Goal: Feedback & Contribution: Leave review/rating

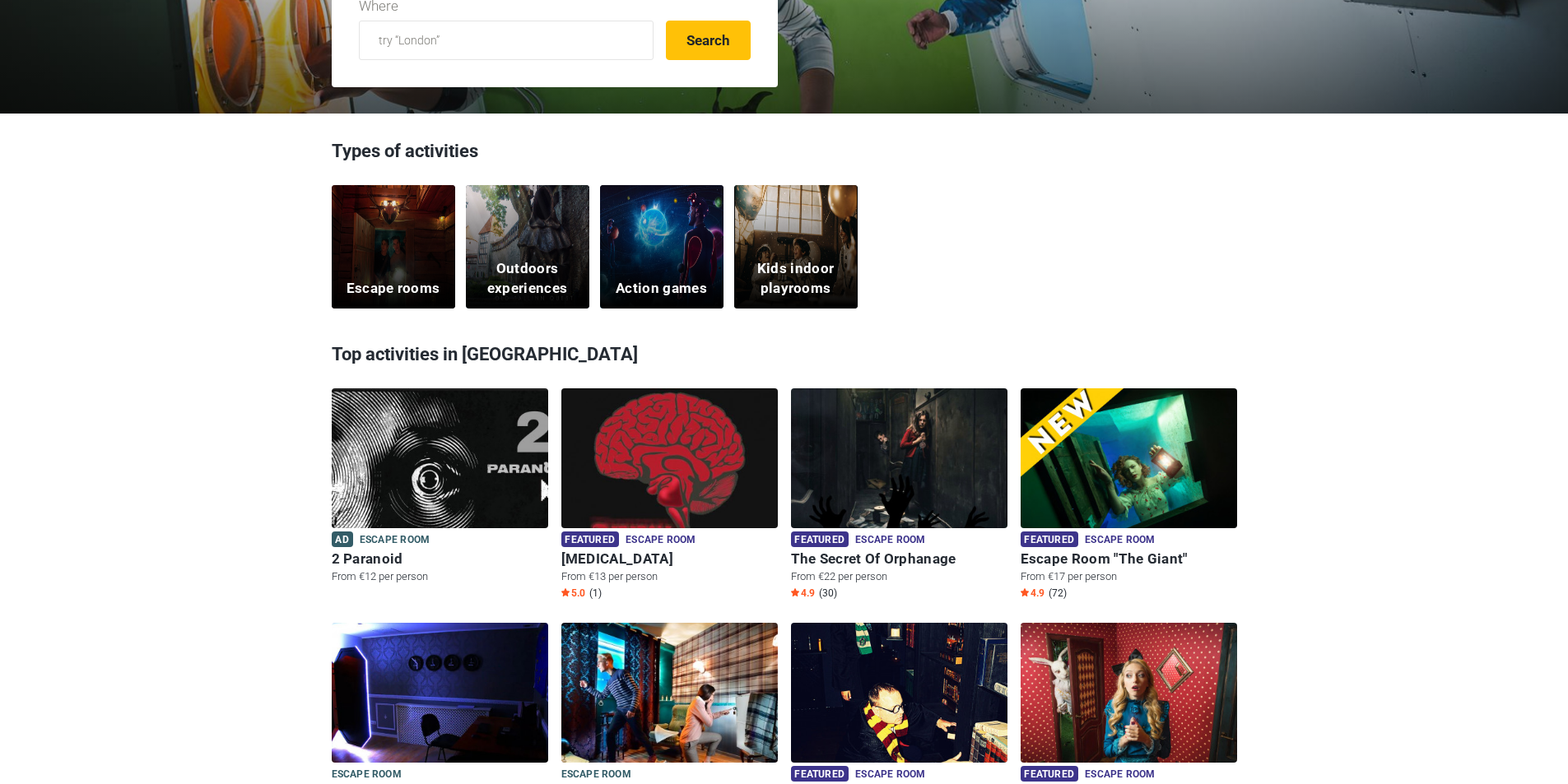
scroll to position [411, 0]
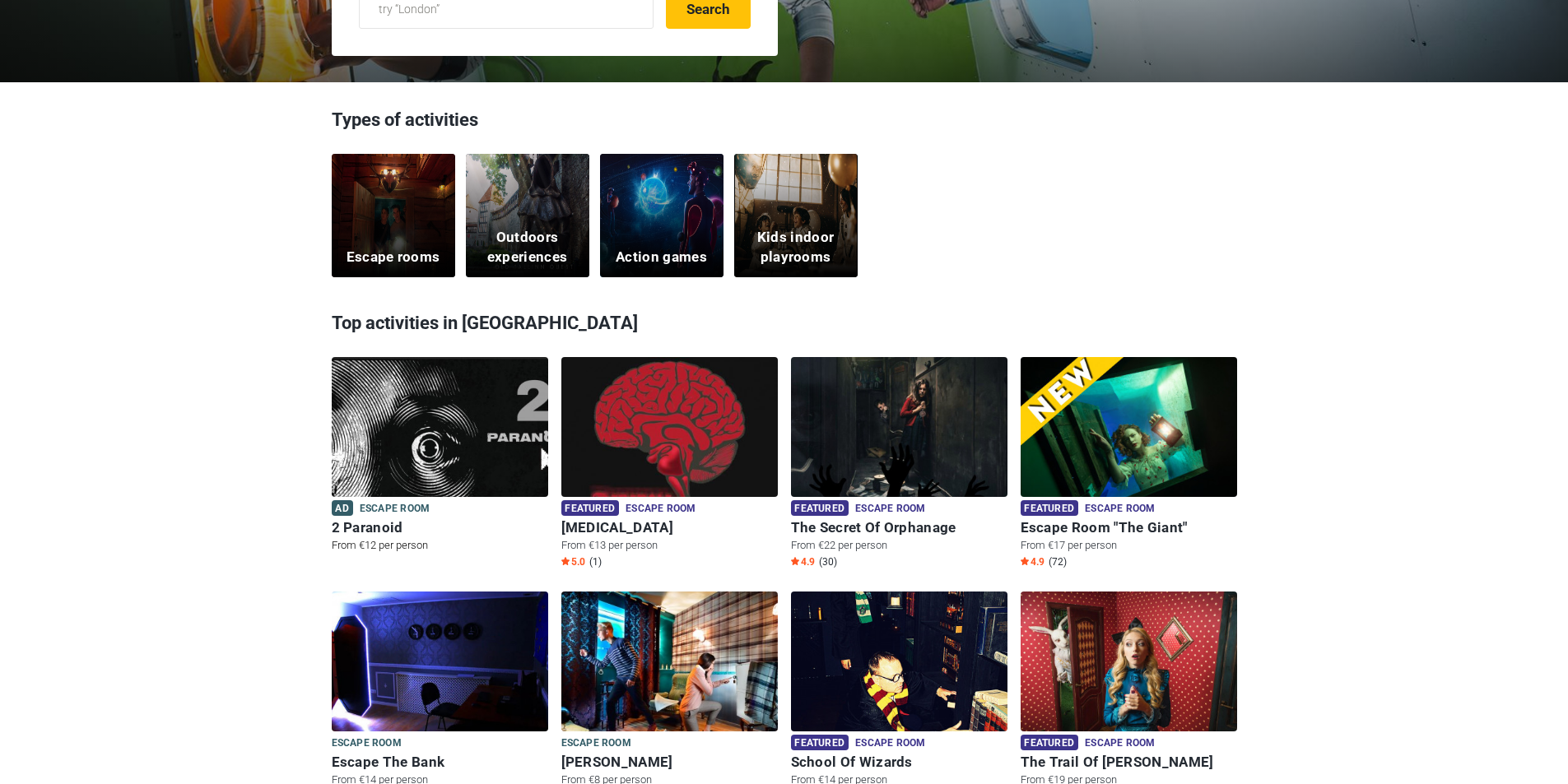
click at [403, 413] on img at bounding box center [439, 437] width 217 height 161
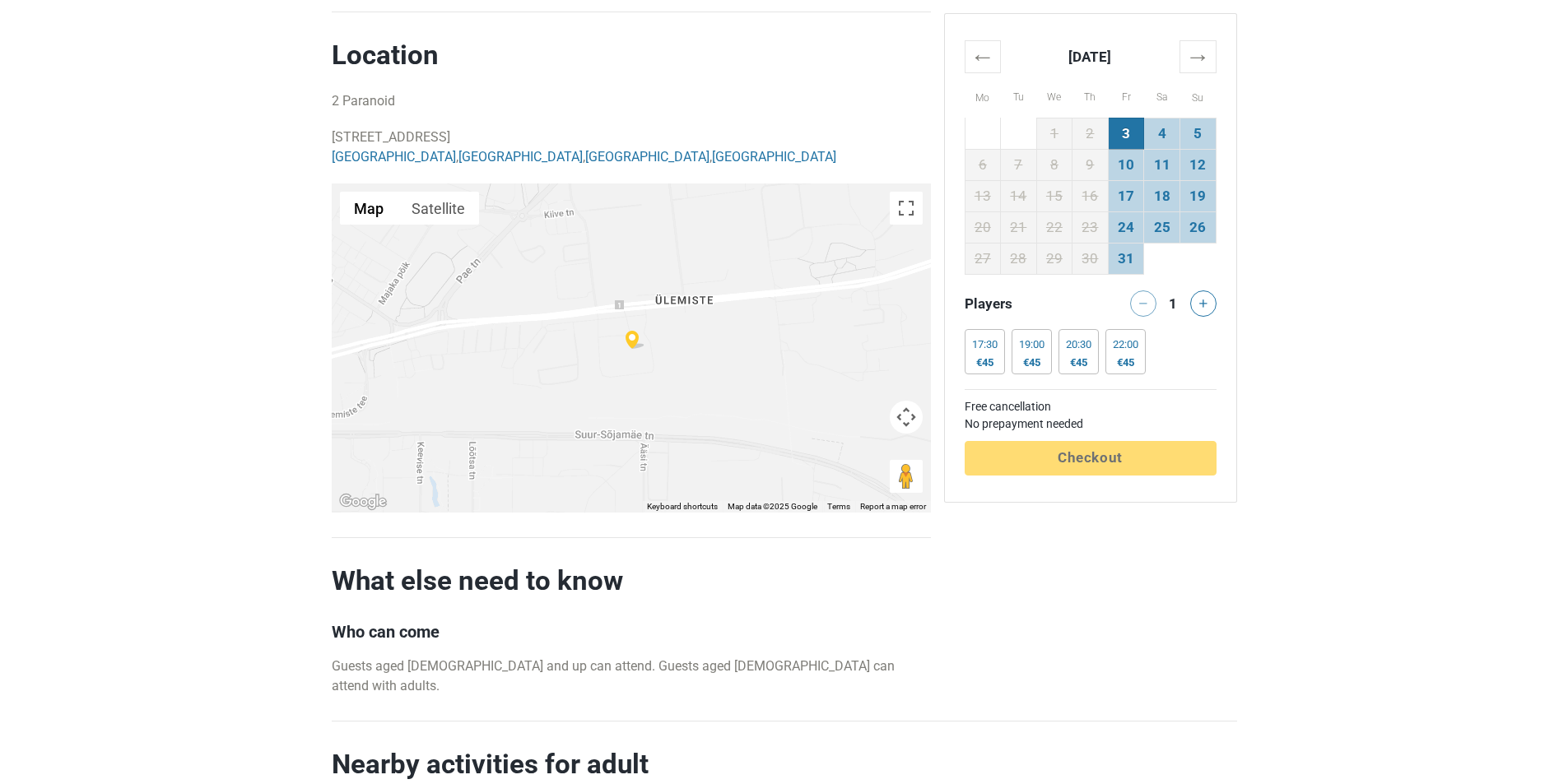
scroll to position [658, 0]
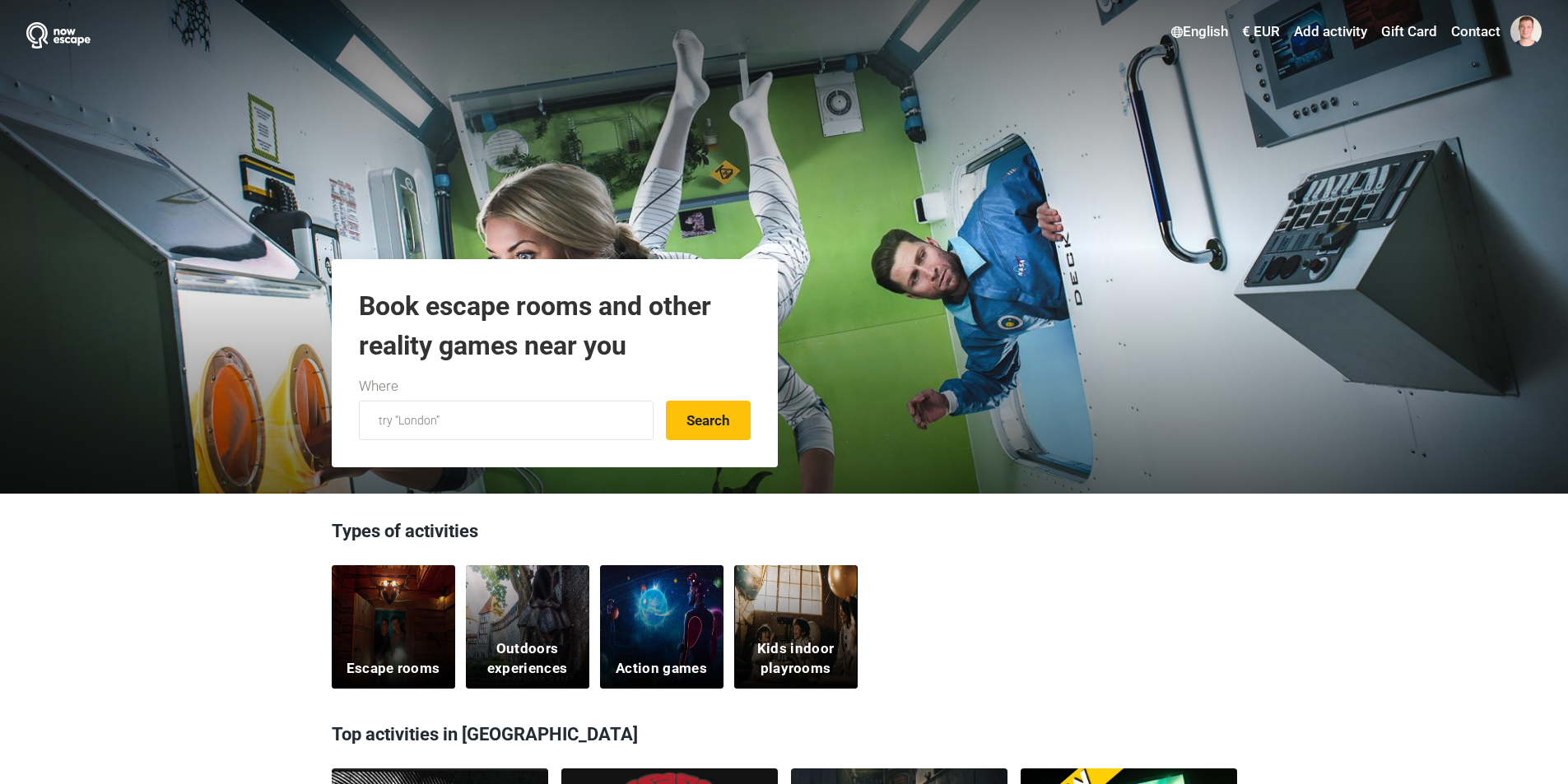
scroll to position [411, 0]
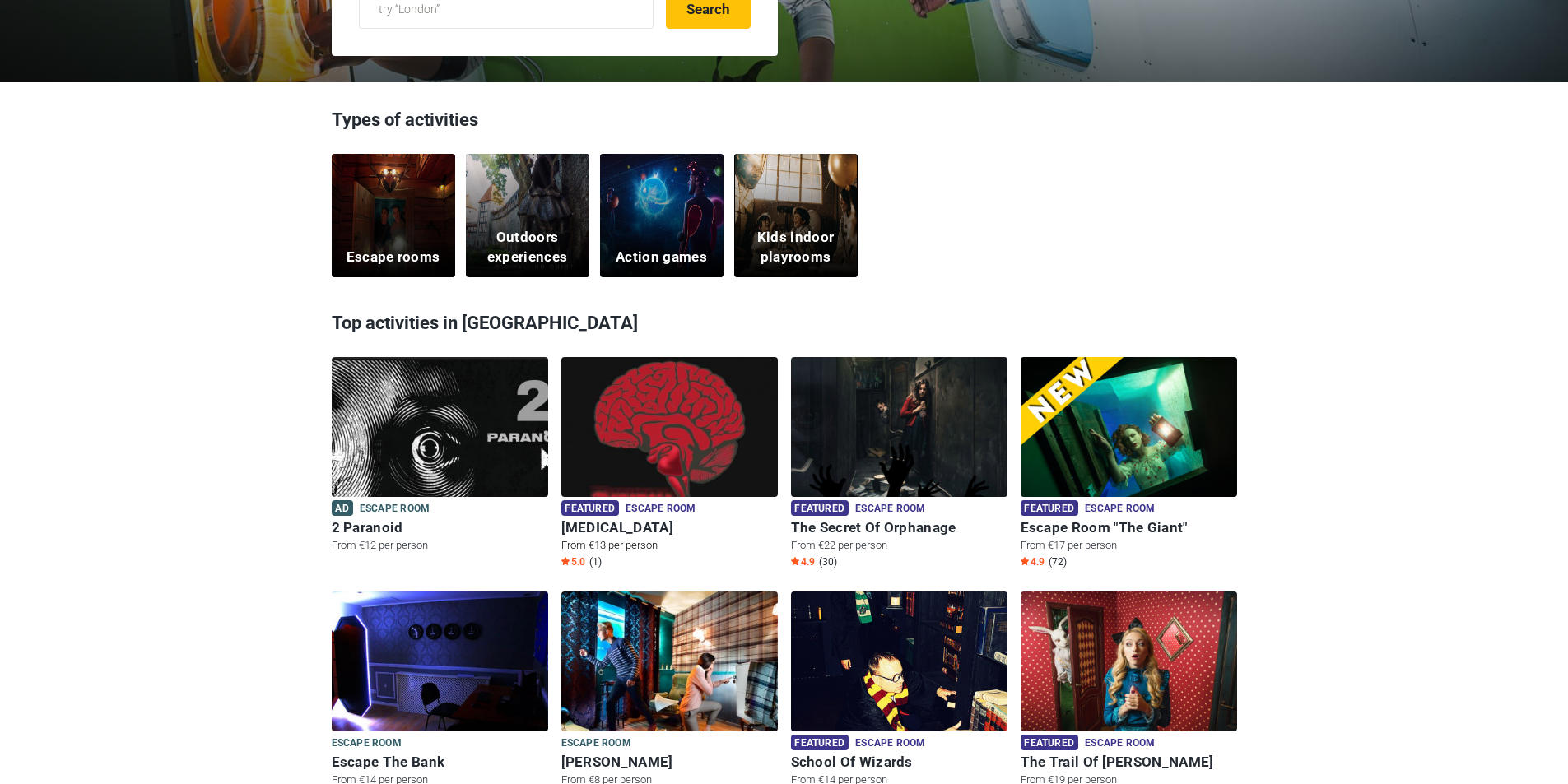
click at [662, 457] on img at bounding box center [669, 437] width 217 height 161
click at [896, 448] on img at bounding box center [899, 437] width 217 height 161
click at [935, 440] on img at bounding box center [899, 437] width 217 height 161
click at [1139, 440] on img at bounding box center [1129, 437] width 217 height 161
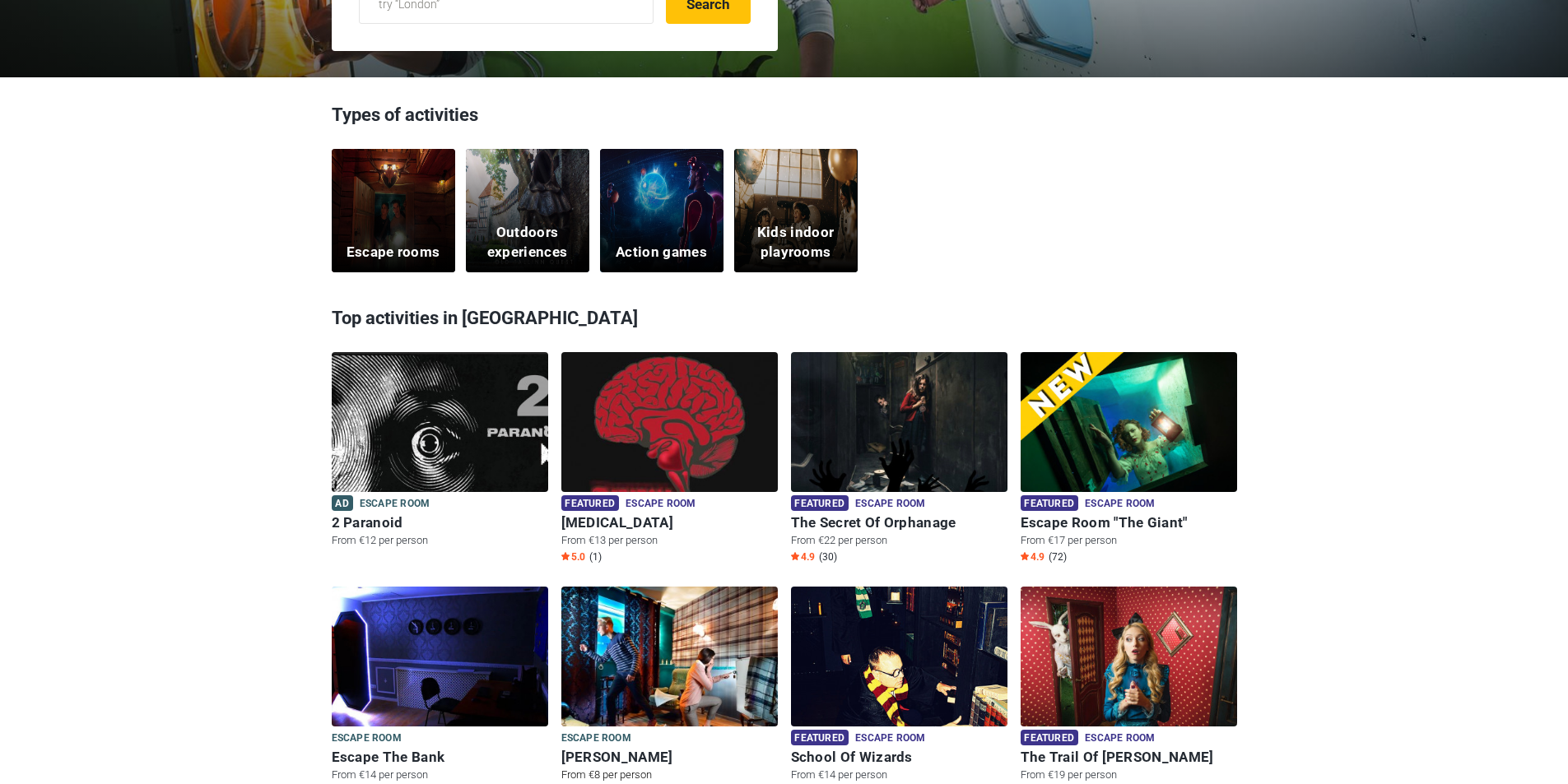
scroll to position [741, 0]
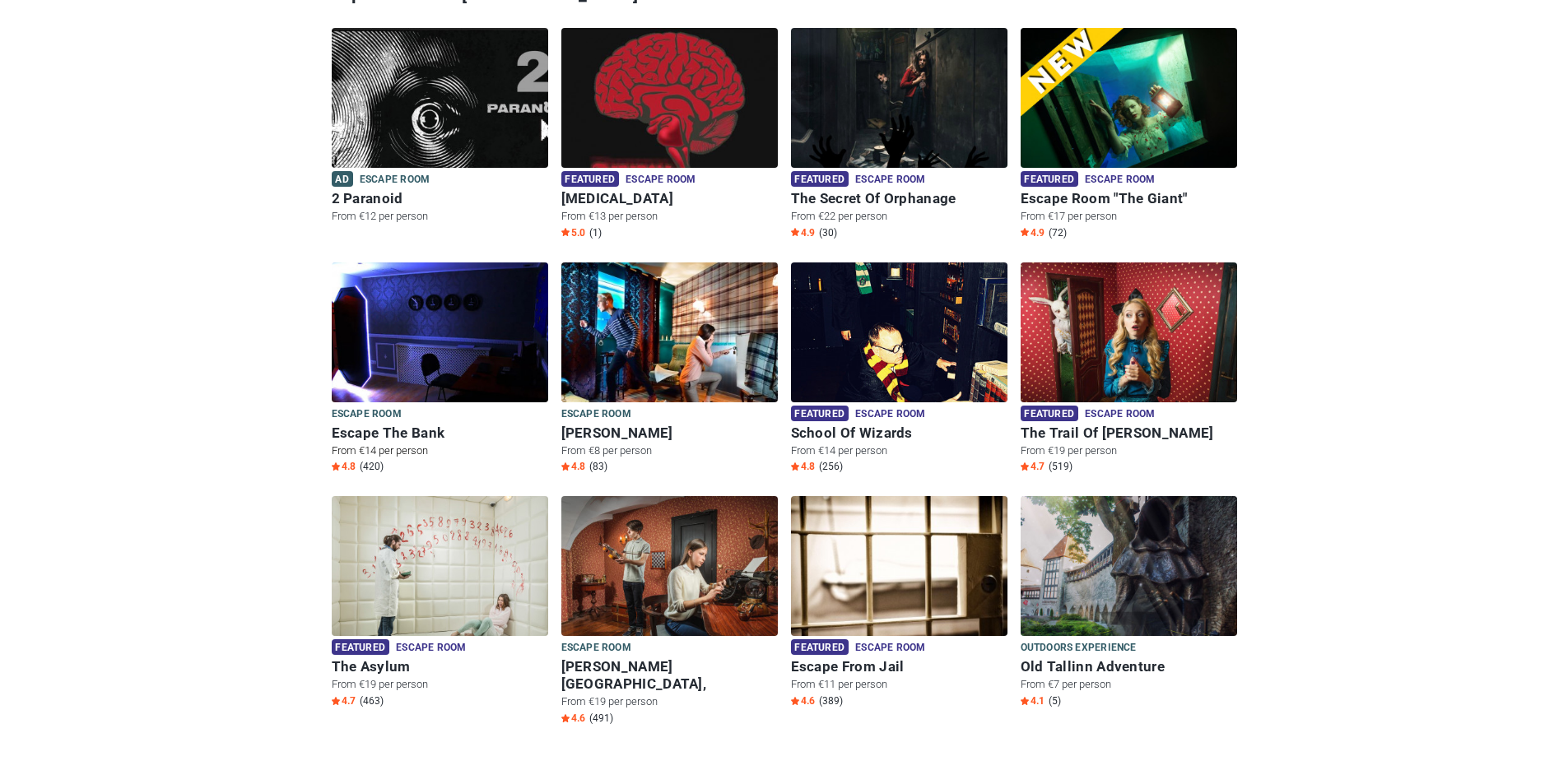
click at [428, 344] on img at bounding box center [439, 342] width 217 height 161
click at [451, 350] on img at bounding box center [439, 342] width 217 height 161
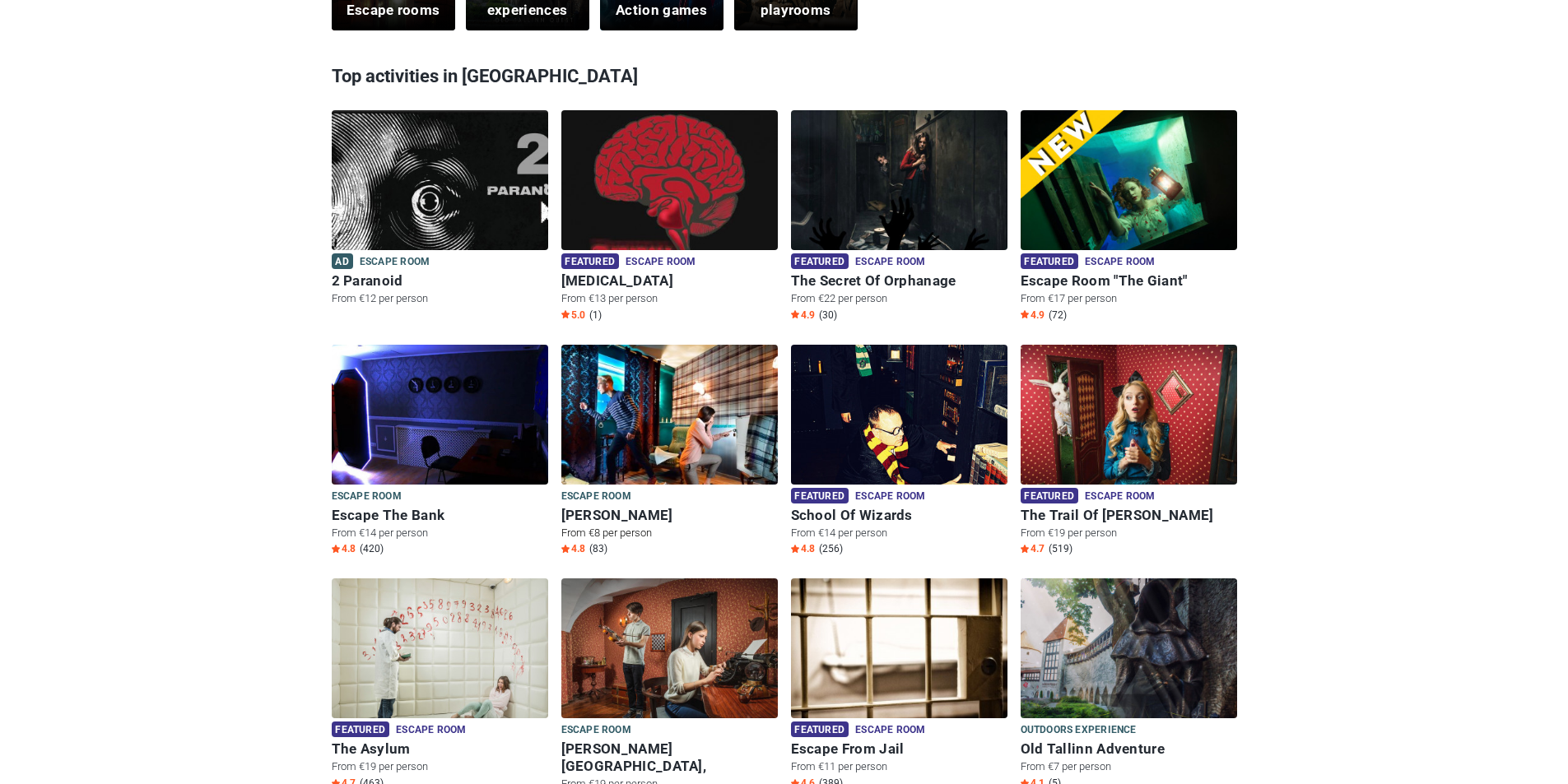
scroll to position [165, 0]
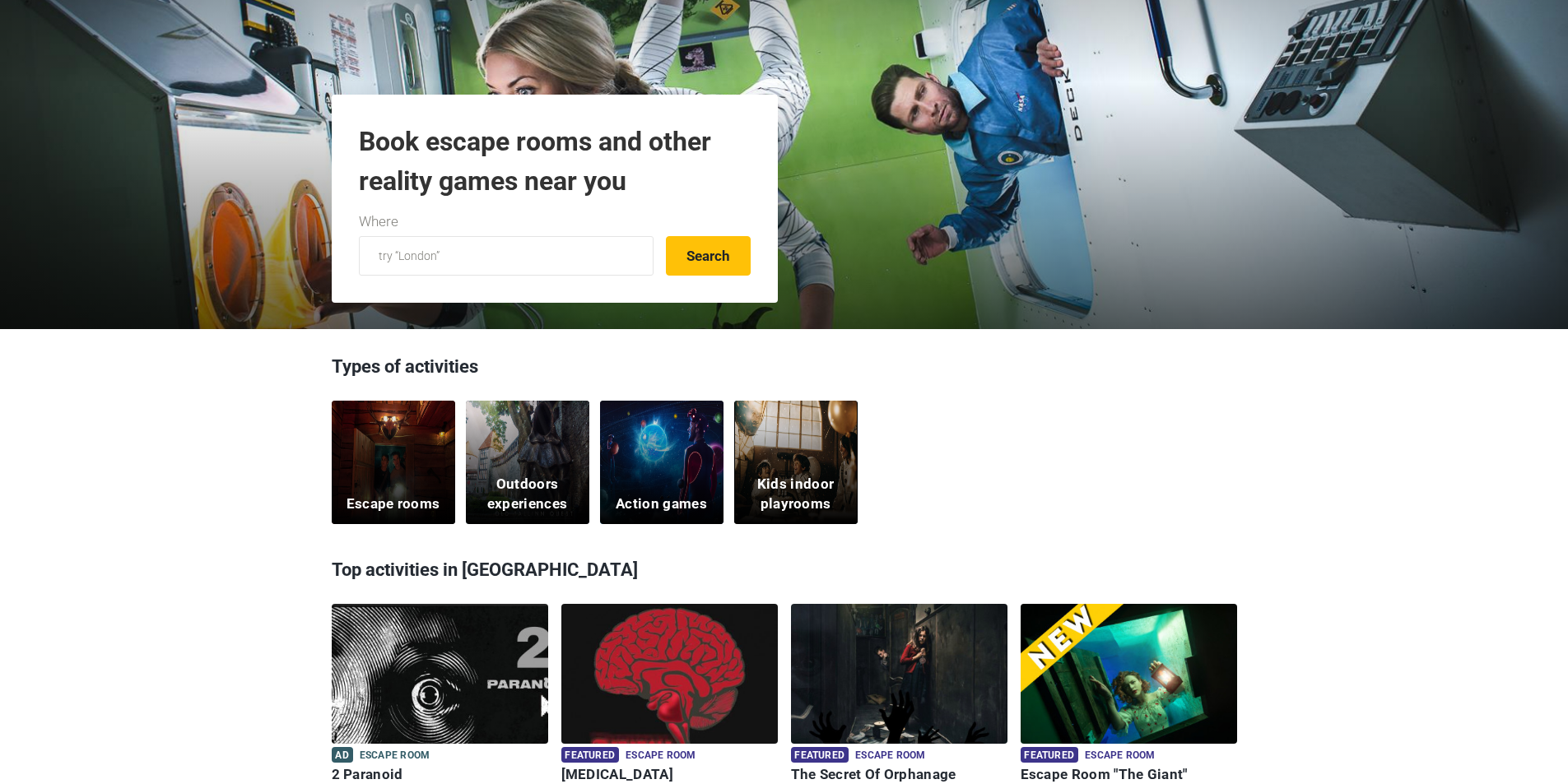
click at [501, 685] on img at bounding box center [439, 684] width 217 height 161
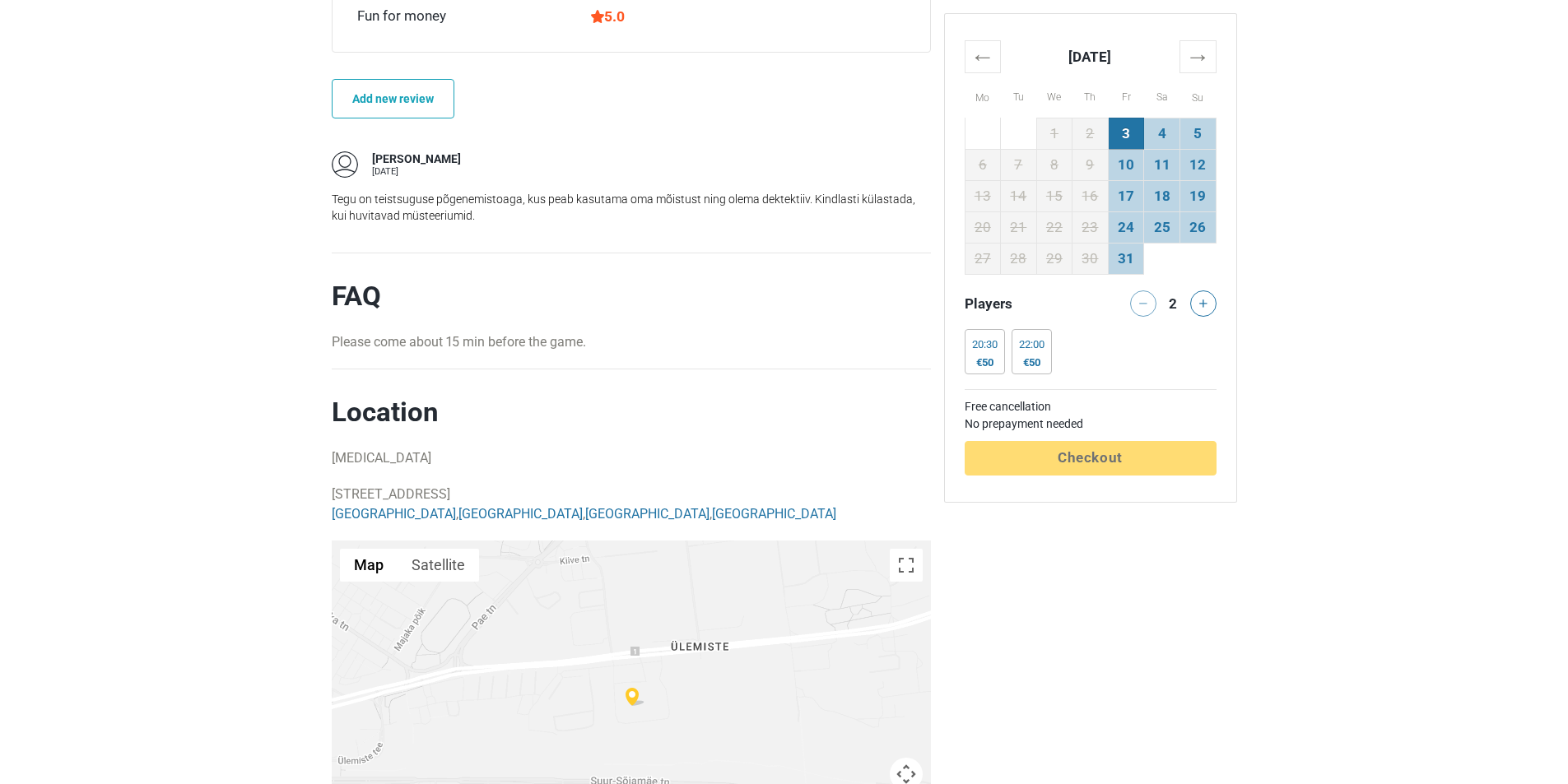
scroll to position [1234, 0]
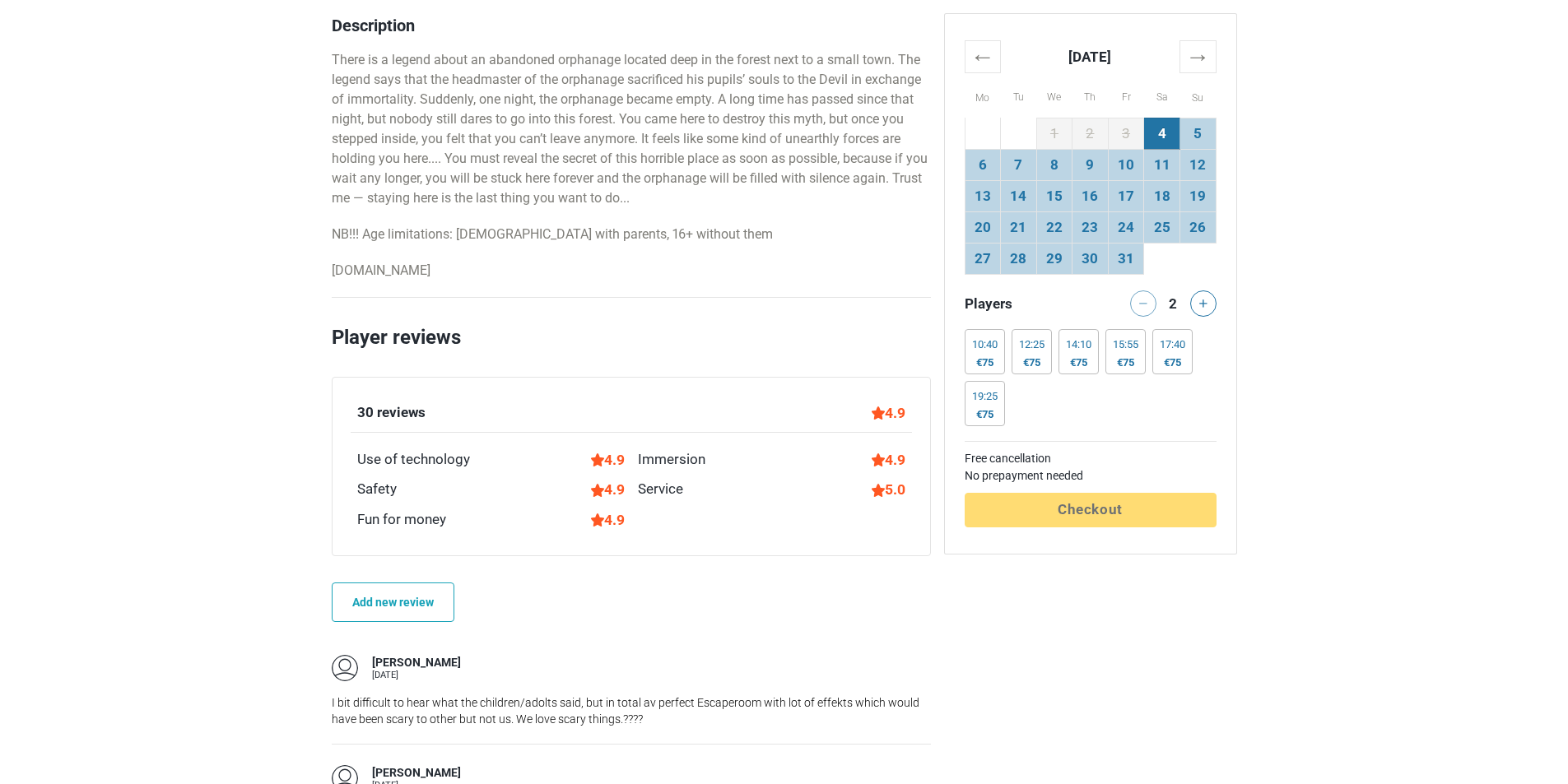
scroll to position [1152, 0]
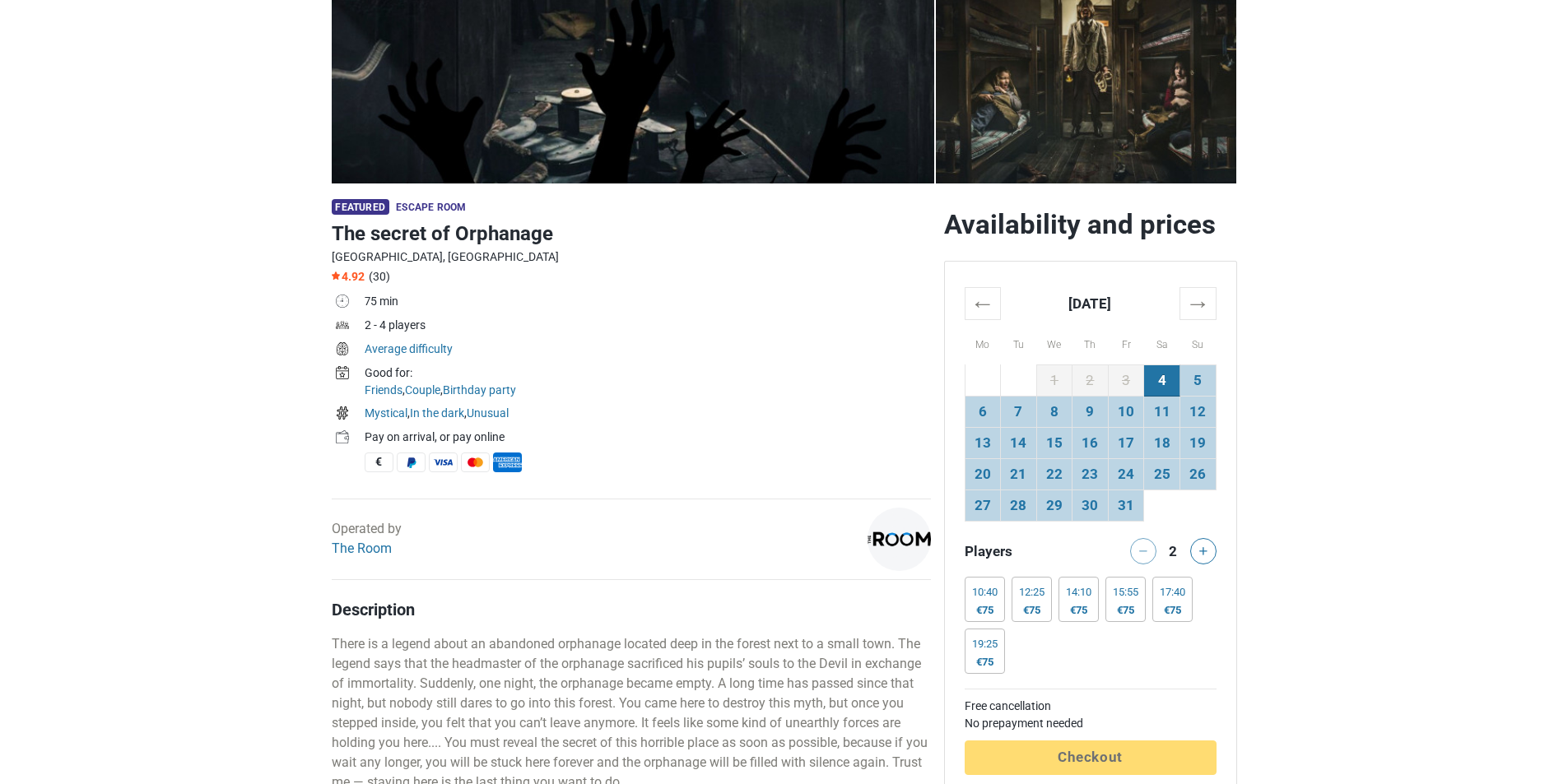
scroll to position [329, 0]
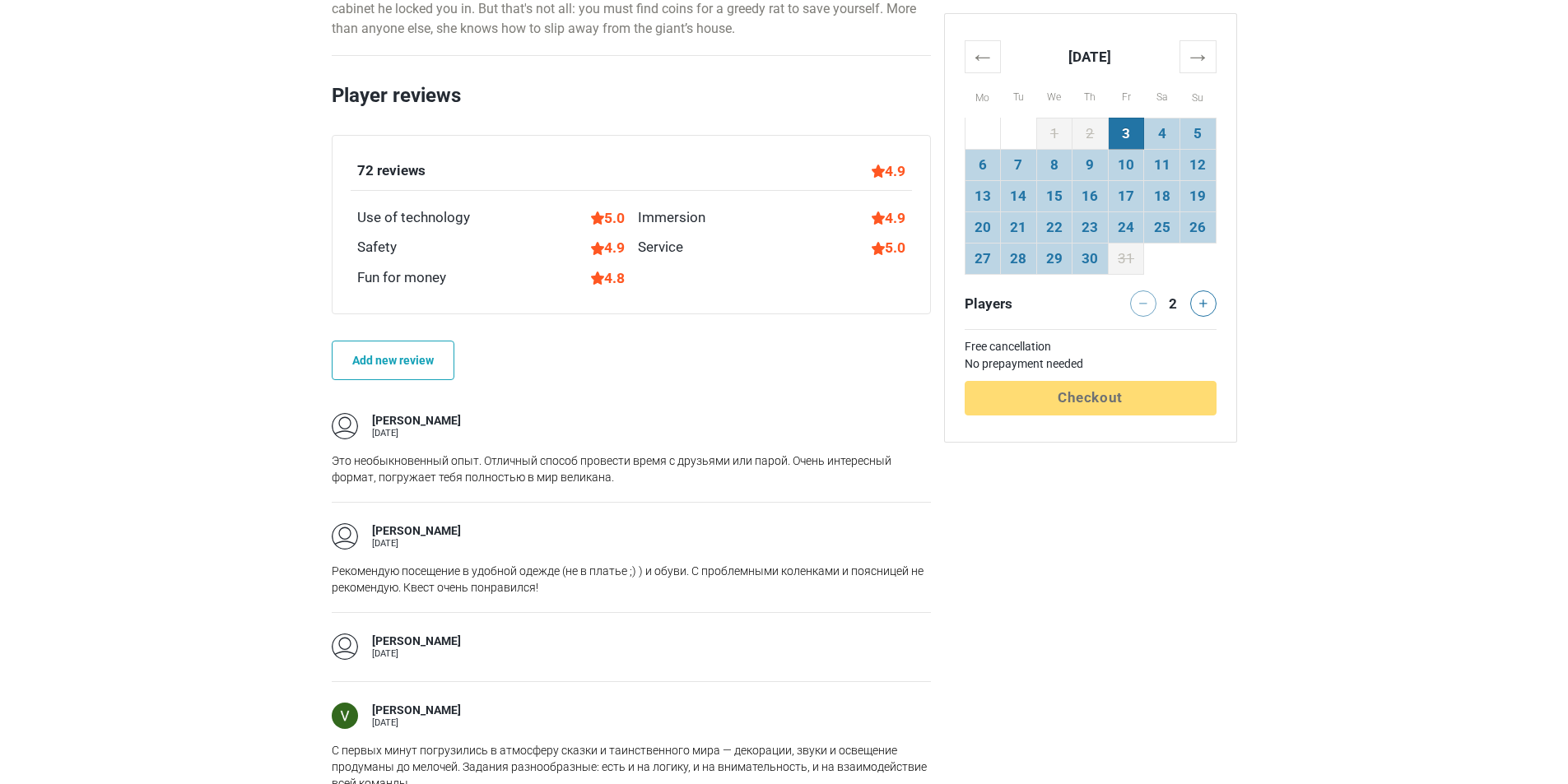
scroll to position [1069, 0]
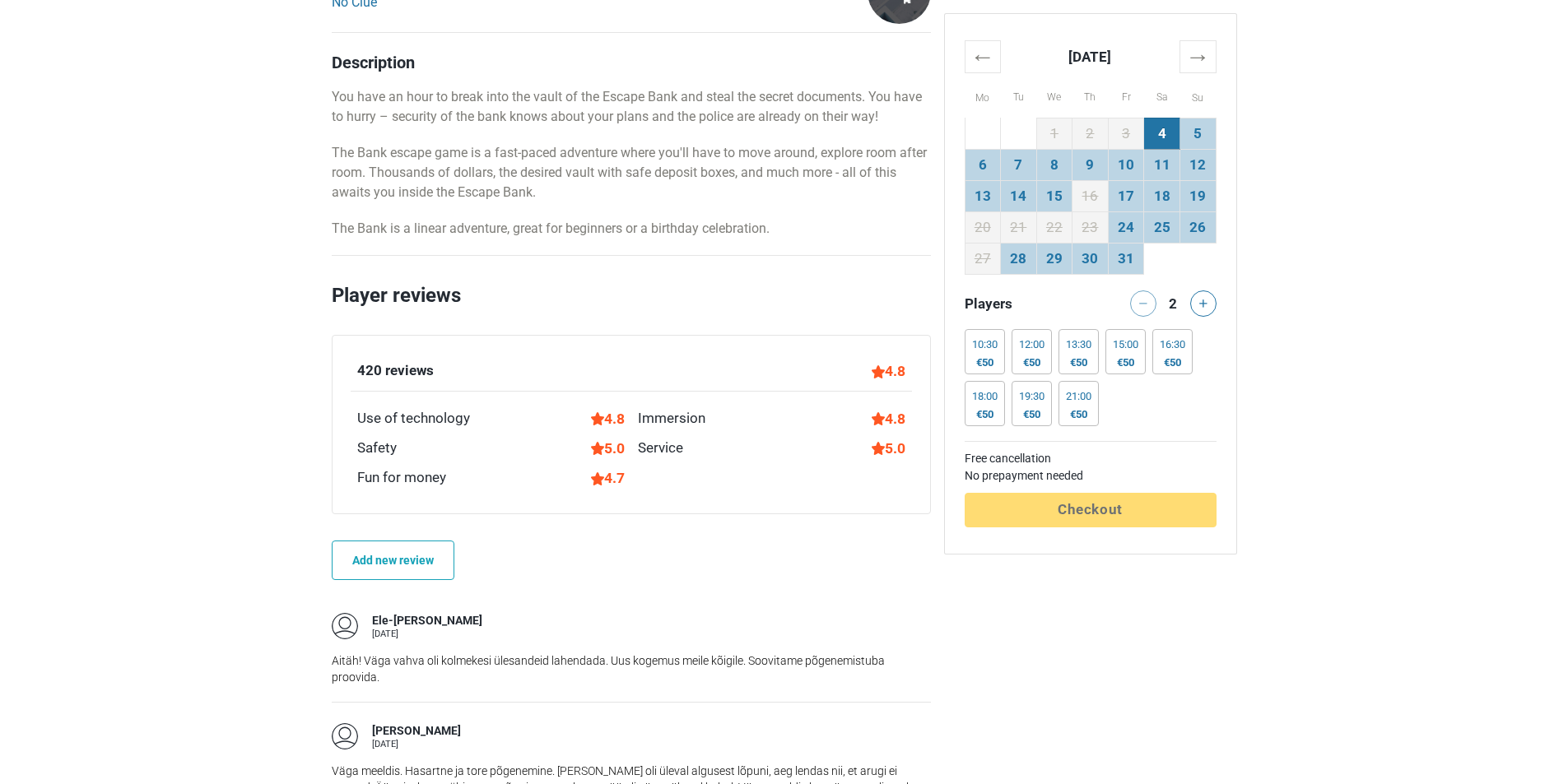
scroll to position [904, 0]
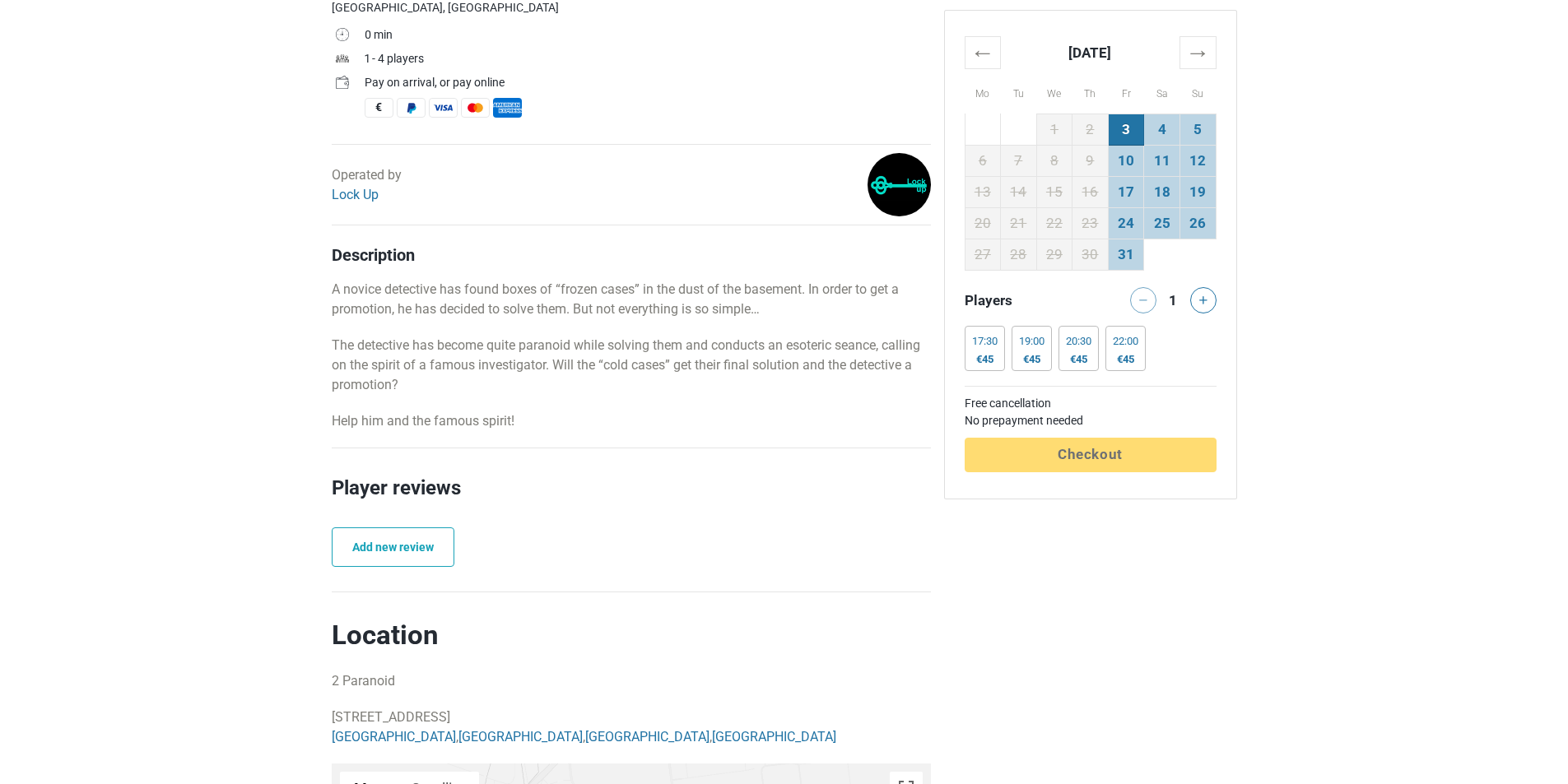
scroll to position [576, 0]
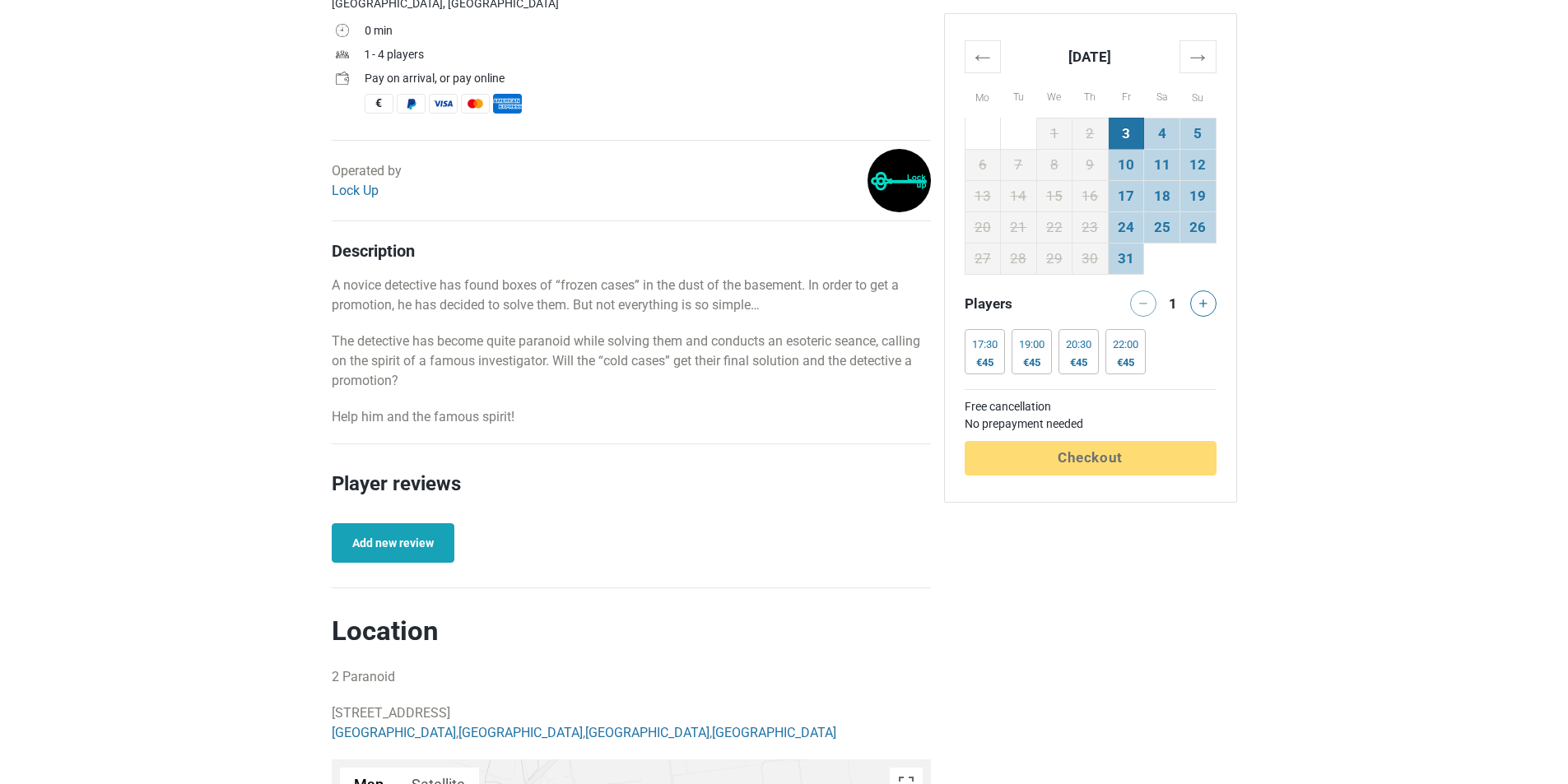
click at [419, 553] on link "Add new review" at bounding box center [392, 542] width 122 height 39
click at [410, 541] on link "Add new review" at bounding box center [392, 542] width 122 height 39
click at [428, 540] on link "Add new review" at bounding box center [392, 542] width 122 height 39
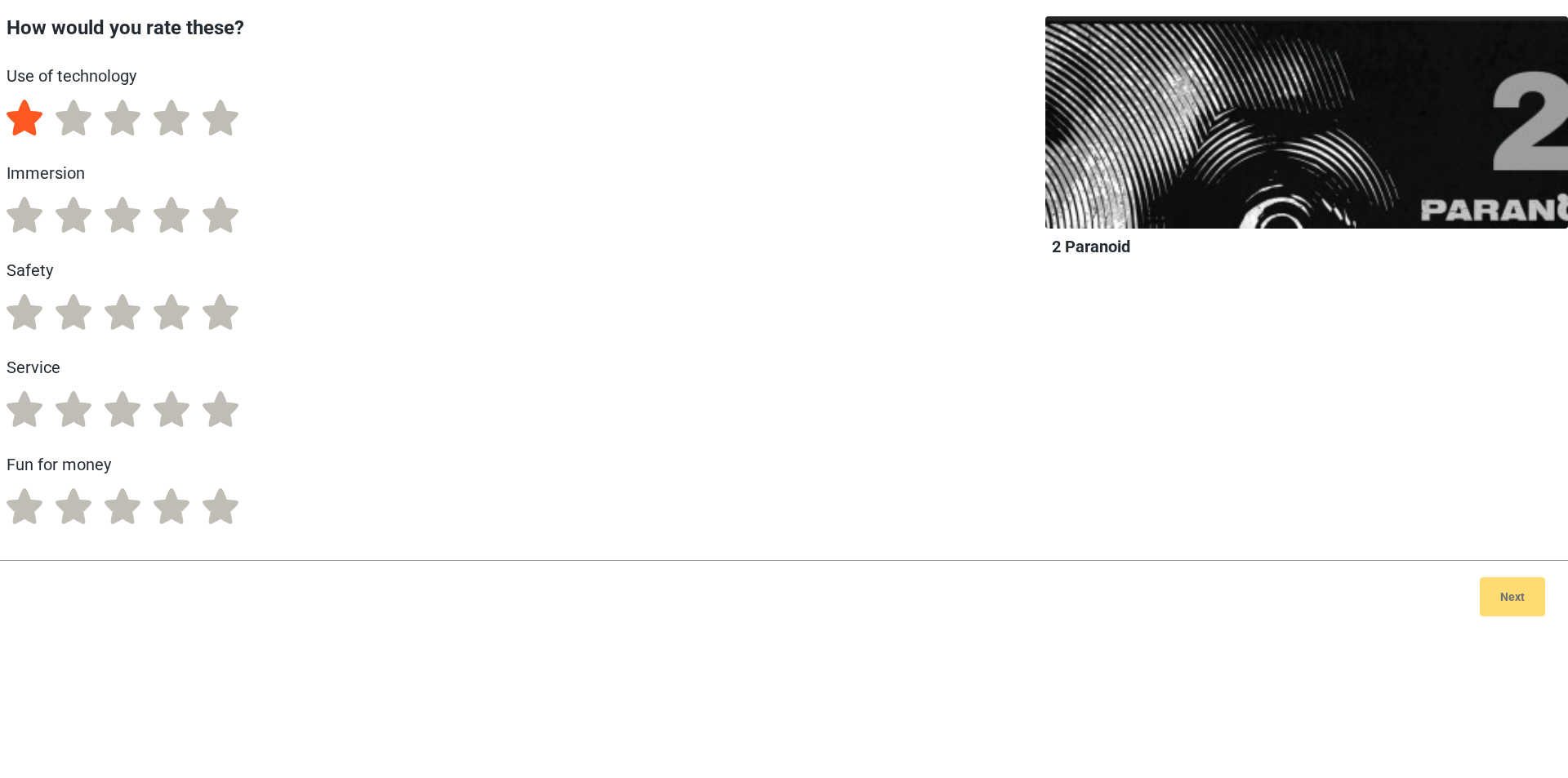
click at [19, 131] on label "1" at bounding box center [25, 118] width 36 height 36
radio input "true"
click at [29, 221] on label "1" at bounding box center [25, 215] width 36 height 36
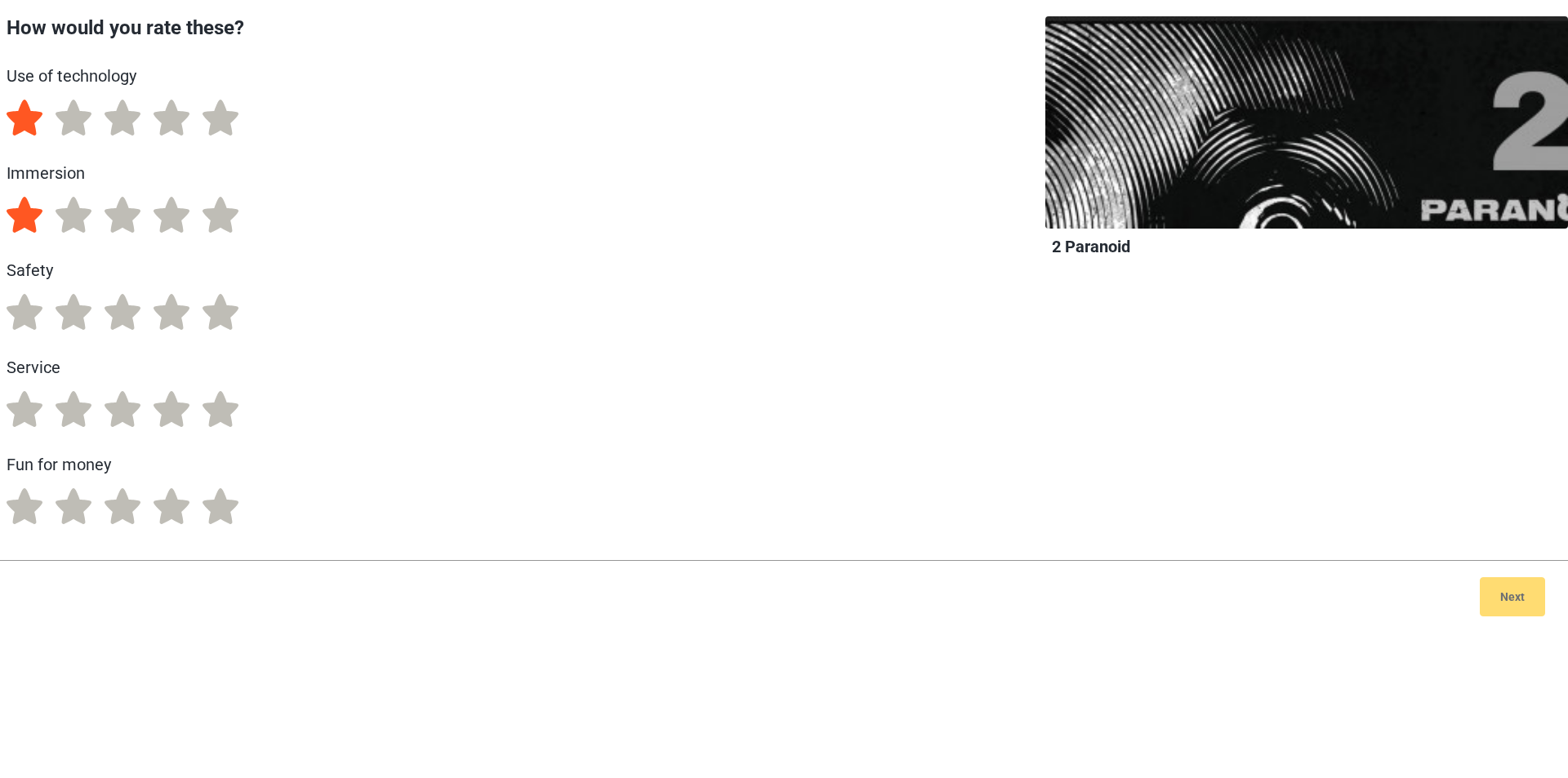
radio input "true"
click at [21, 329] on label "1" at bounding box center [25, 312] width 36 height 36
radio input "true"
click at [15, 416] on label "1" at bounding box center [25, 409] width 36 height 36
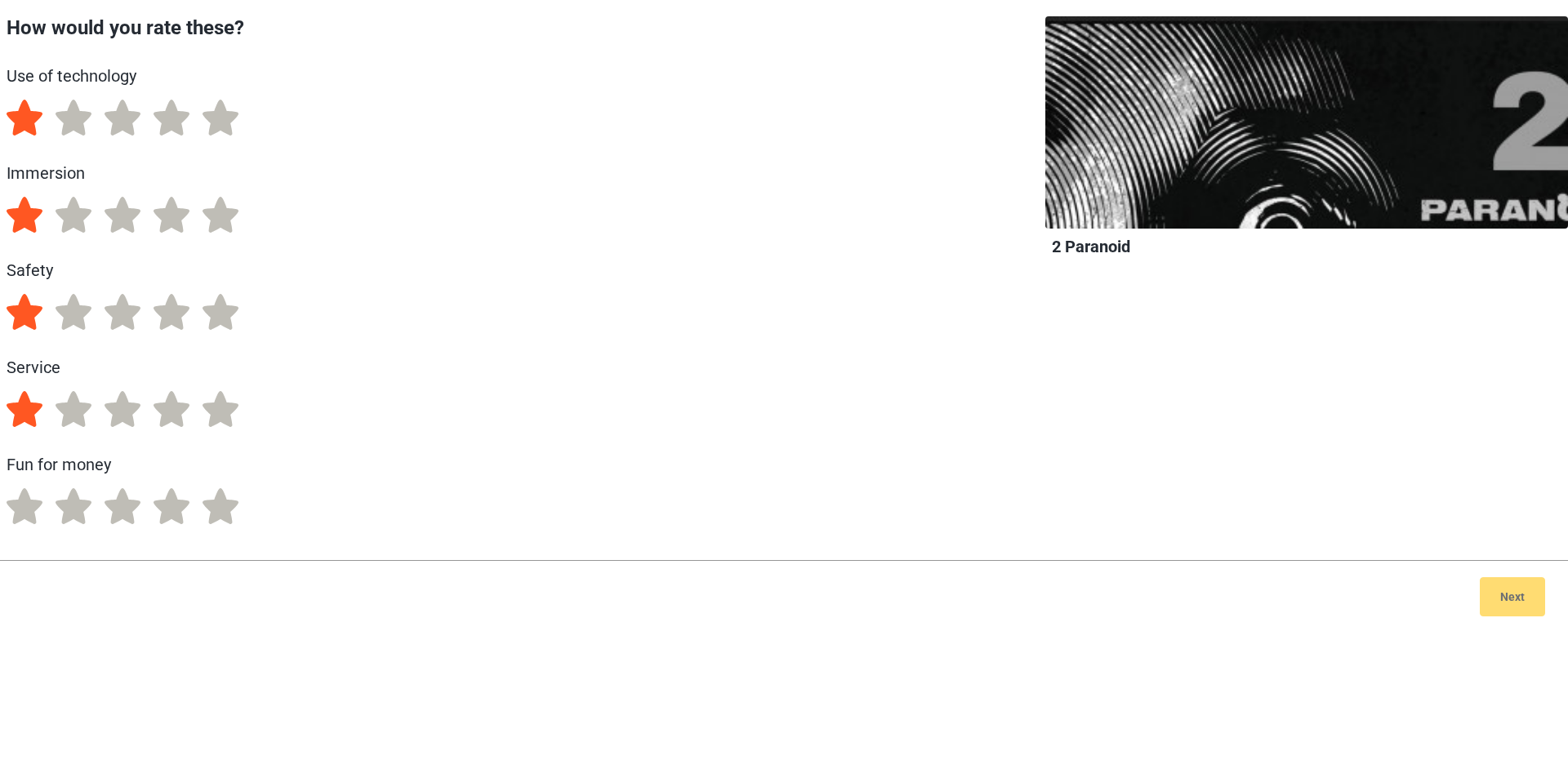
radio input "true"
click at [27, 505] on label "1" at bounding box center [25, 507] width 36 height 36
radio input "true"
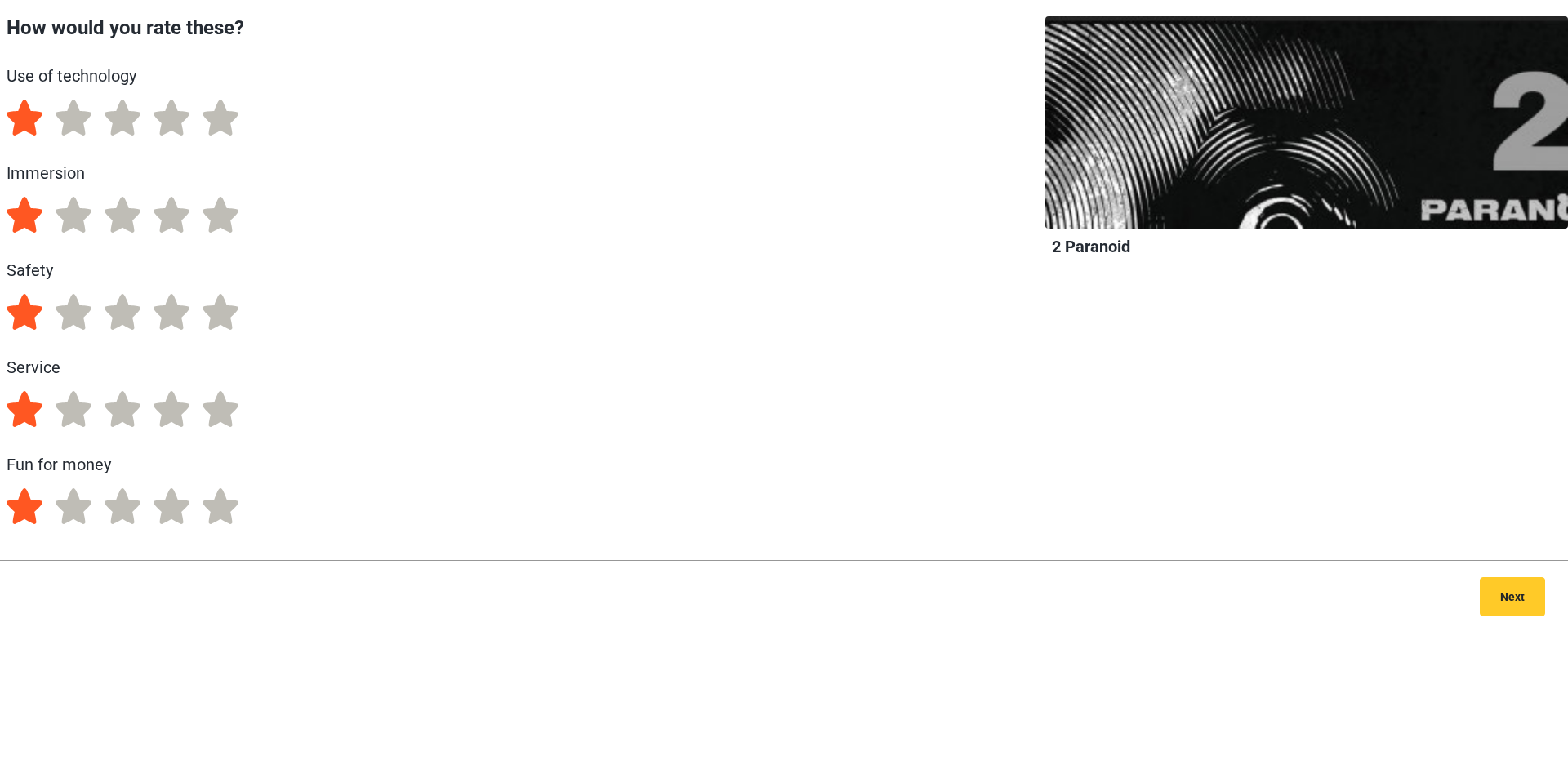
click at [19, 126] on label "1" at bounding box center [25, 118] width 36 height 36
click at [26, 205] on label "1" at bounding box center [25, 215] width 36 height 36
click at [1518, 598] on div "Next" at bounding box center [784, 596] width 1568 height 73
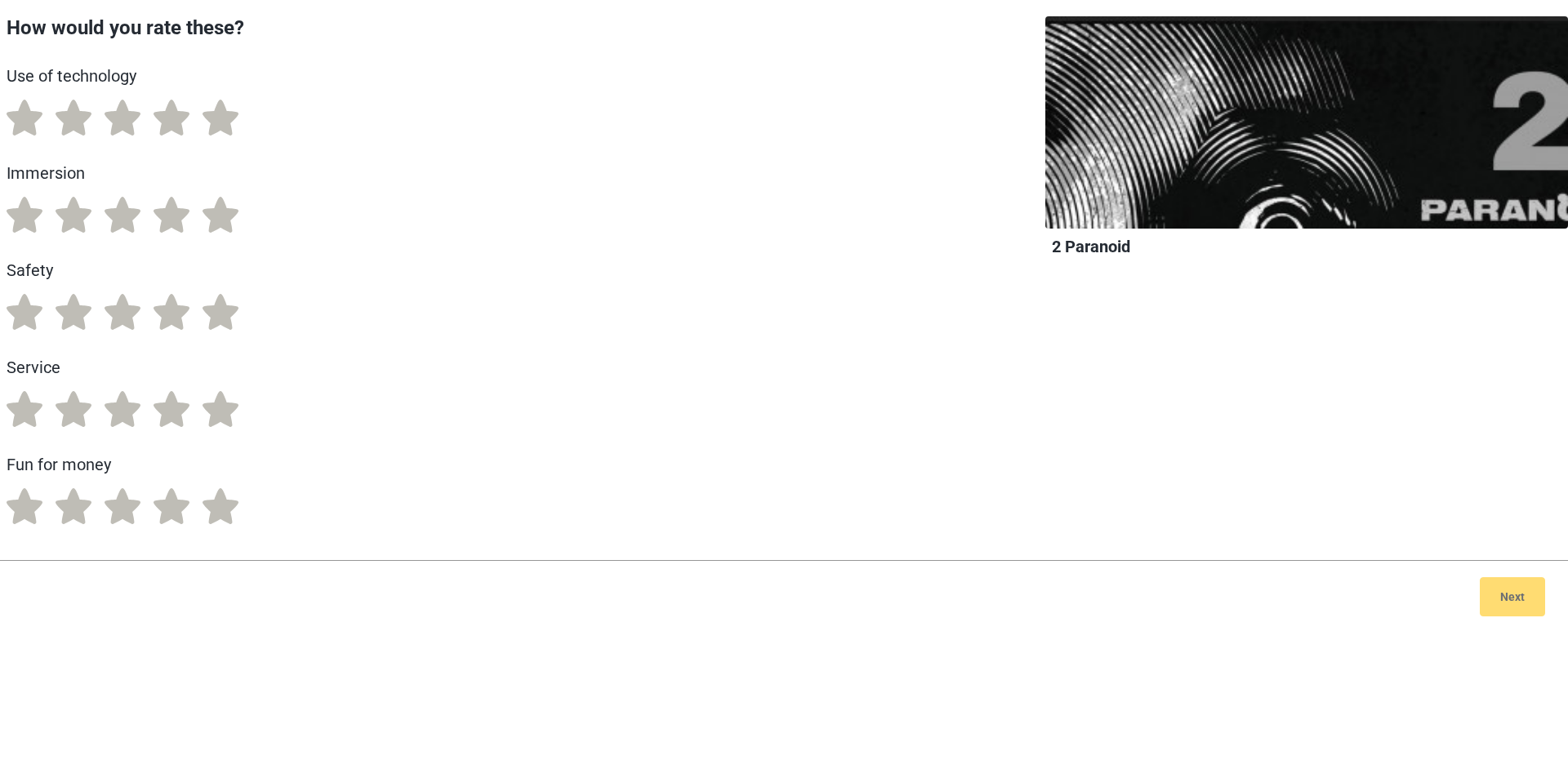
click at [1514, 600] on div "Next" at bounding box center [784, 596] width 1568 height 73
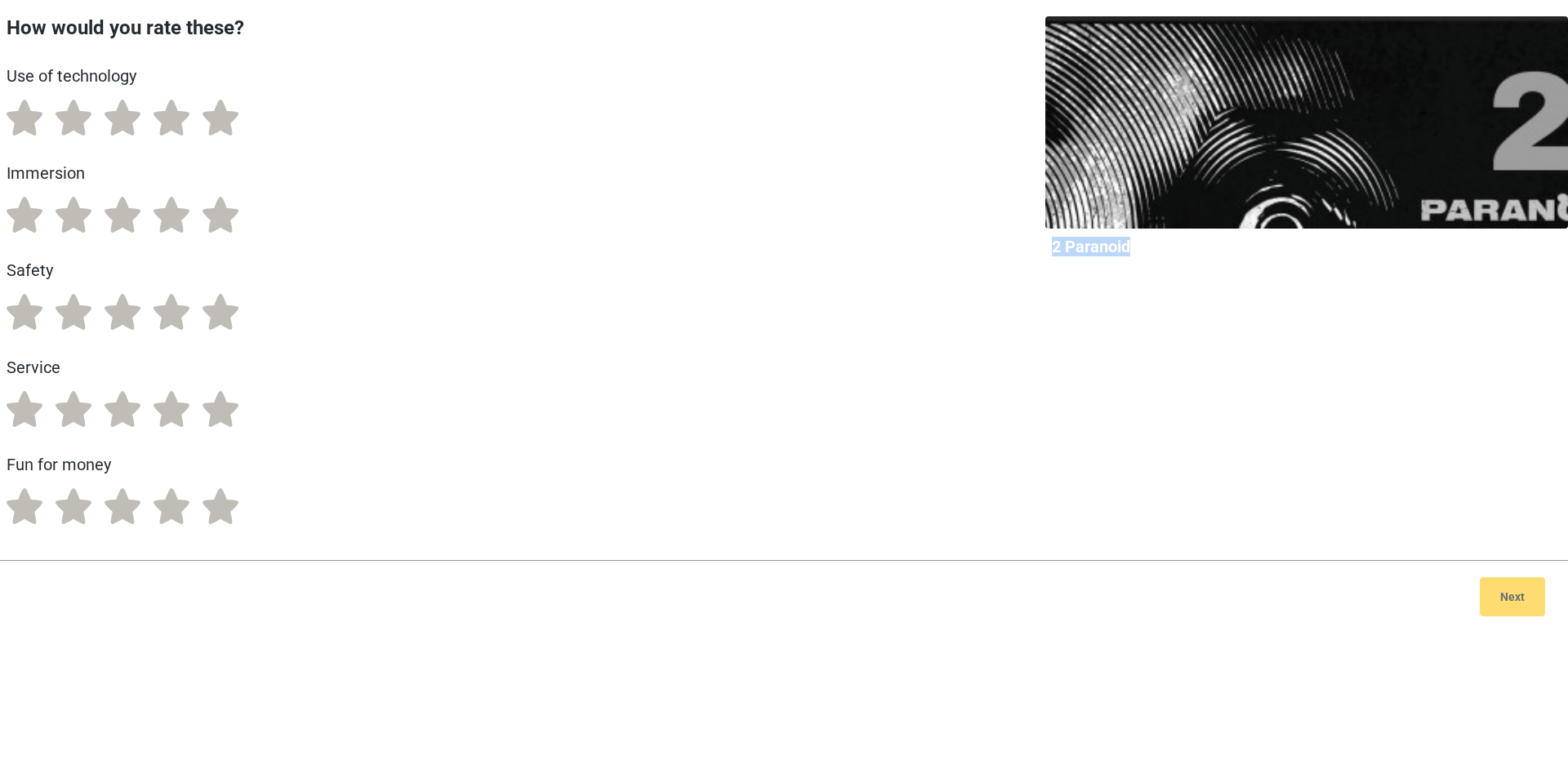
click at [1514, 600] on div "Next" at bounding box center [784, 596] width 1568 height 73
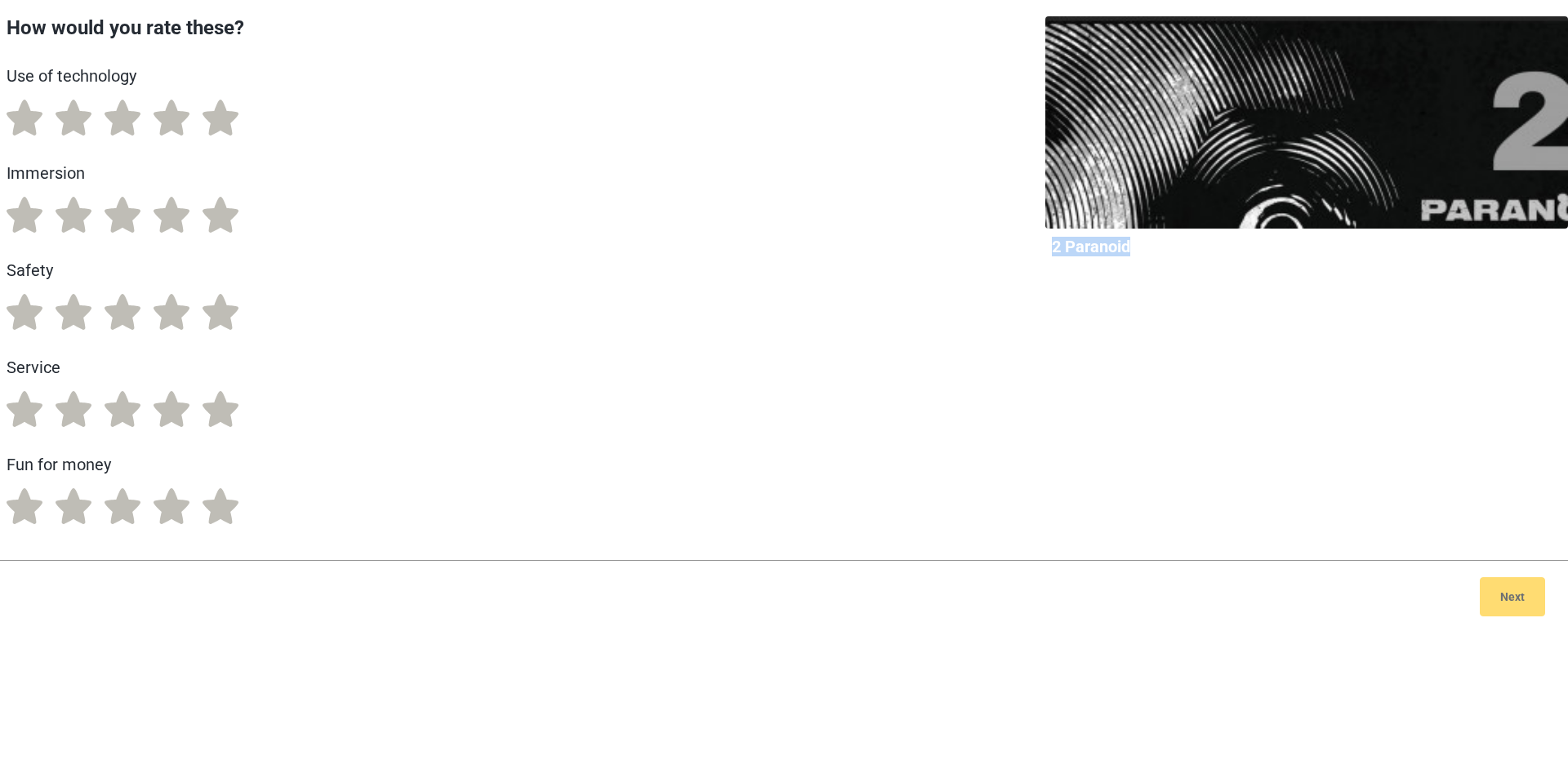
click at [1514, 600] on div "Next" at bounding box center [784, 596] width 1568 height 73
click at [1514, 599] on div "Next" at bounding box center [784, 596] width 1568 height 73
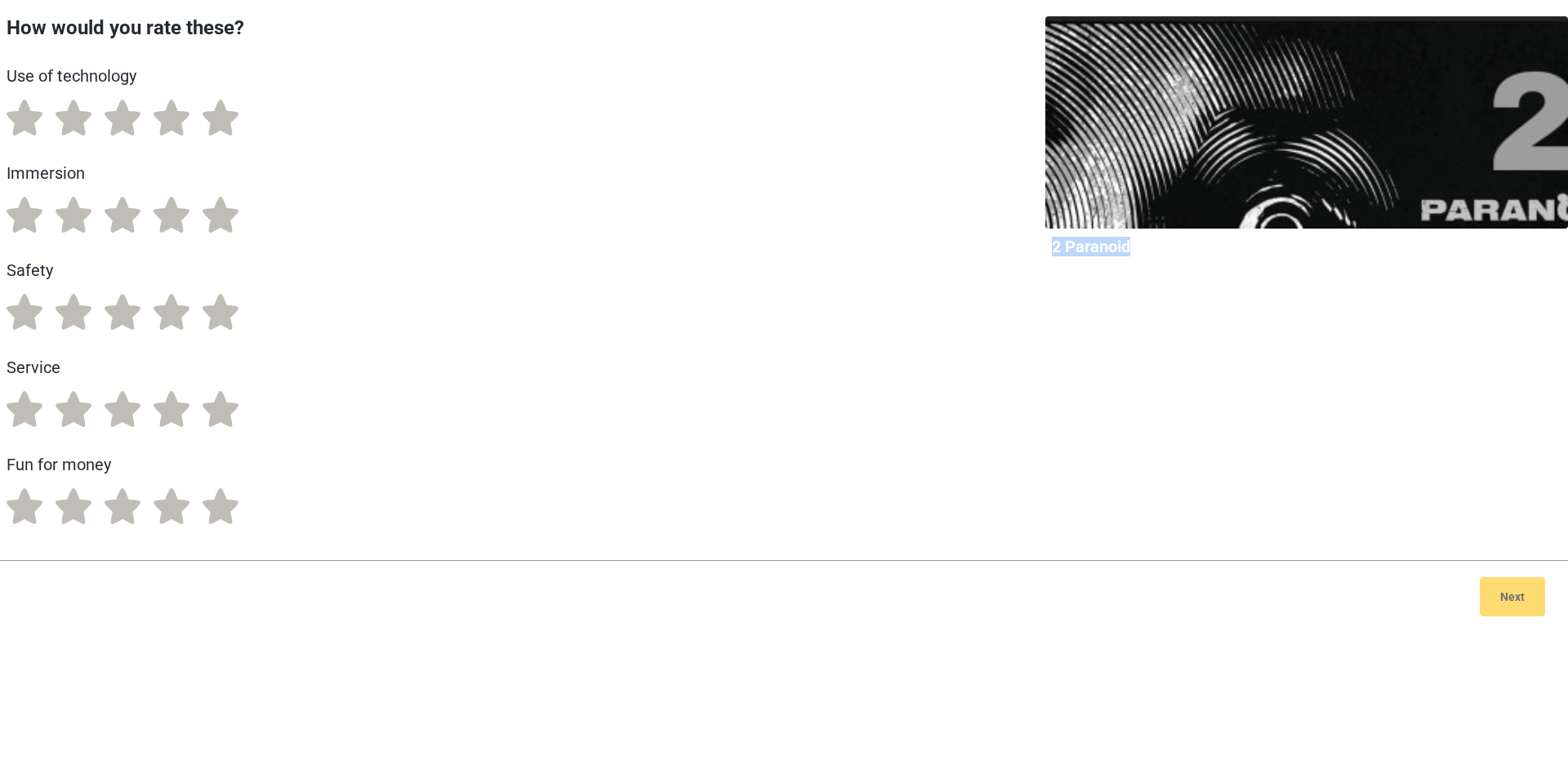
drag, startPoint x: 1514, startPoint y: 599, endPoint x: 981, endPoint y: 549, distance: 535.3
click at [1490, 599] on div "Next" at bounding box center [784, 596] width 1568 height 73
click at [1518, 612] on div "Next" at bounding box center [784, 596] width 1568 height 73
click at [1518, 611] on div "Next" at bounding box center [784, 596] width 1568 height 73
click at [1518, 610] on div "Next" at bounding box center [784, 596] width 1568 height 73
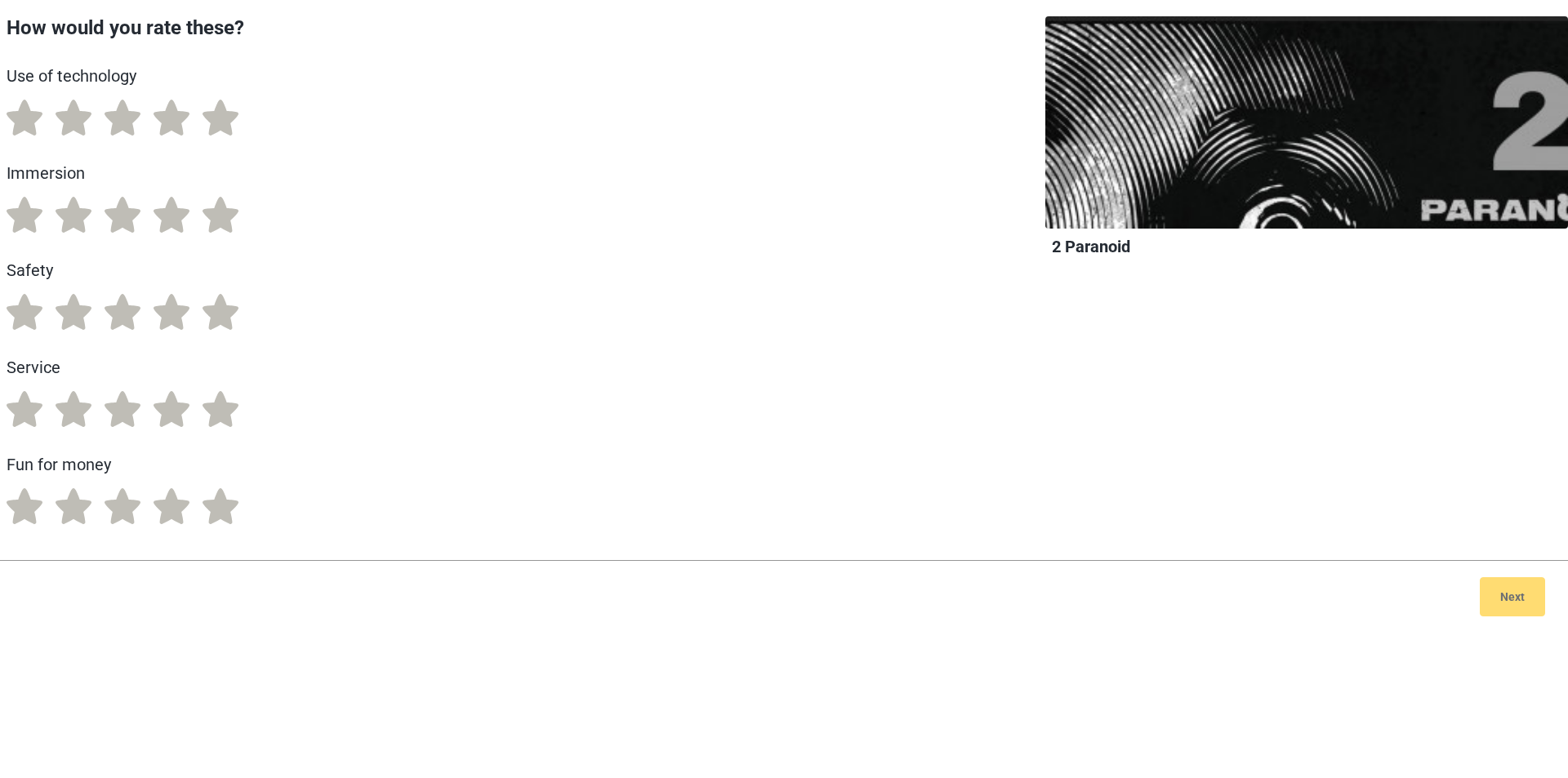
click at [1518, 608] on div "Next" at bounding box center [784, 596] width 1568 height 73
click at [1518, 606] on div "Next" at bounding box center [784, 596] width 1568 height 73
click at [9, 120] on label "1" at bounding box center [25, 118] width 36 height 36
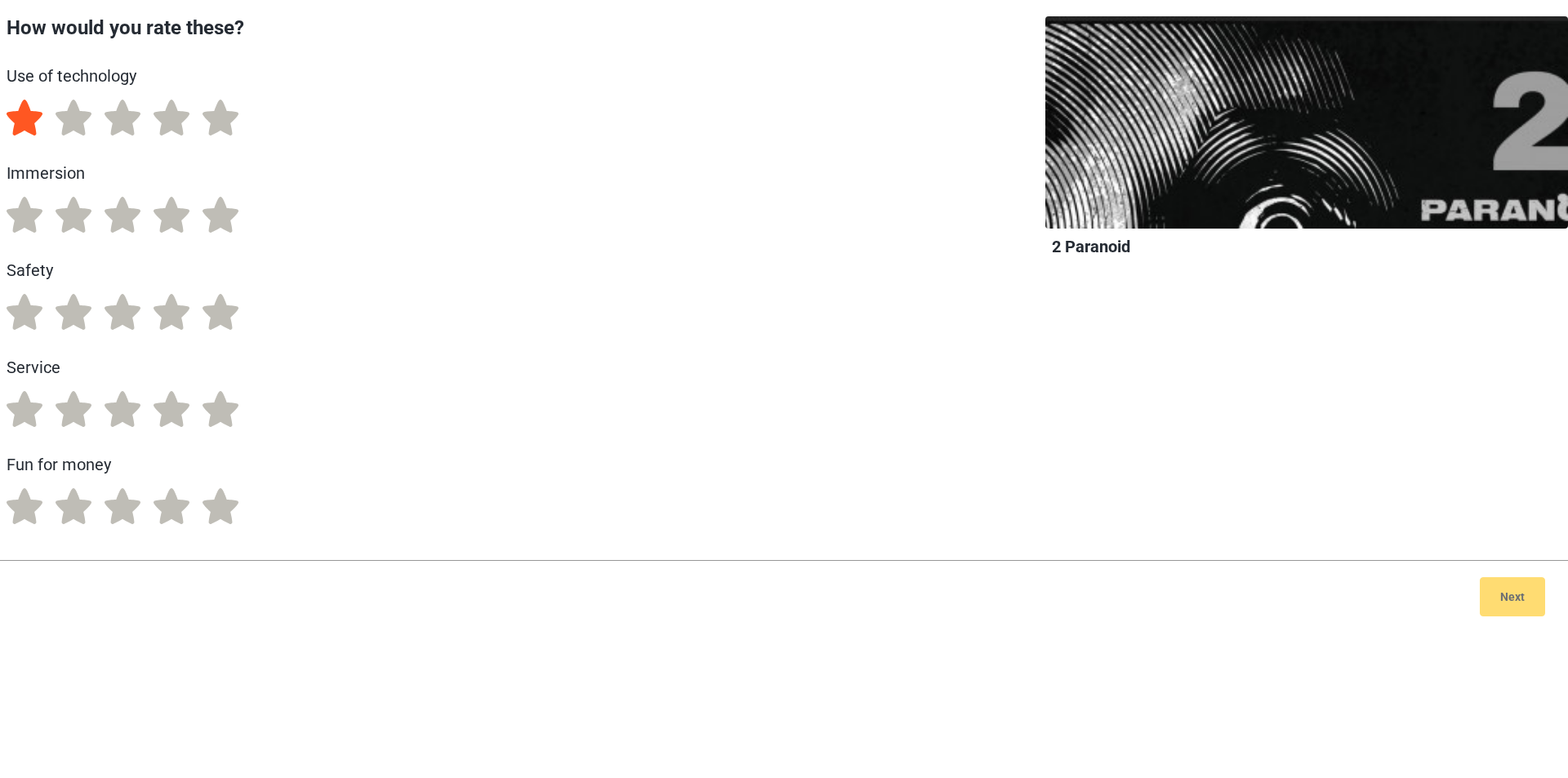
radio input "true"
click at [22, 220] on label "1" at bounding box center [25, 215] width 36 height 36
radio input "true"
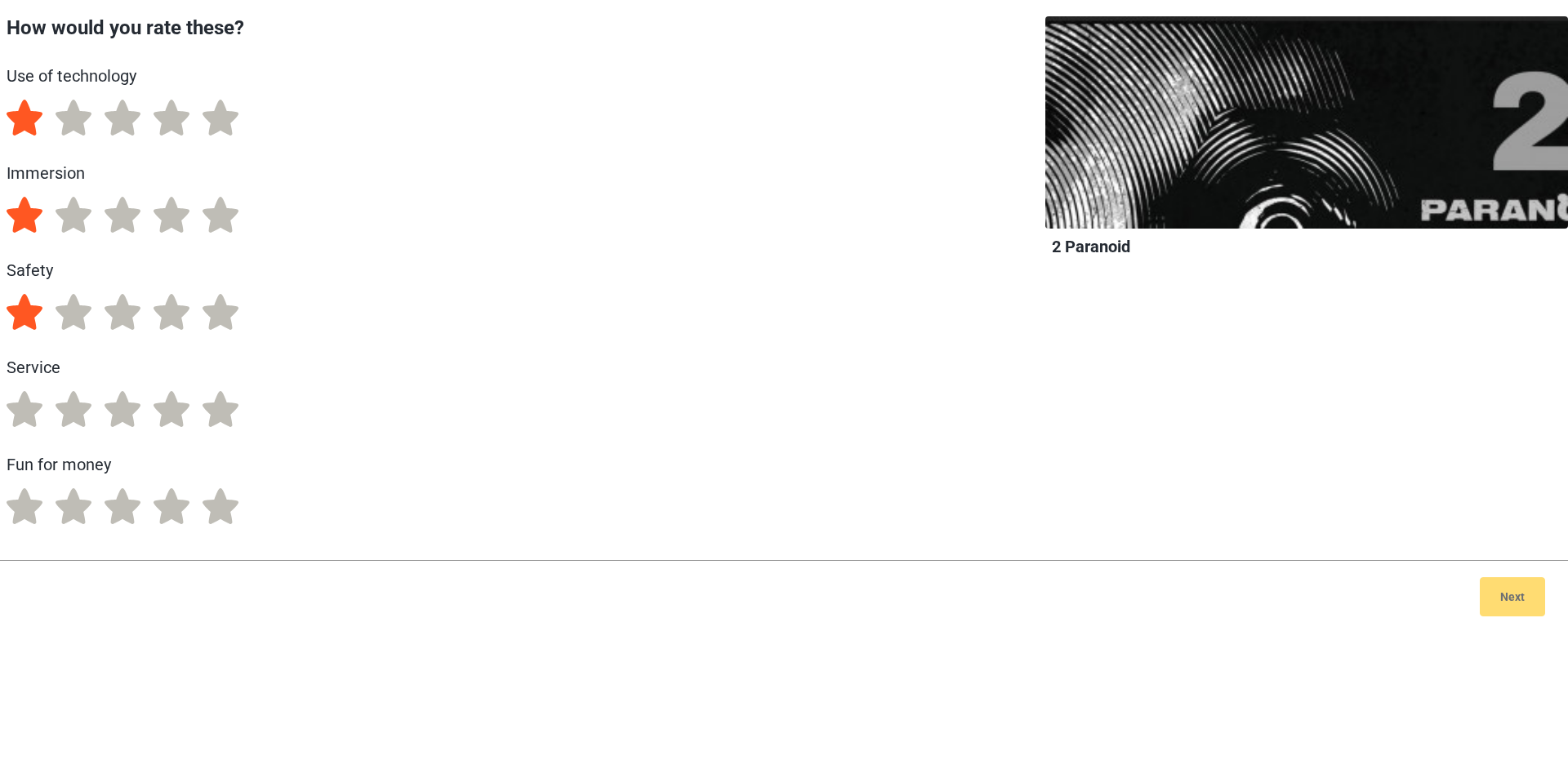
click at [22, 310] on label "1" at bounding box center [25, 312] width 36 height 36
radio input "true"
click at [31, 421] on label "1" at bounding box center [25, 409] width 36 height 36
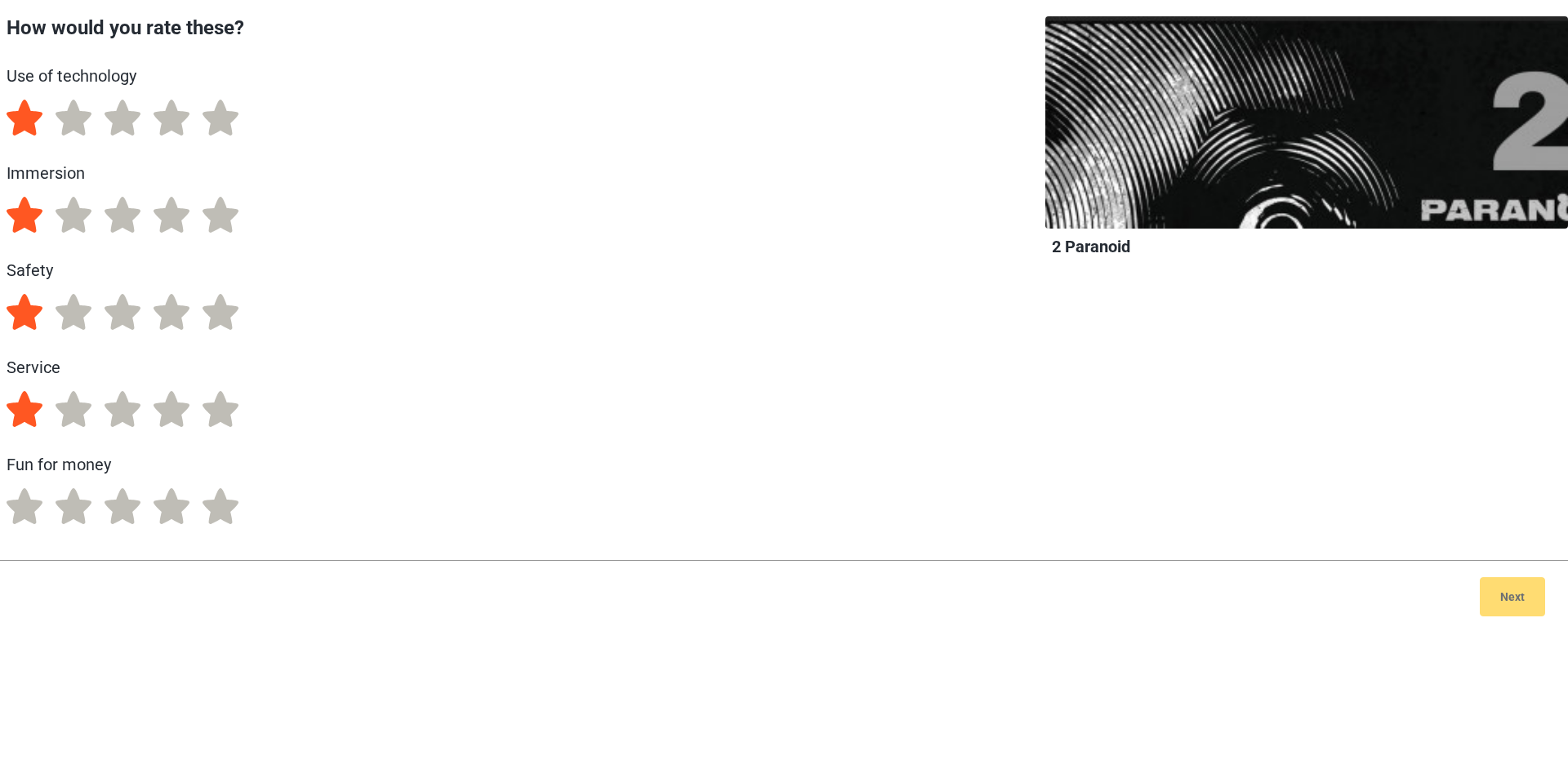
radio input "true"
click at [21, 499] on label "1" at bounding box center [25, 507] width 36 height 36
radio input "true"
click at [1511, 599] on button "Next" at bounding box center [1512, 596] width 65 height 39
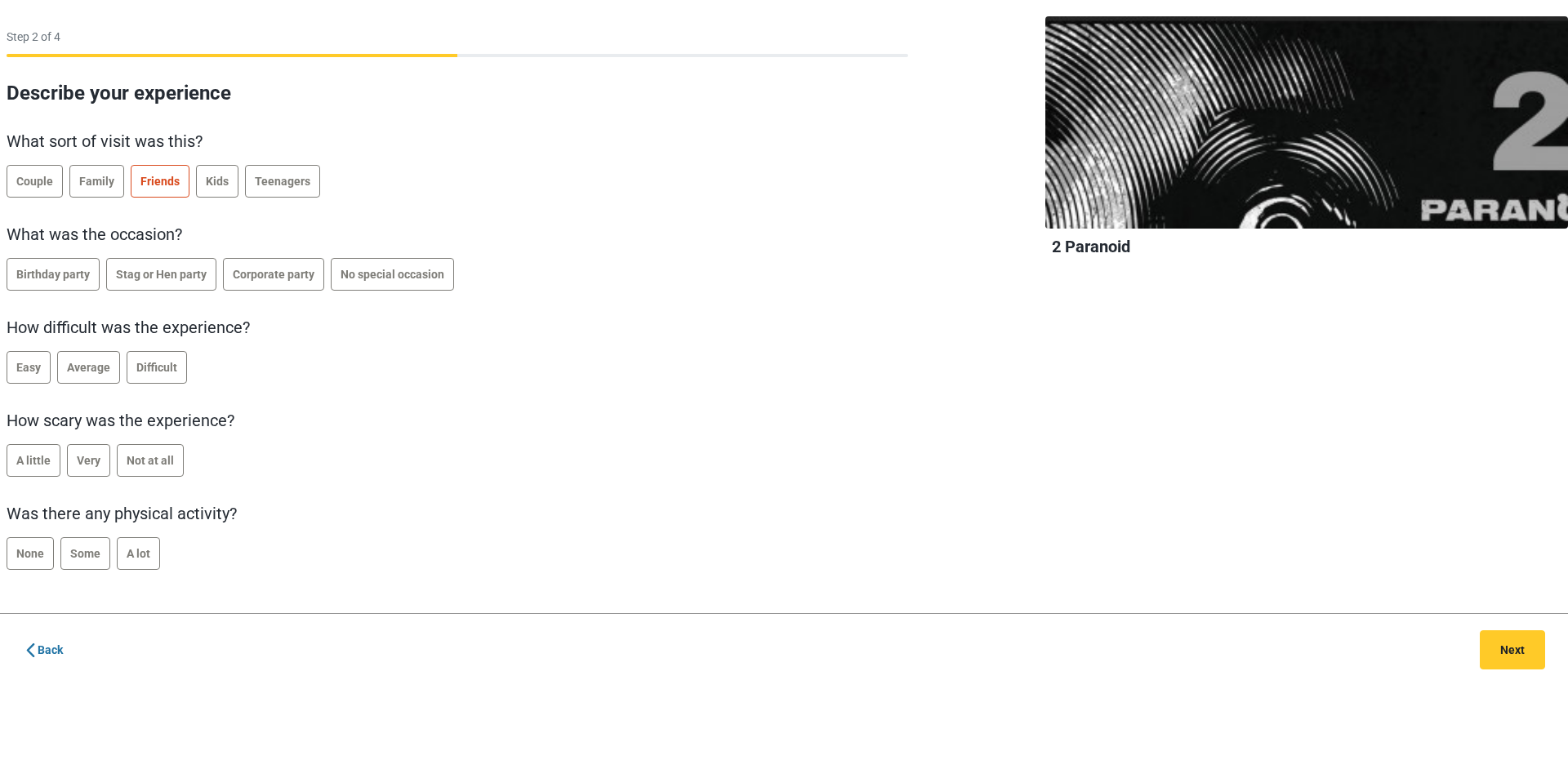
click at [144, 179] on span "Friends" at bounding box center [160, 182] width 39 height 13
click at [160, 271] on span "Stag or Hen party" at bounding box center [161, 274] width 91 height 13
click at [97, 375] on label "Average" at bounding box center [89, 367] width 63 height 32
click at [94, 460] on span "Very" at bounding box center [88, 461] width 24 height 13
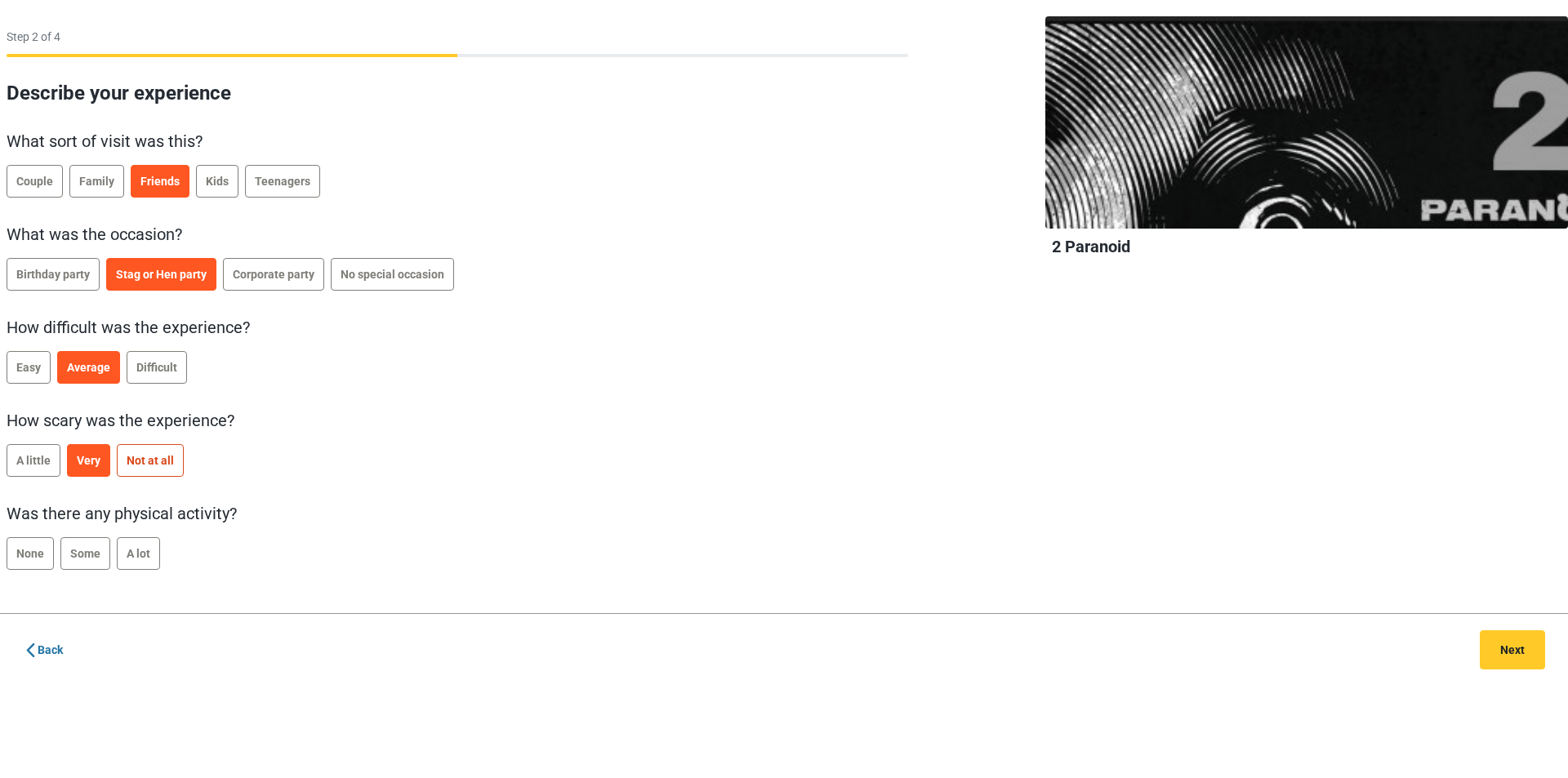
click at [160, 466] on span "Not at all" at bounding box center [150, 461] width 48 height 13
drag, startPoint x: 131, startPoint y: 551, endPoint x: 164, endPoint y: 558, distance: 33.7
click at [131, 551] on span "A lot" at bounding box center [138, 553] width 24 height 13
click at [1510, 650] on button "Next" at bounding box center [1512, 649] width 65 height 39
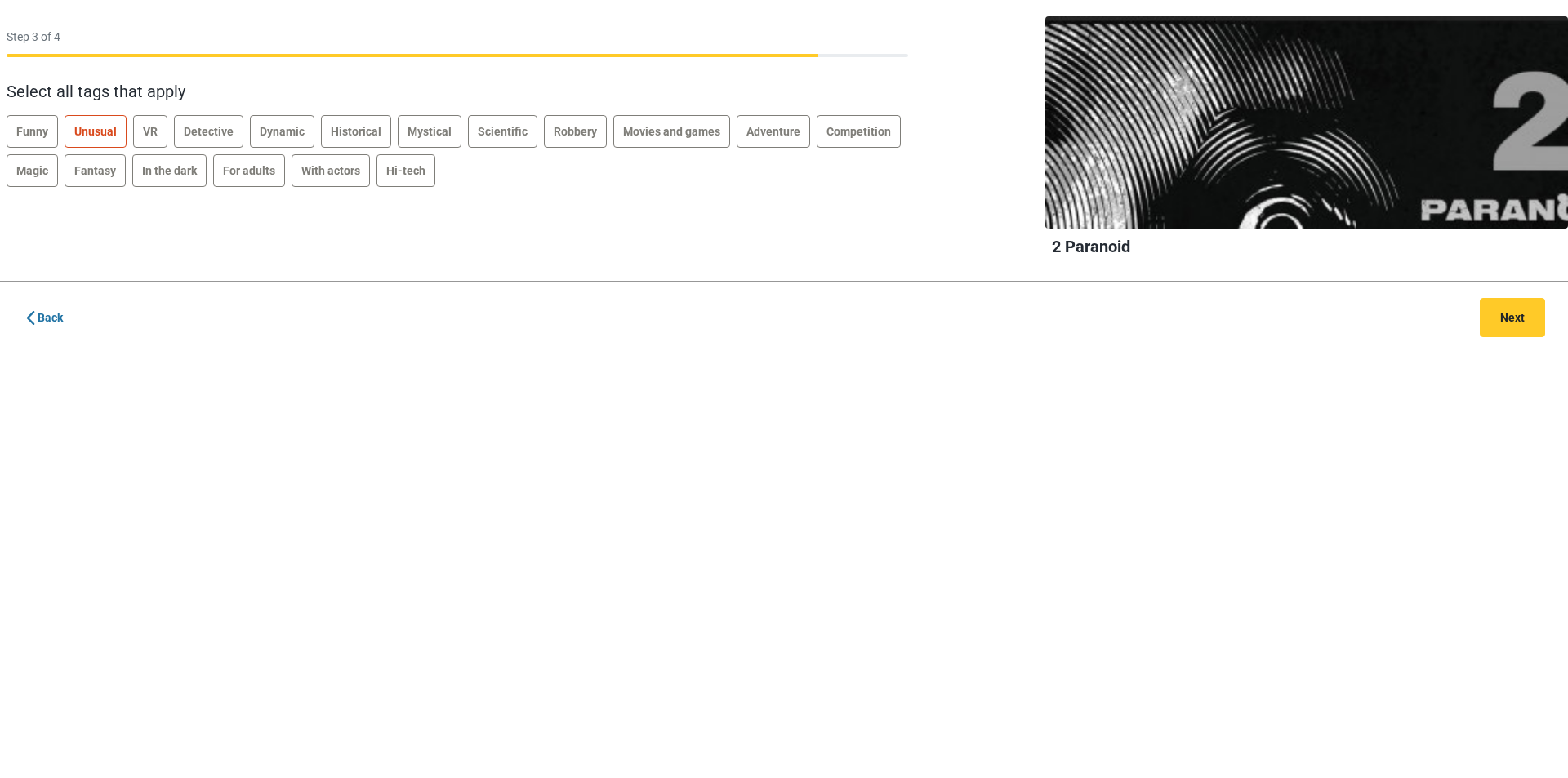
click at [108, 132] on span "Unusual" at bounding box center [96, 132] width 42 height 13
click at [161, 136] on label "VR" at bounding box center [150, 131] width 34 height 32
click at [303, 171] on span "With actors" at bounding box center [330, 171] width 58 height 13
click at [411, 171] on span "Hi-tech" at bounding box center [405, 171] width 39 height 13
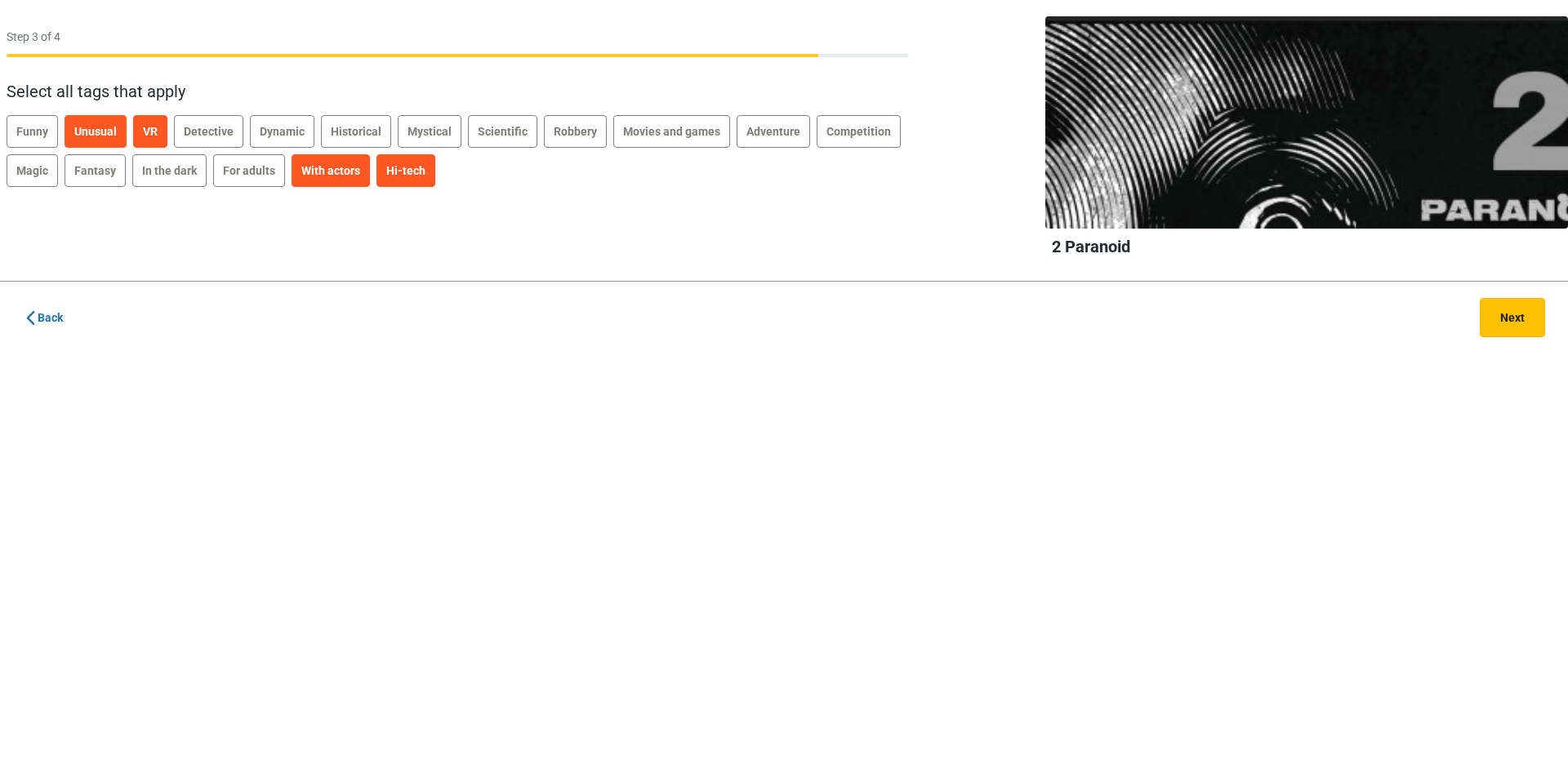
click at [1514, 323] on button "Next" at bounding box center [1512, 317] width 65 height 39
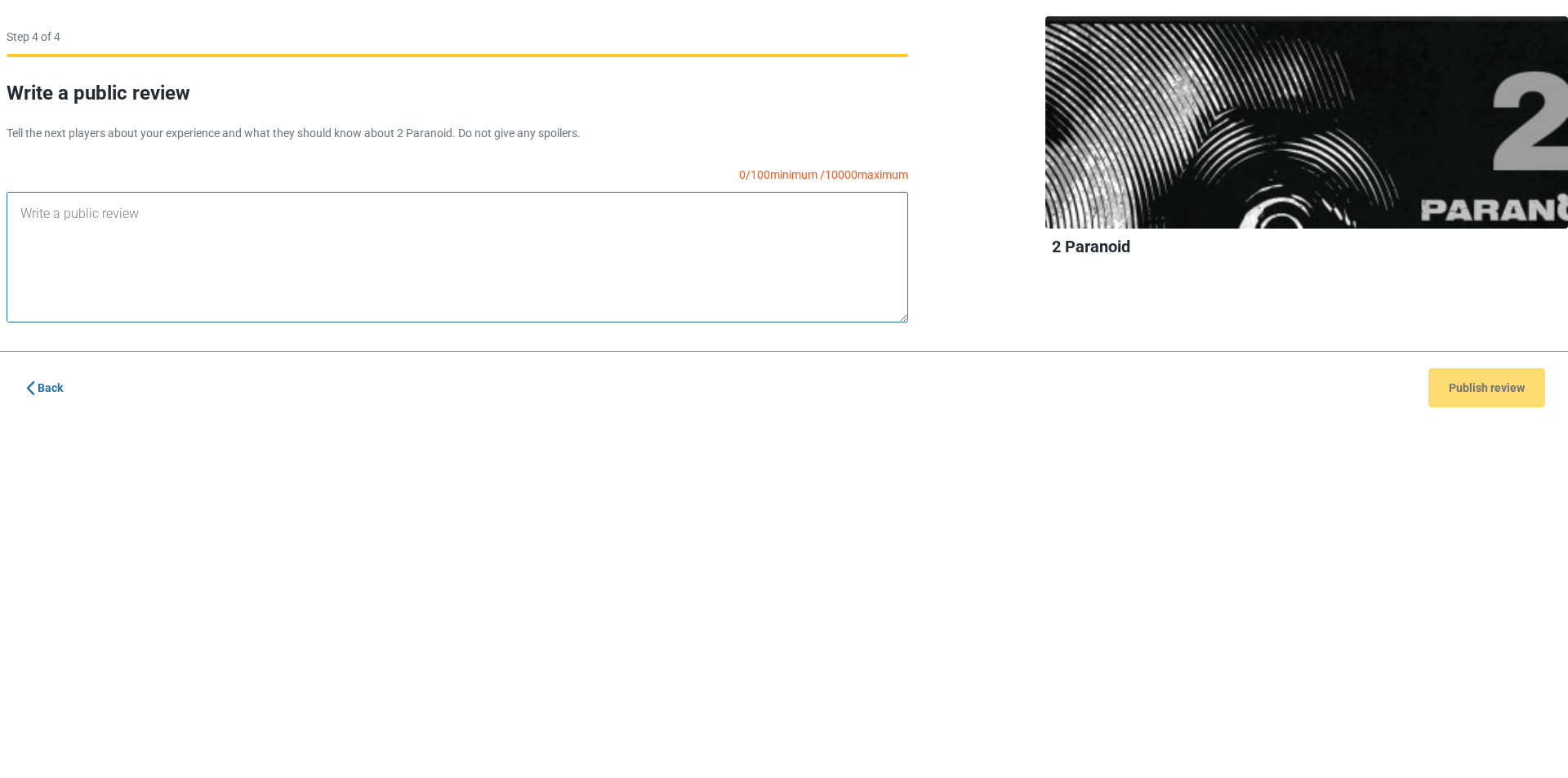
click at [124, 243] on textarea at bounding box center [457, 257] width 902 height 131
click at [0, 200] on div "11 / 100 minimum / 10000 maximum zxczxczczxc" at bounding box center [457, 244] width 914 height 156
click at [104, 271] on textarea "!!!!!" at bounding box center [457, 257] width 902 height 131
drag, startPoint x: 0, startPoint y: 214, endPoint x: 0, endPoint y: 200, distance: 14.0
click at [0, 200] on div "5 / 100 minimum / 10000 maximum !!!!!" at bounding box center [457, 244] width 914 height 156
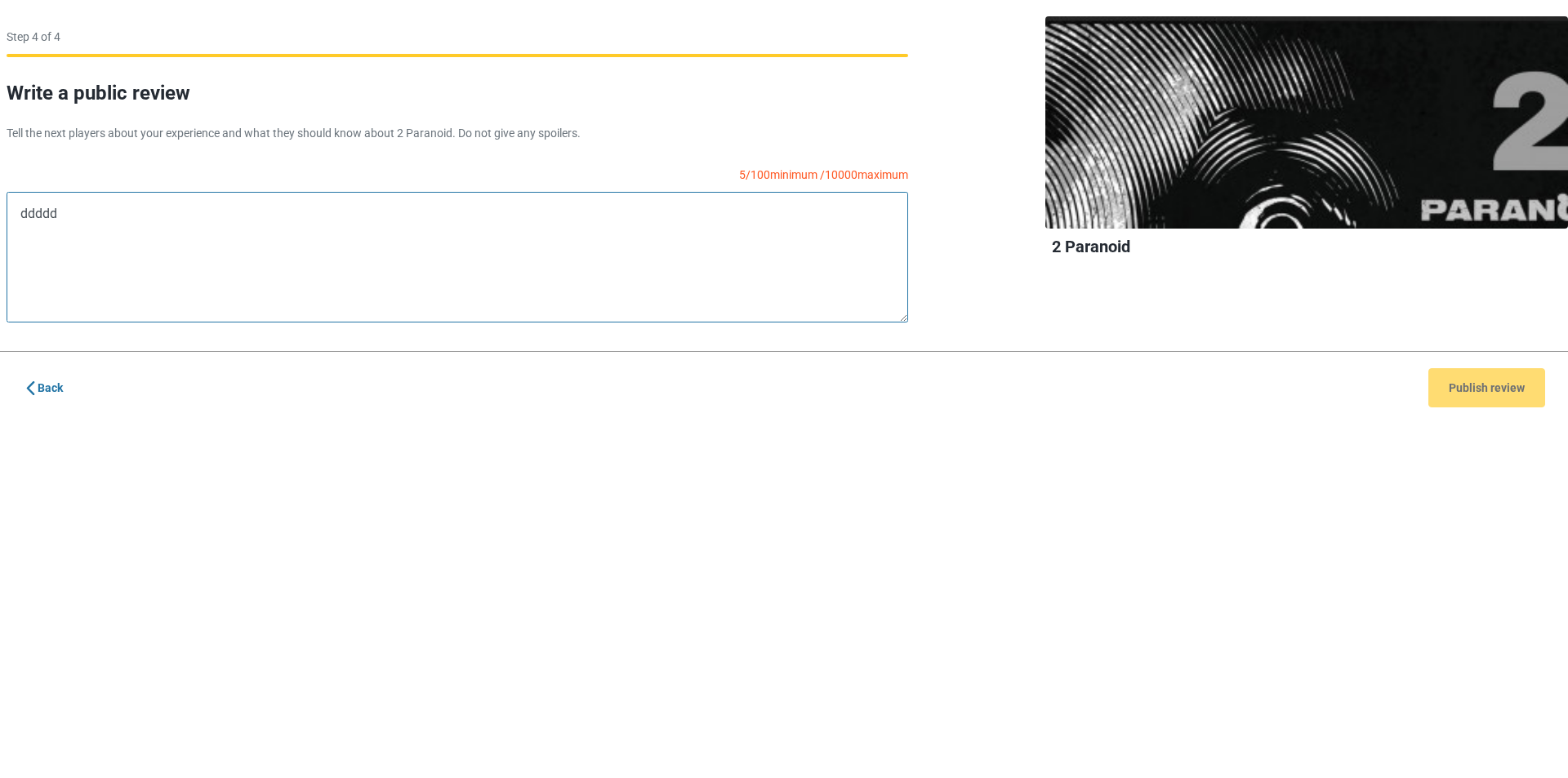
click at [119, 277] on textarea "ddddd" at bounding box center [457, 257] width 902 height 131
drag, startPoint x: 275, startPoint y: 229, endPoint x: 20, endPoint y: 201, distance: 256.5
click at [0, 188] on div "26 / 100 minimum / 10000 maximum dddddadaadadaddasdadaddada" at bounding box center [457, 244] width 914 height 156
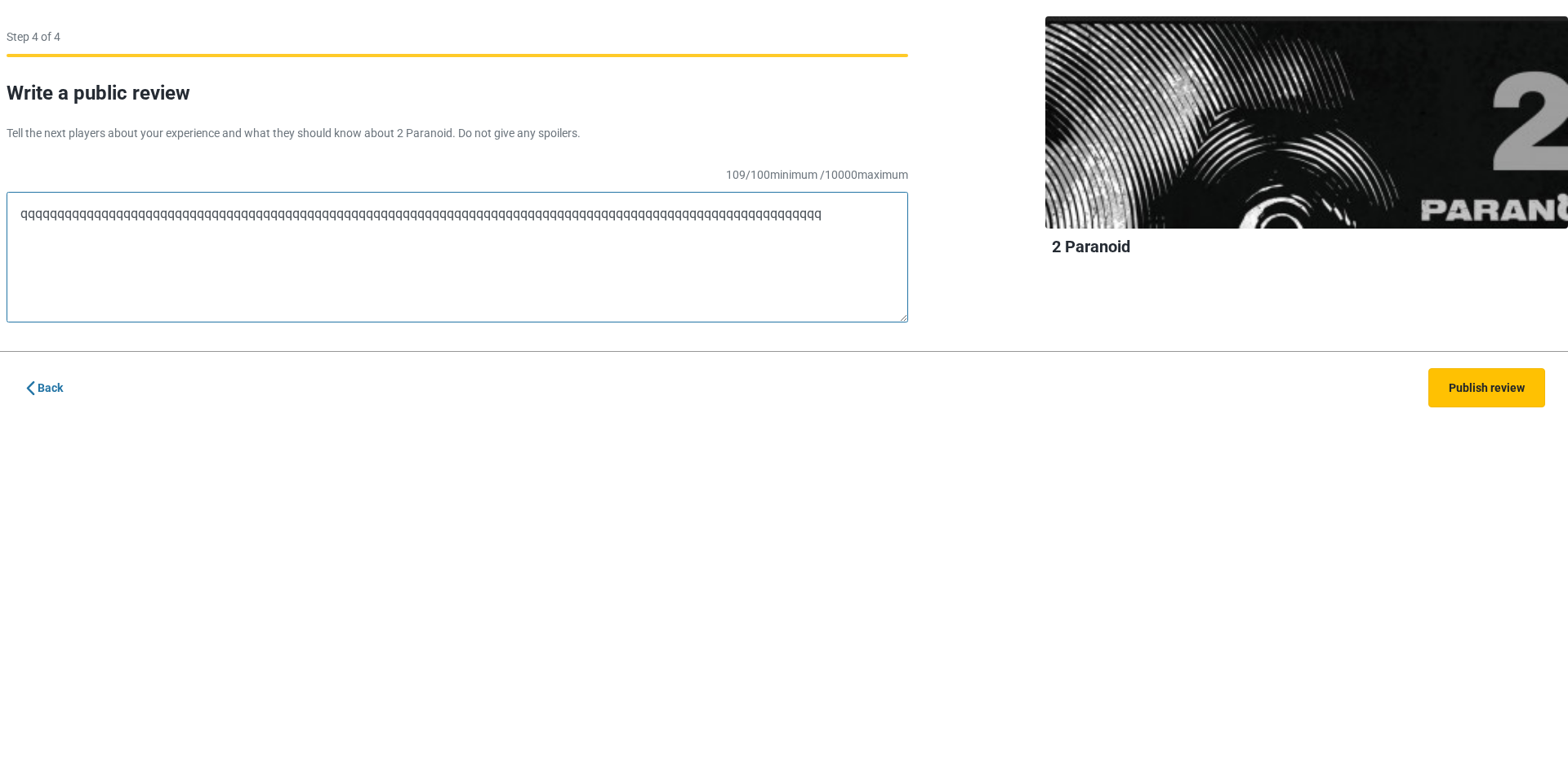
type textarea "qqqqqqqqqqqqqqqqqqqqqqqqqqqqqqqqqqqqqqqqqqqqqqqqqqqqqqqqqqqqqqqqqqqqqqqqqqqqqqq…"
click at [1518, 394] on button "Publish review" at bounding box center [1487, 387] width 117 height 39
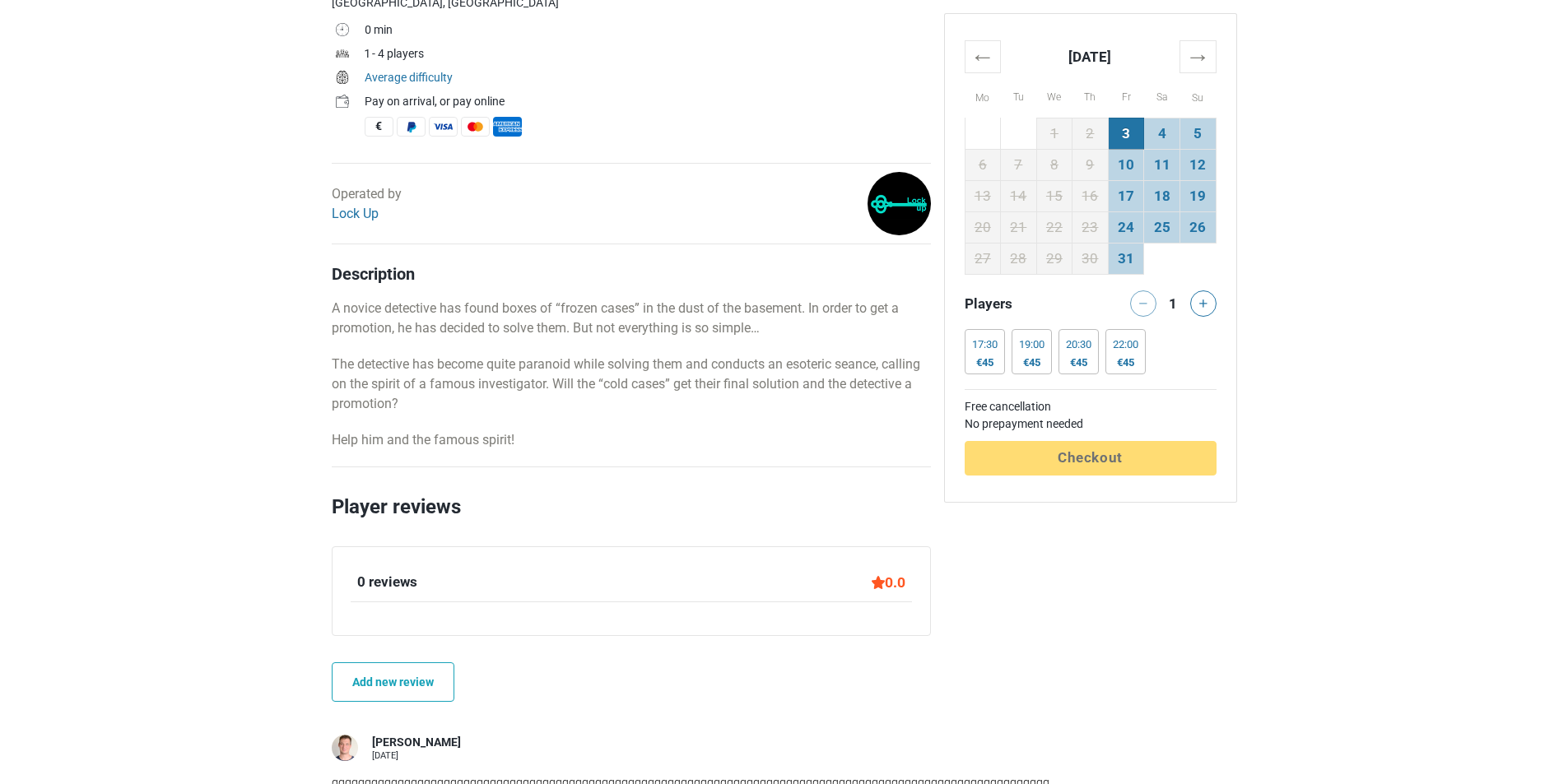
scroll to position [823, 0]
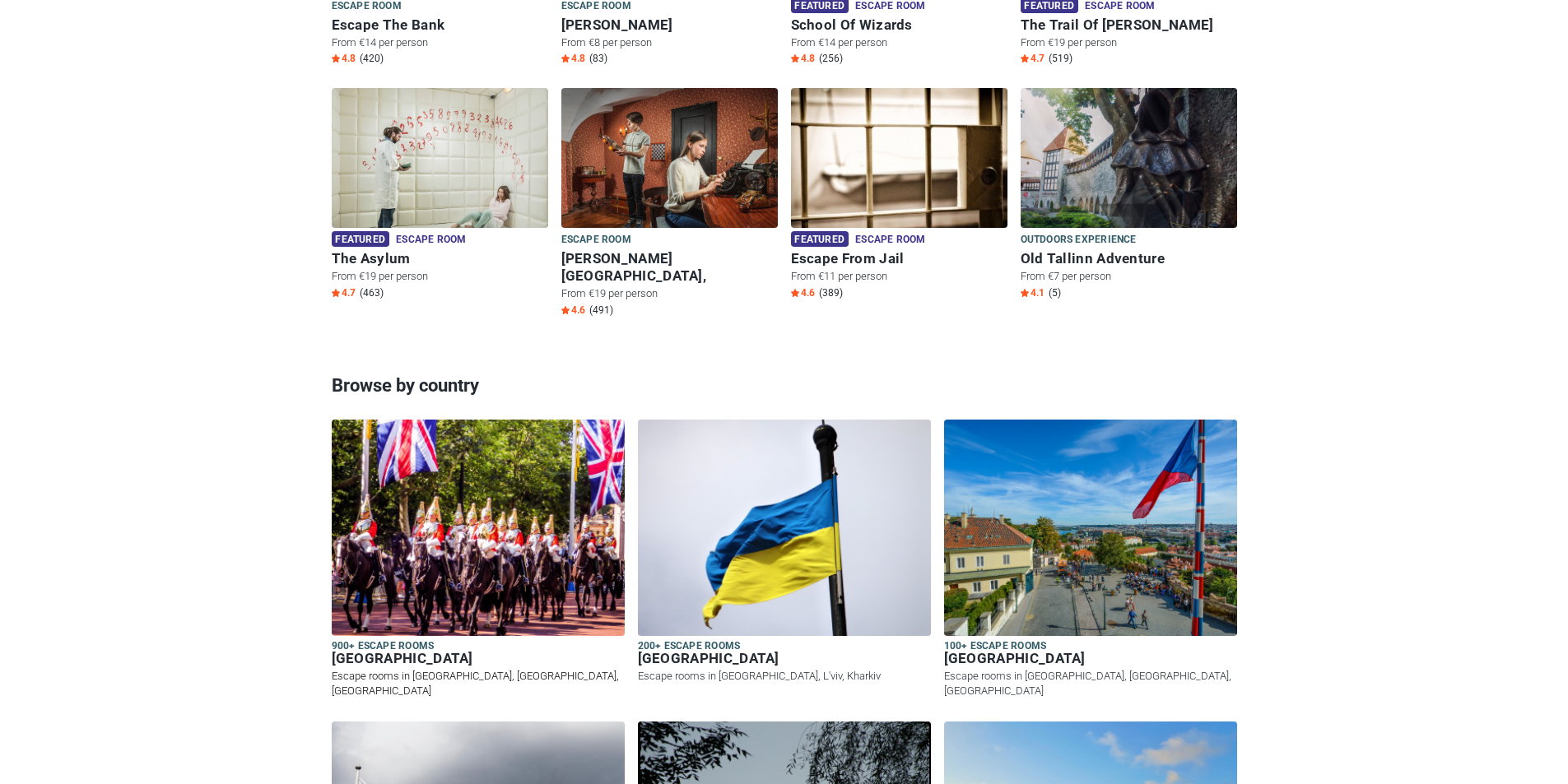
scroll to position [1398, 0]
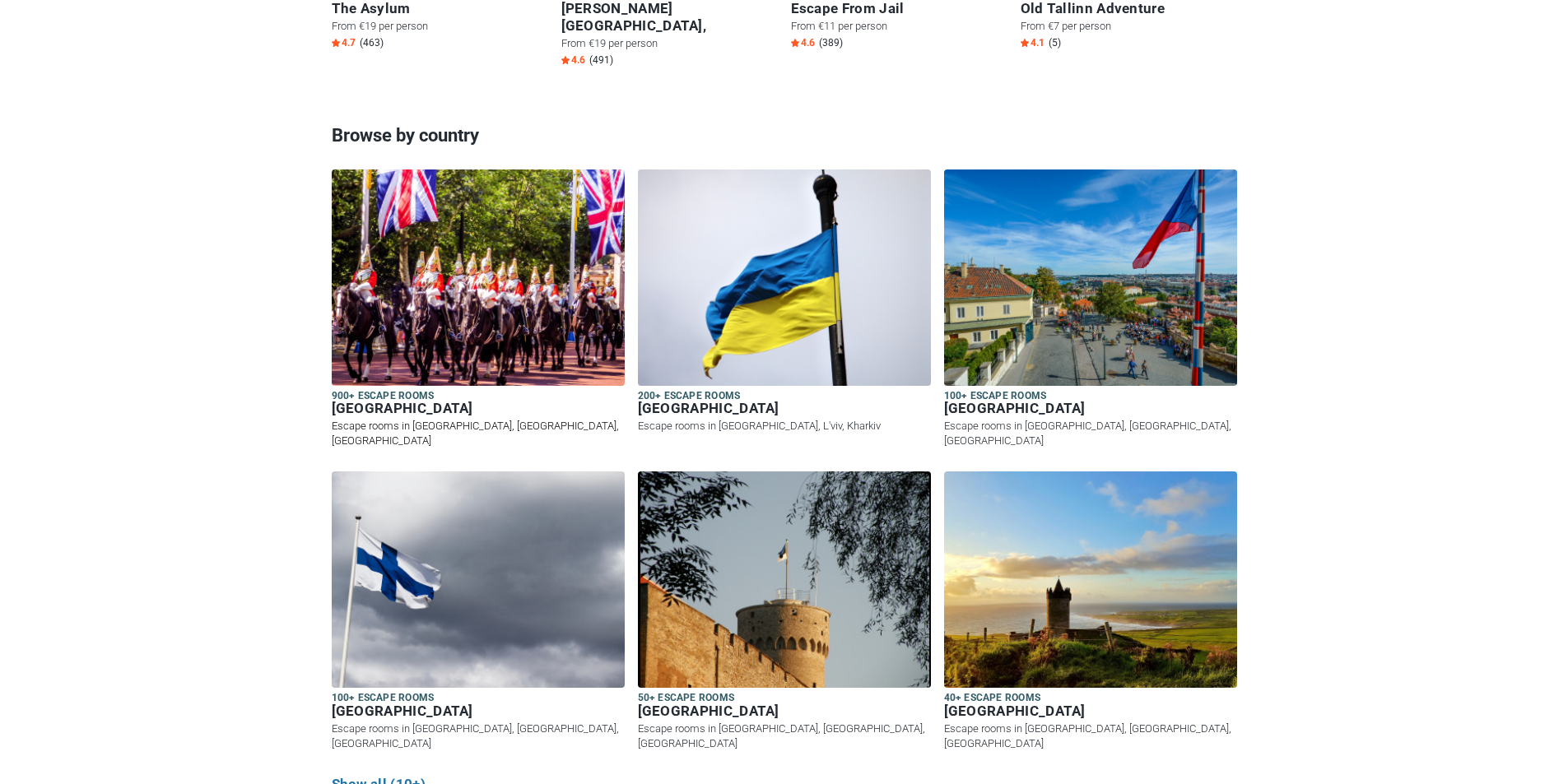
click at [448, 313] on img at bounding box center [478, 277] width 293 height 217
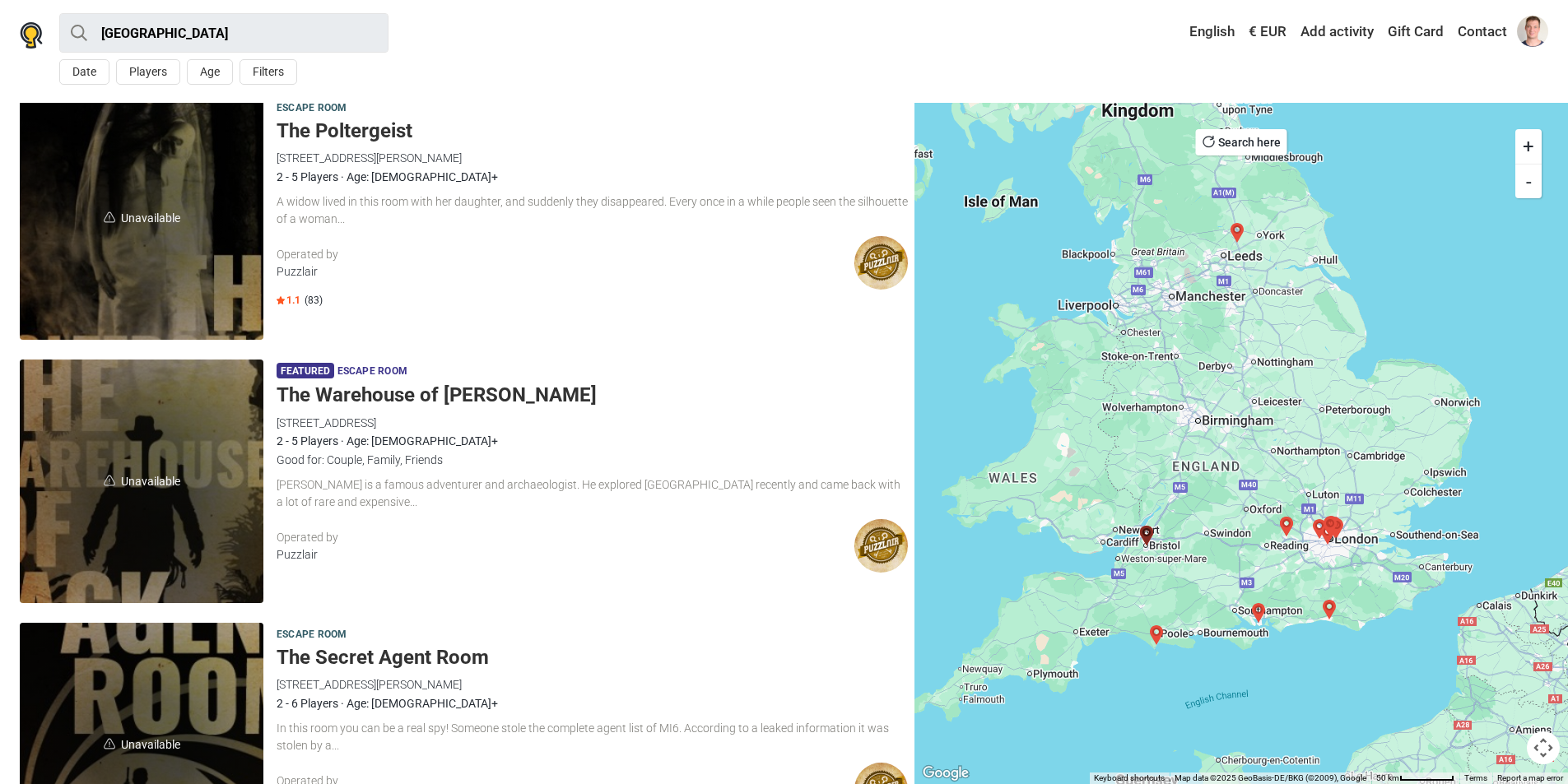
scroll to position [411, 0]
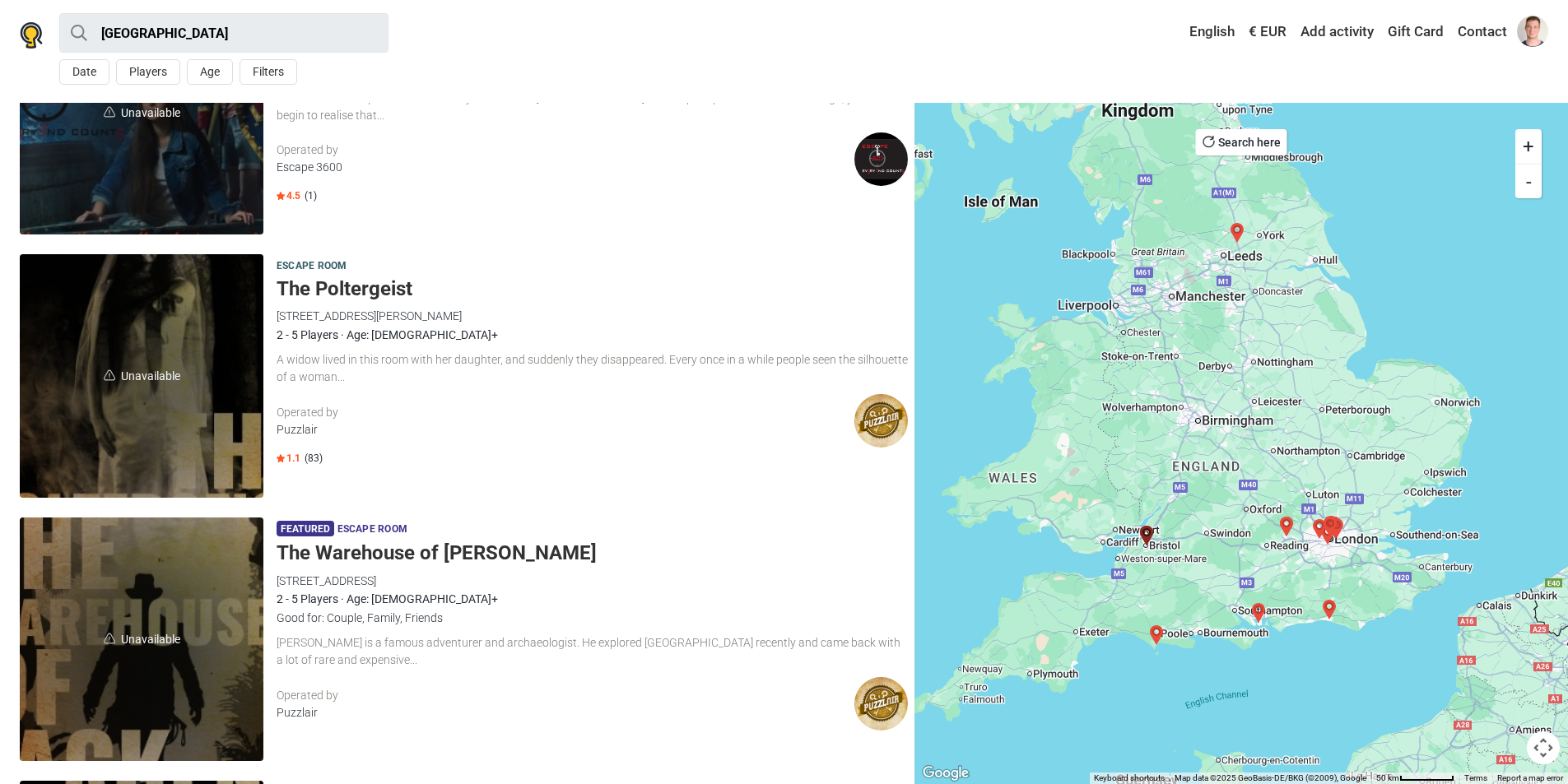
click at [349, 392] on div "Escape room The Poltergeist 1 Barton Rd, Bristol BS2 0LE, UK Puzzlair 2 - 5 Pla…" at bounding box center [592, 376] width 631 height 244
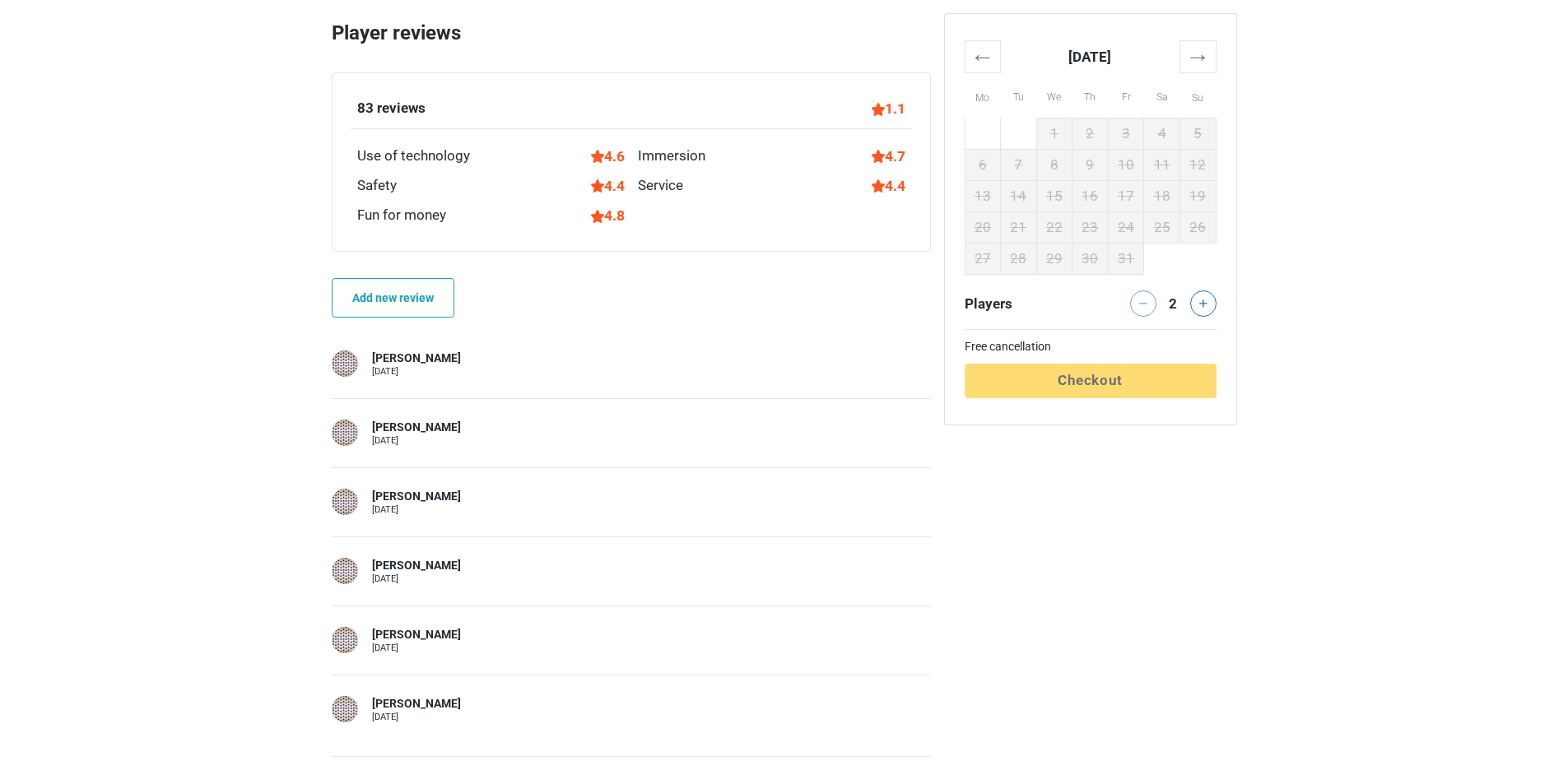
scroll to position [741, 0]
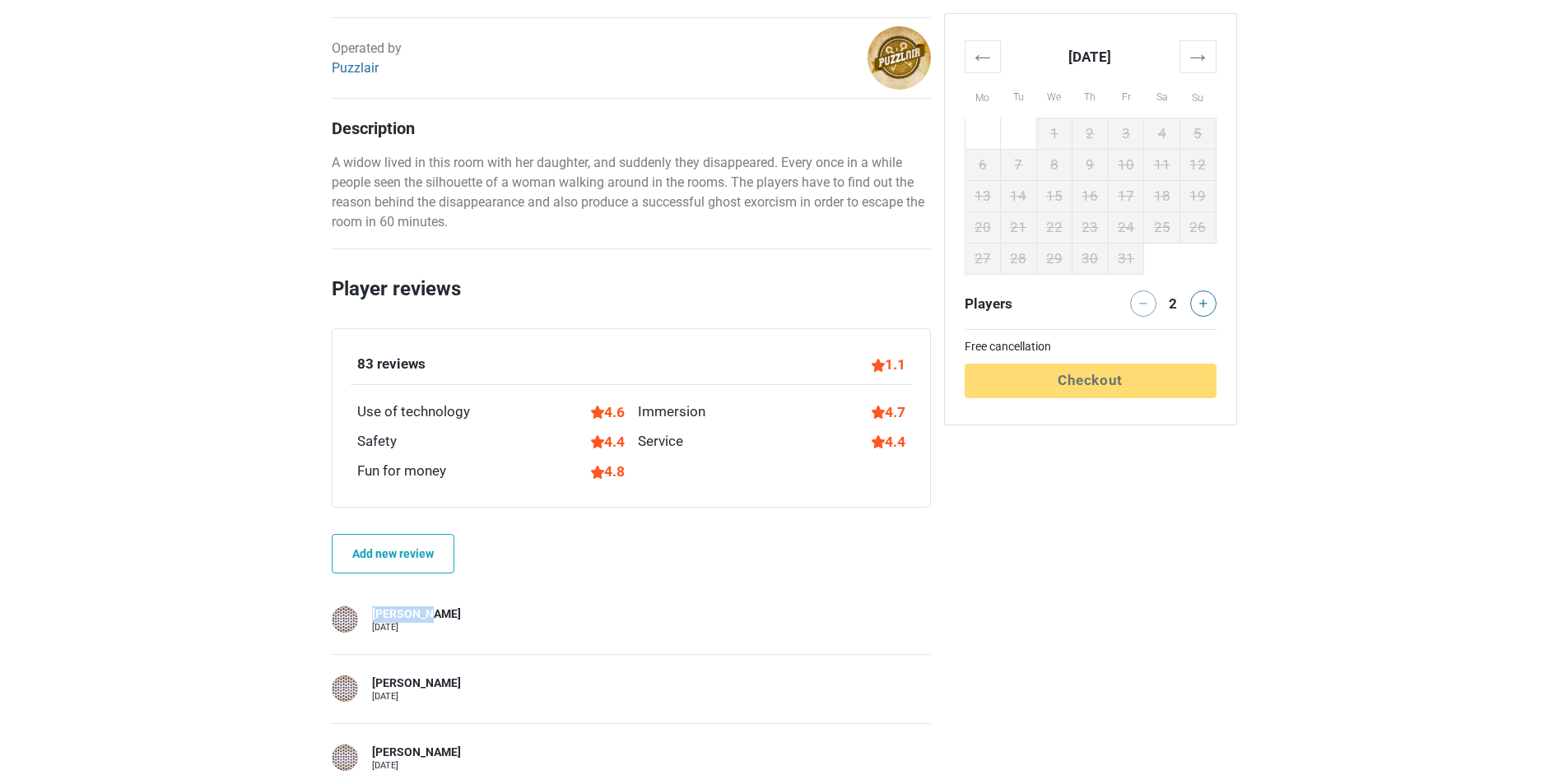
drag, startPoint x: 414, startPoint y: 616, endPoint x: 350, endPoint y: 614, distance: 64.0
click at [350, 614] on div "[PERSON_NAME] [DATE]" at bounding box center [631, 618] width 599 height 26
click at [461, 646] on div "Dmitri E. 02 October" at bounding box center [631, 619] width 599 height 68
drag, startPoint x: 914, startPoint y: 368, endPoint x: 860, endPoint y: 361, distance: 54.5
click at [866, 361] on div "83 reviews 1.1 Use of technology 4.6 Immersion 4.7 Safety 4.4 Service 4.4 Fun f…" at bounding box center [631, 418] width 599 height 179
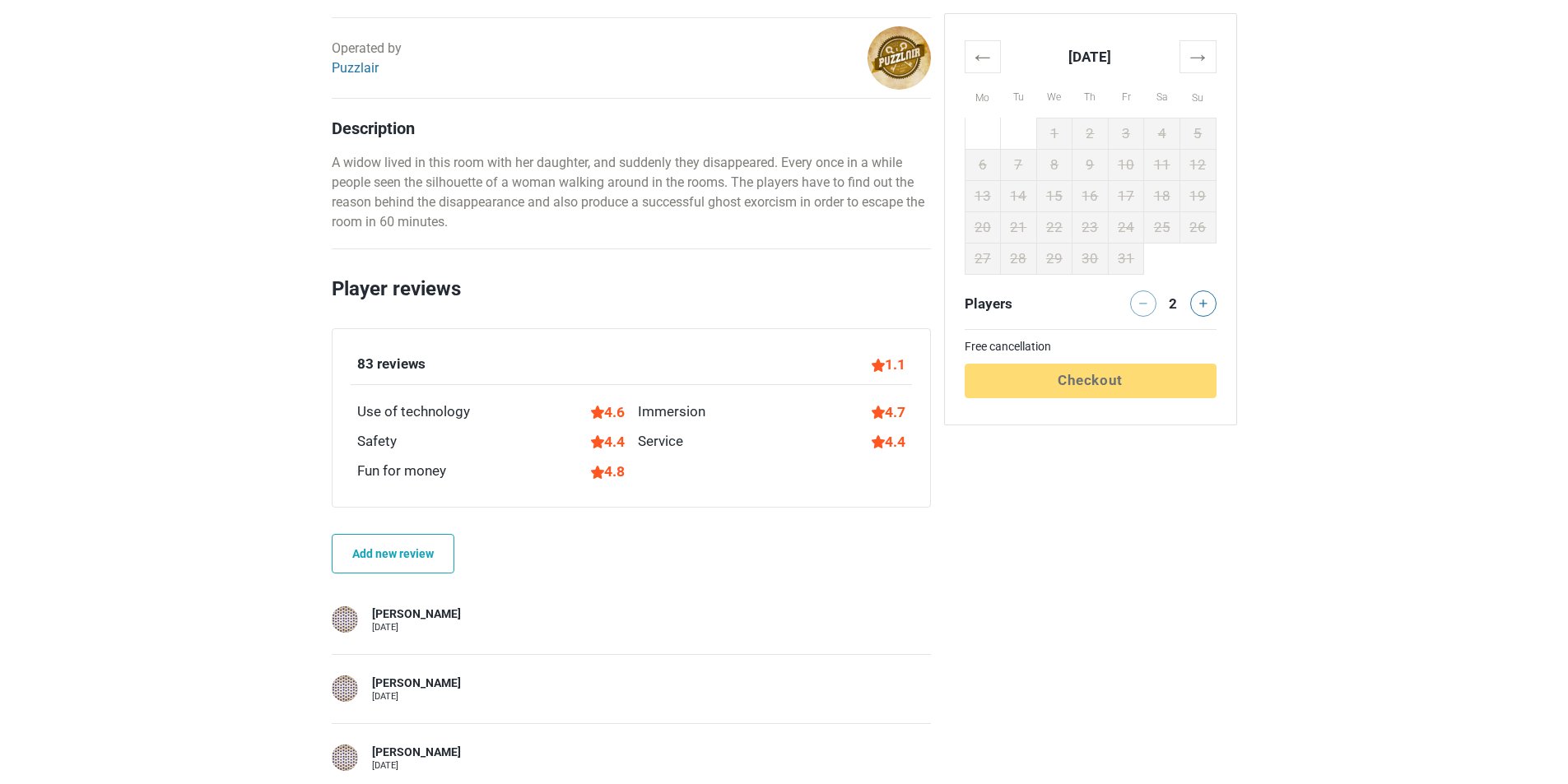
click at [778, 515] on div "Player reviews 83 reviews 1.1 Use of technology 4.6 Immersion 4.7 Safety 4.4 Se…" at bounding box center [631, 638] width 599 height 729
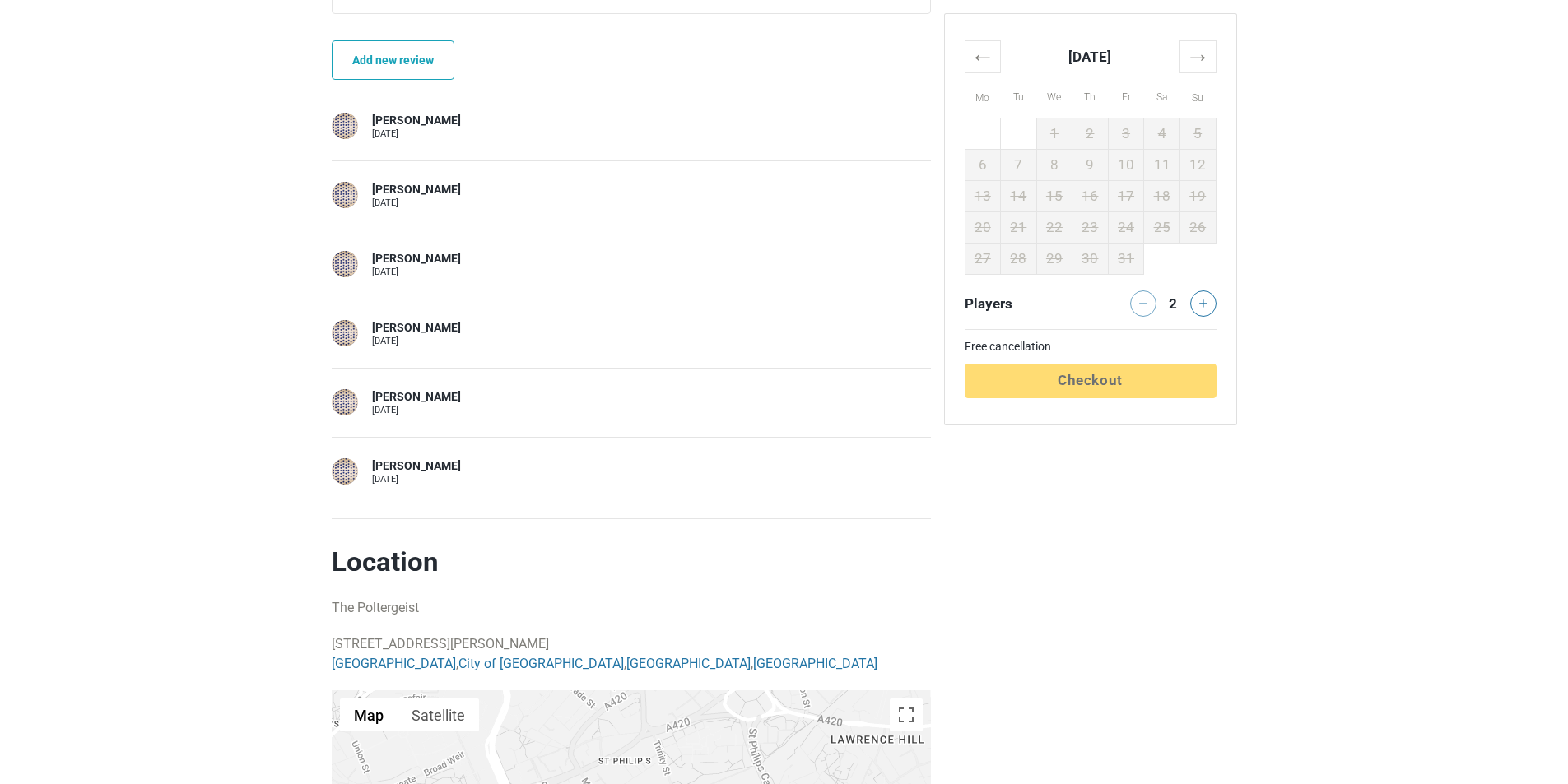
scroll to position [904, 0]
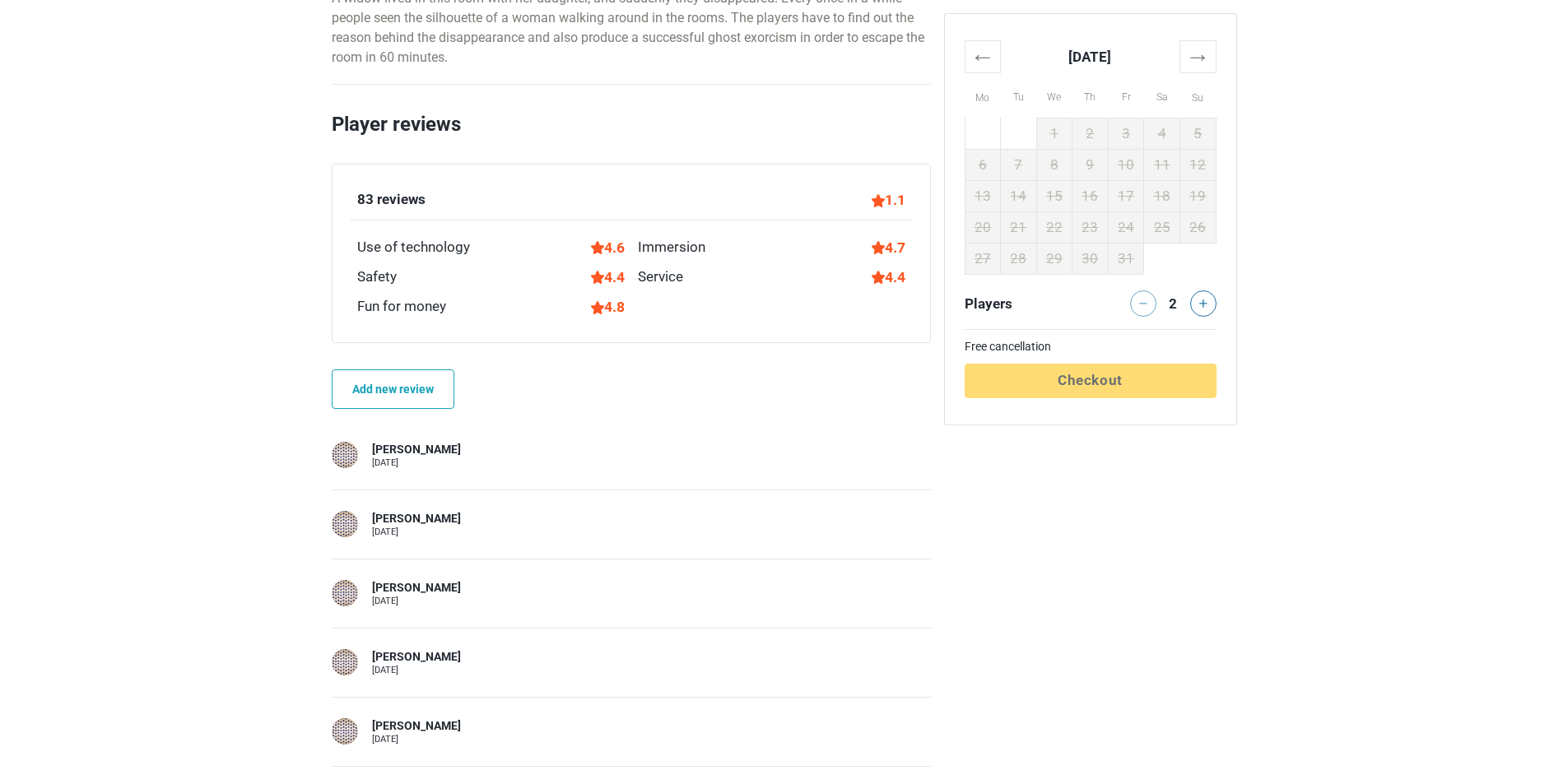
click at [350, 527] on div at bounding box center [344, 523] width 26 height 26
click at [350, 528] on div at bounding box center [344, 523] width 26 height 26
click at [347, 516] on div at bounding box center [344, 523] width 26 height 26
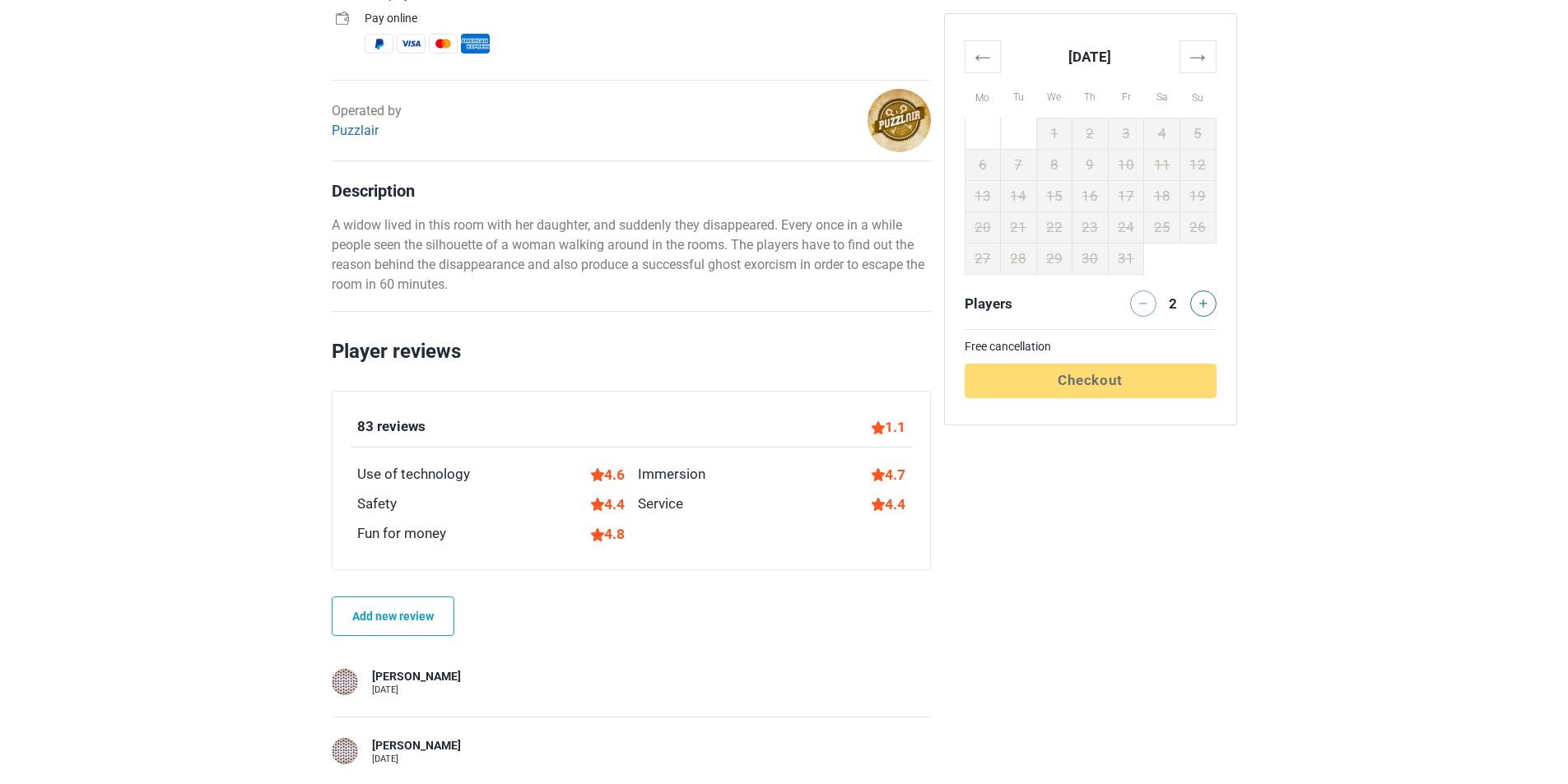
scroll to position [658, 0]
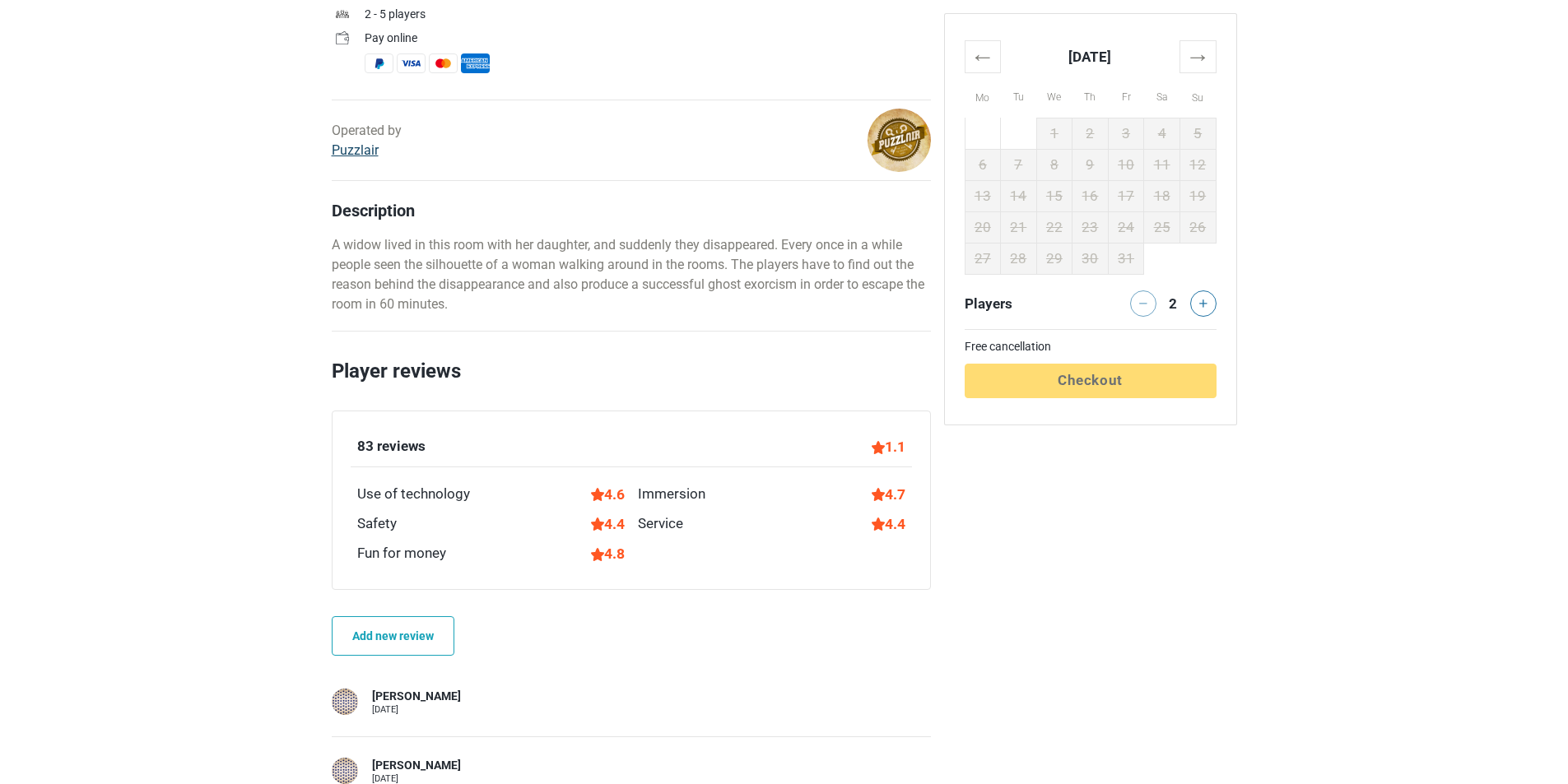
click at [363, 152] on link "Puzzlair" at bounding box center [355, 150] width 47 height 15
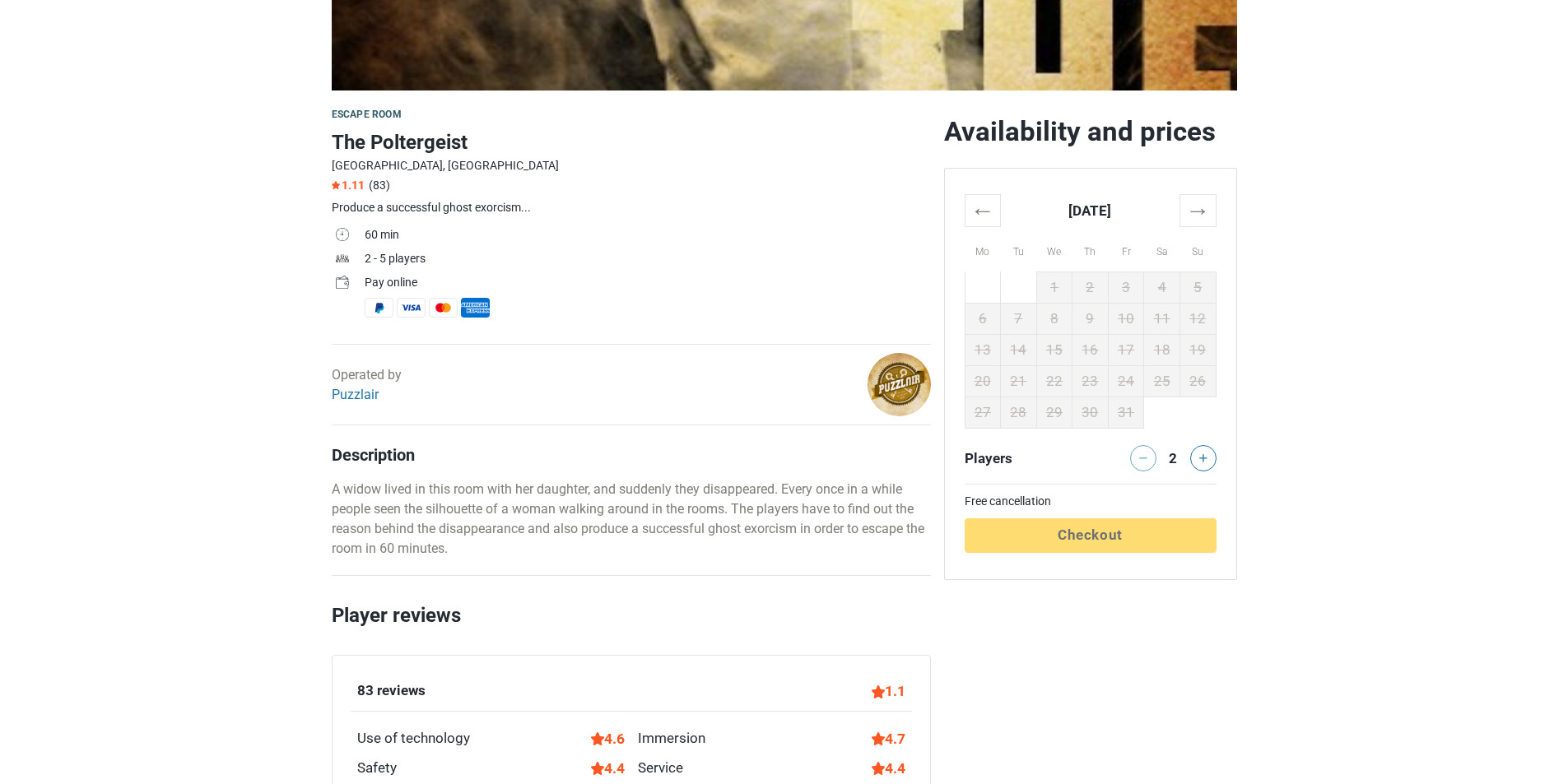
scroll to position [411, 0]
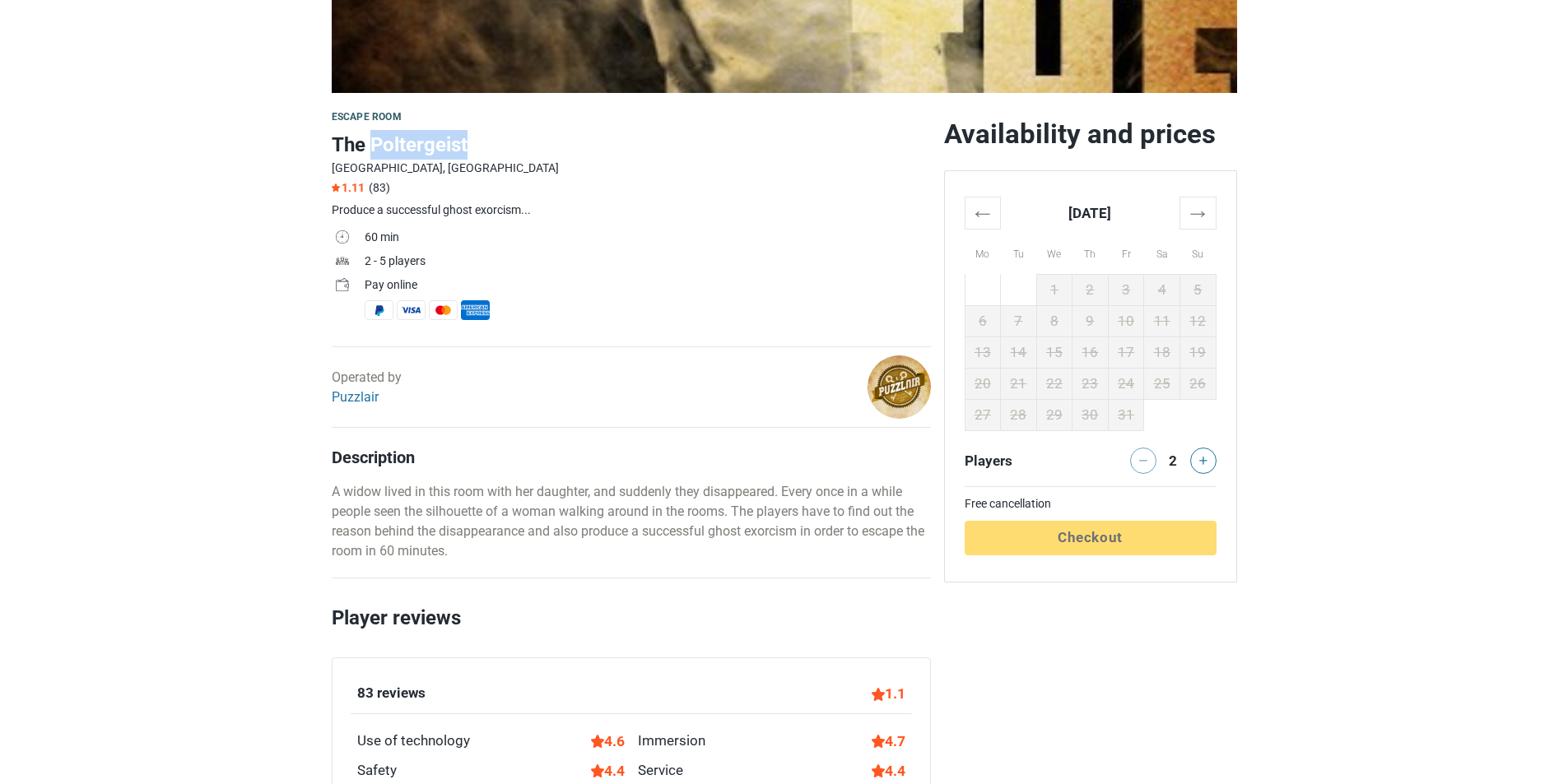
drag, startPoint x: 471, startPoint y: 150, endPoint x: 377, endPoint y: 144, distance: 94.2
click at [373, 144] on h1 "The Poltergeist" at bounding box center [631, 144] width 599 height 30
copy h1 "Poltergeist"
drag, startPoint x: 389, startPoint y: 397, endPoint x: 343, endPoint y: 397, distance: 46.0
click at [332, 396] on div "Operated by Puzzlair" at bounding box center [366, 387] width 70 height 39
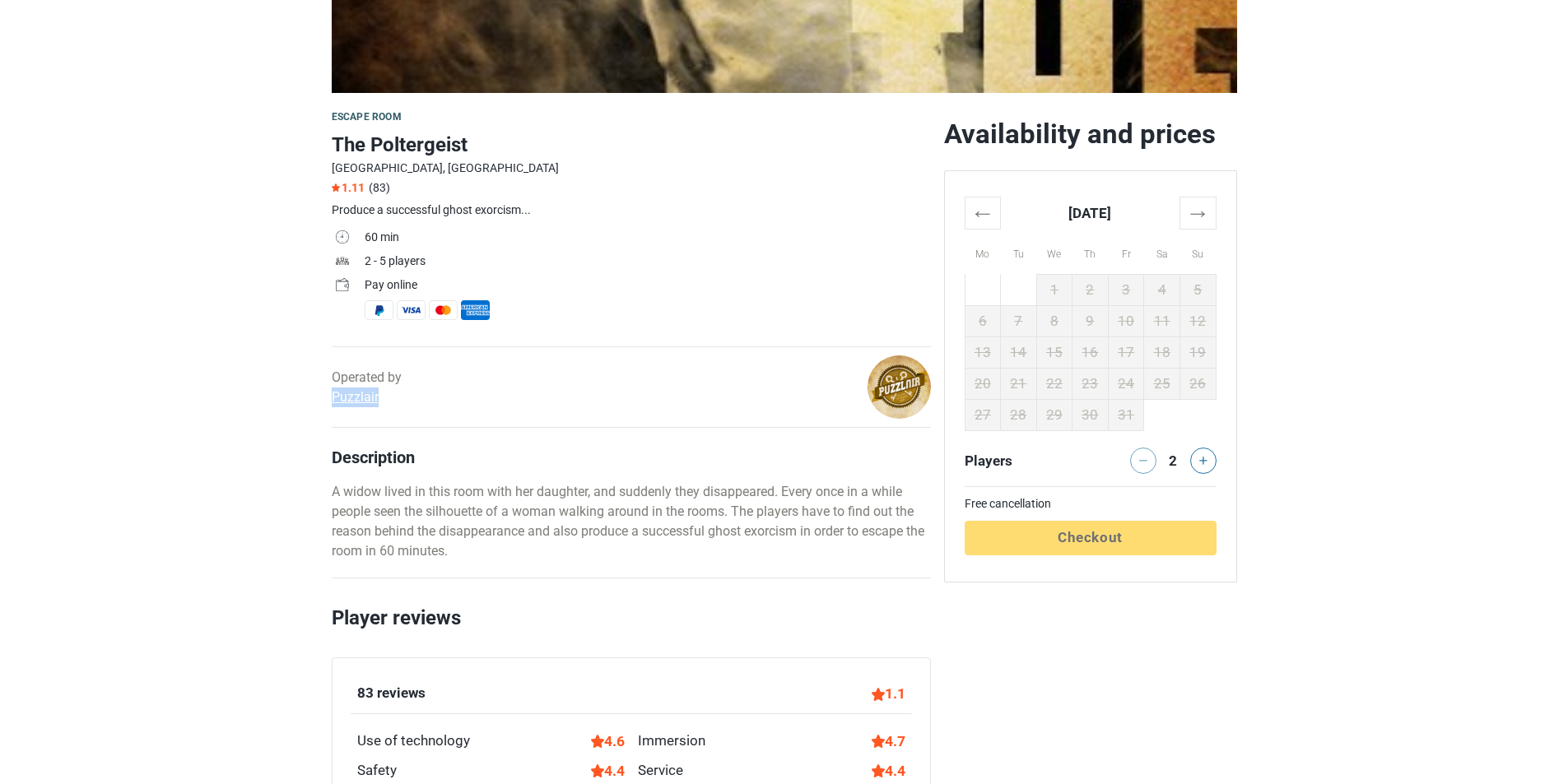
copy link "Puzzlair"
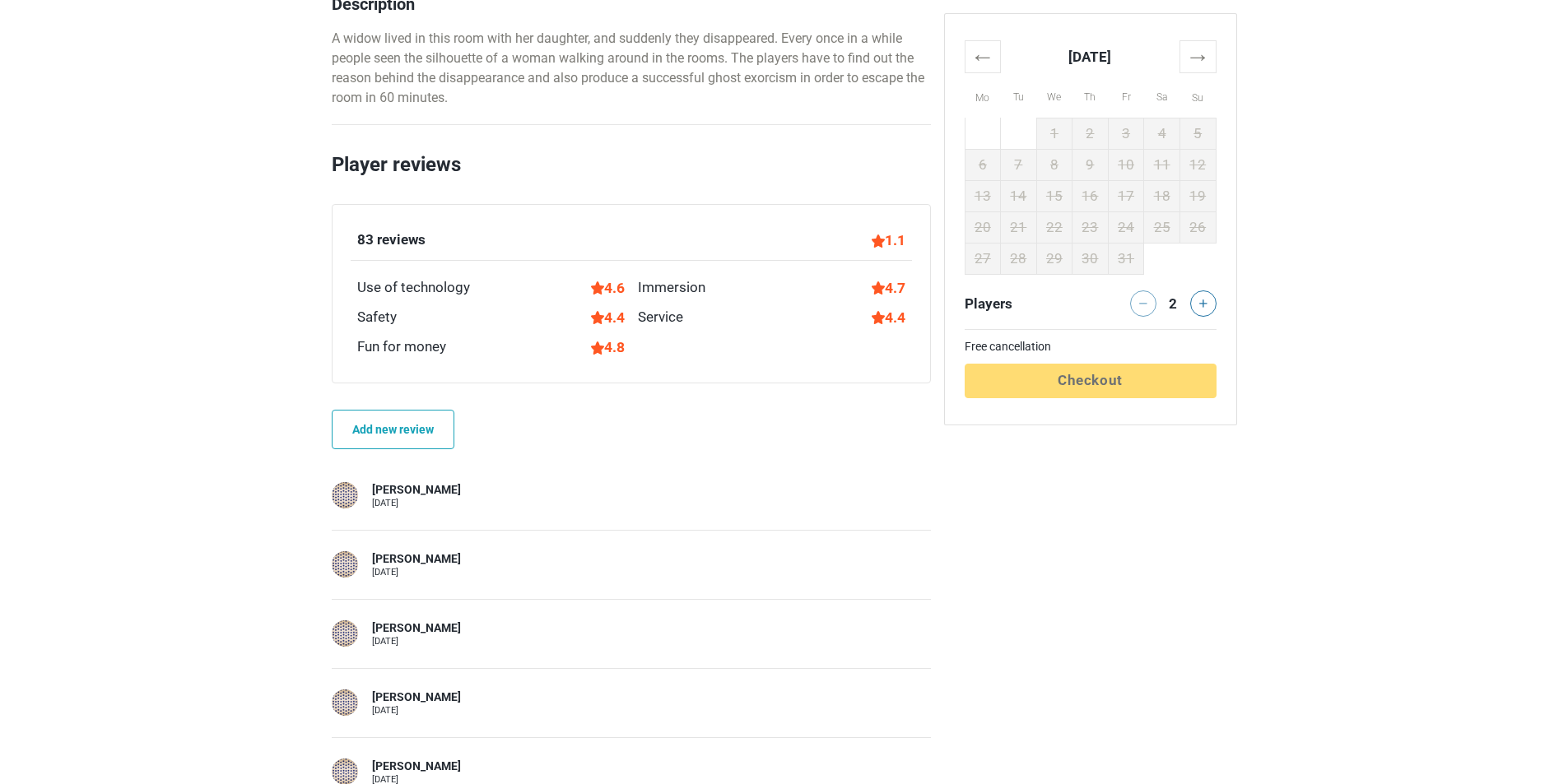
scroll to position [904, 0]
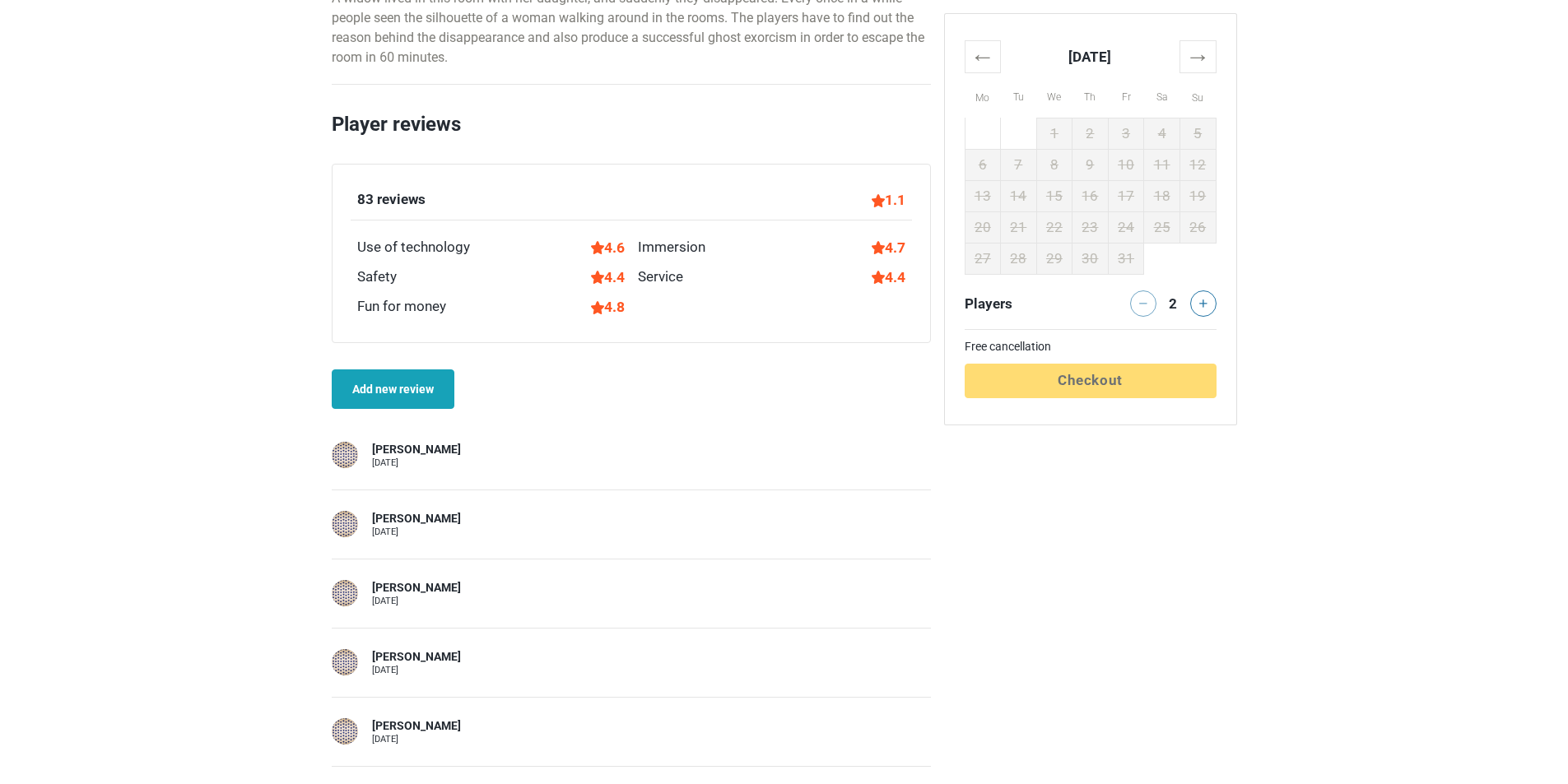
click at [400, 392] on link "Add new review" at bounding box center [392, 388] width 122 height 39
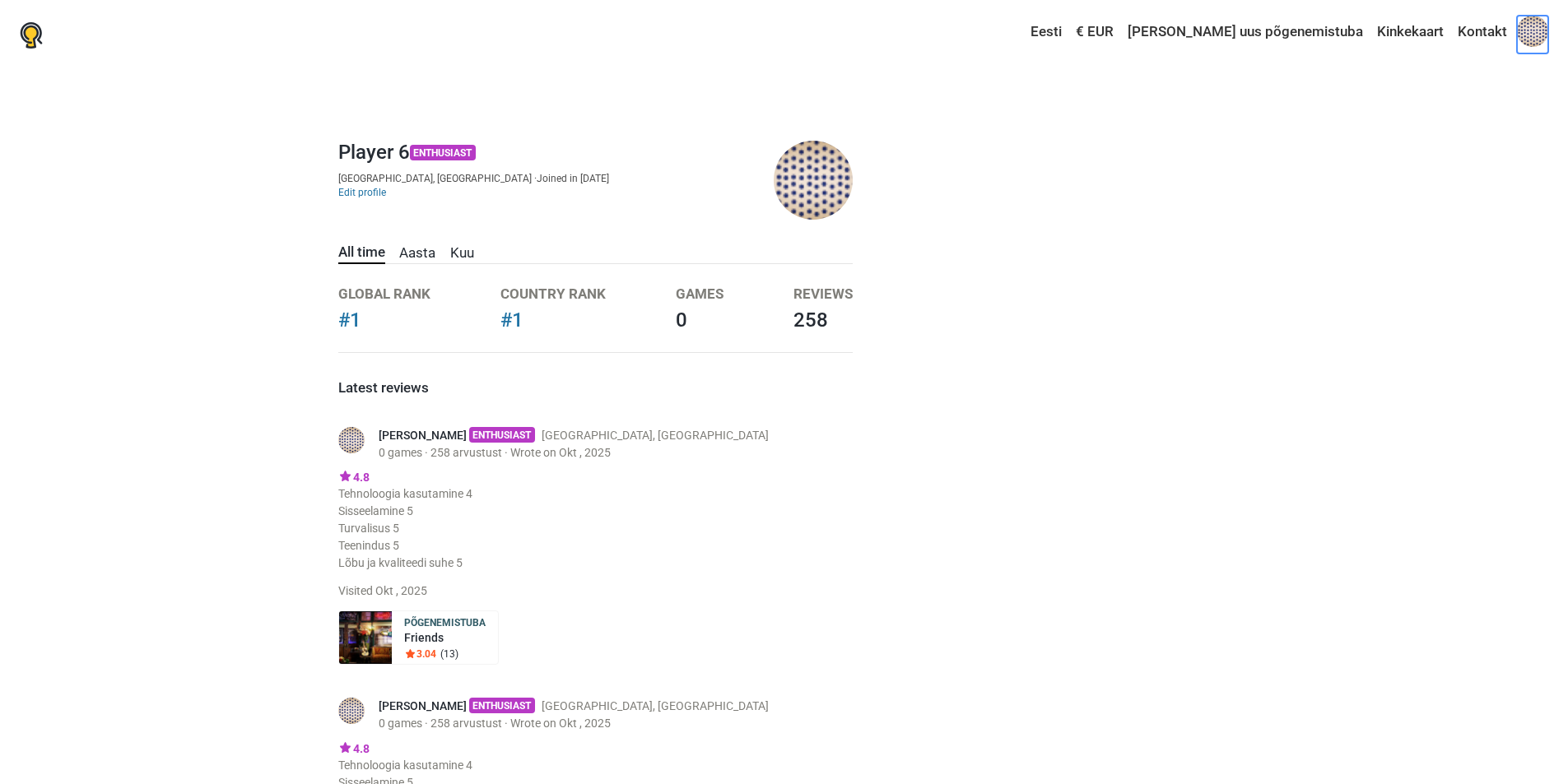
click at [1525, 32] on span at bounding box center [1532, 31] width 31 height 31
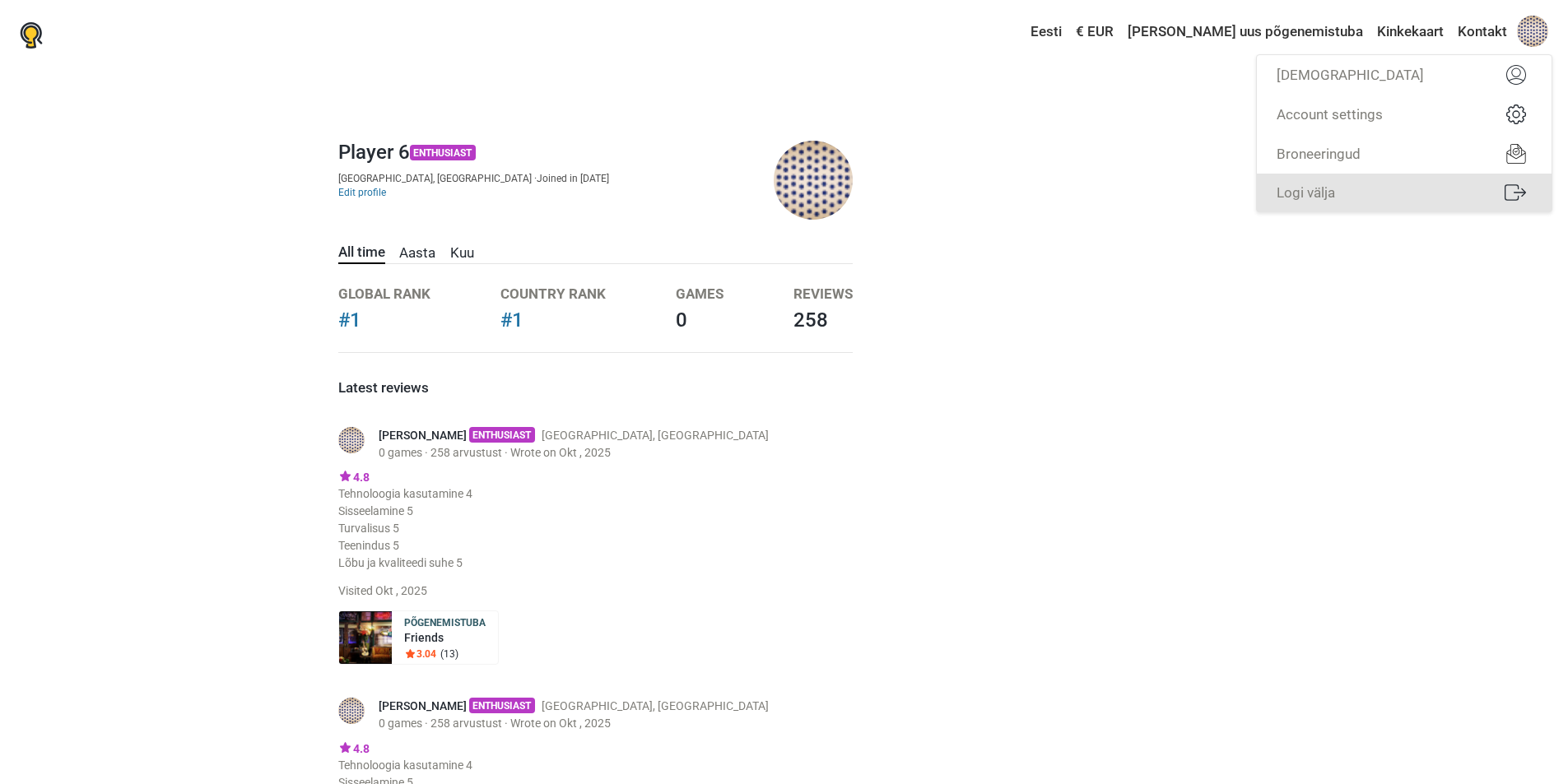
click at [1388, 196] on link "Logi välja" at bounding box center [1404, 192] width 295 height 38
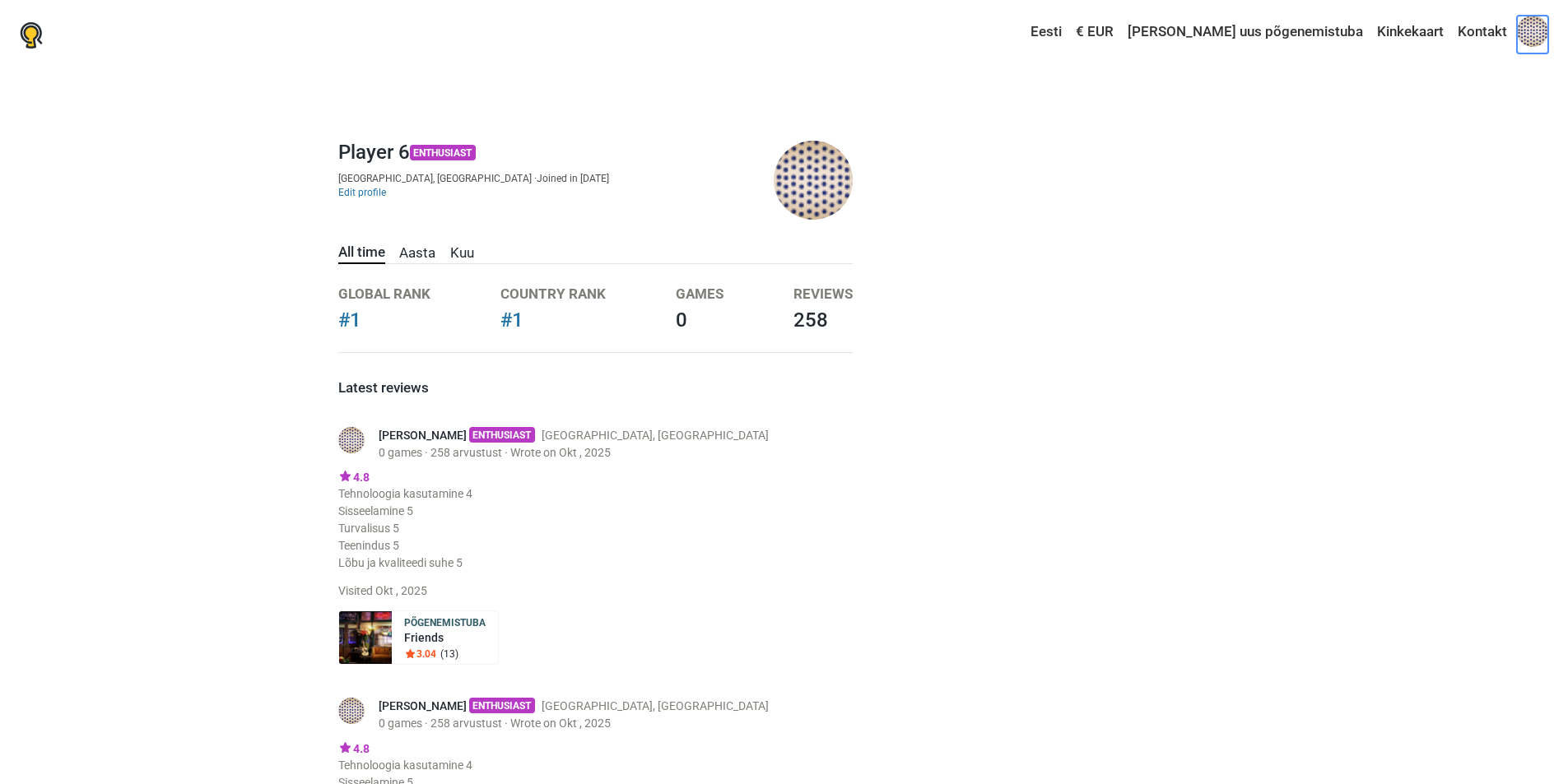
click at [1536, 37] on span at bounding box center [1532, 31] width 31 height 31
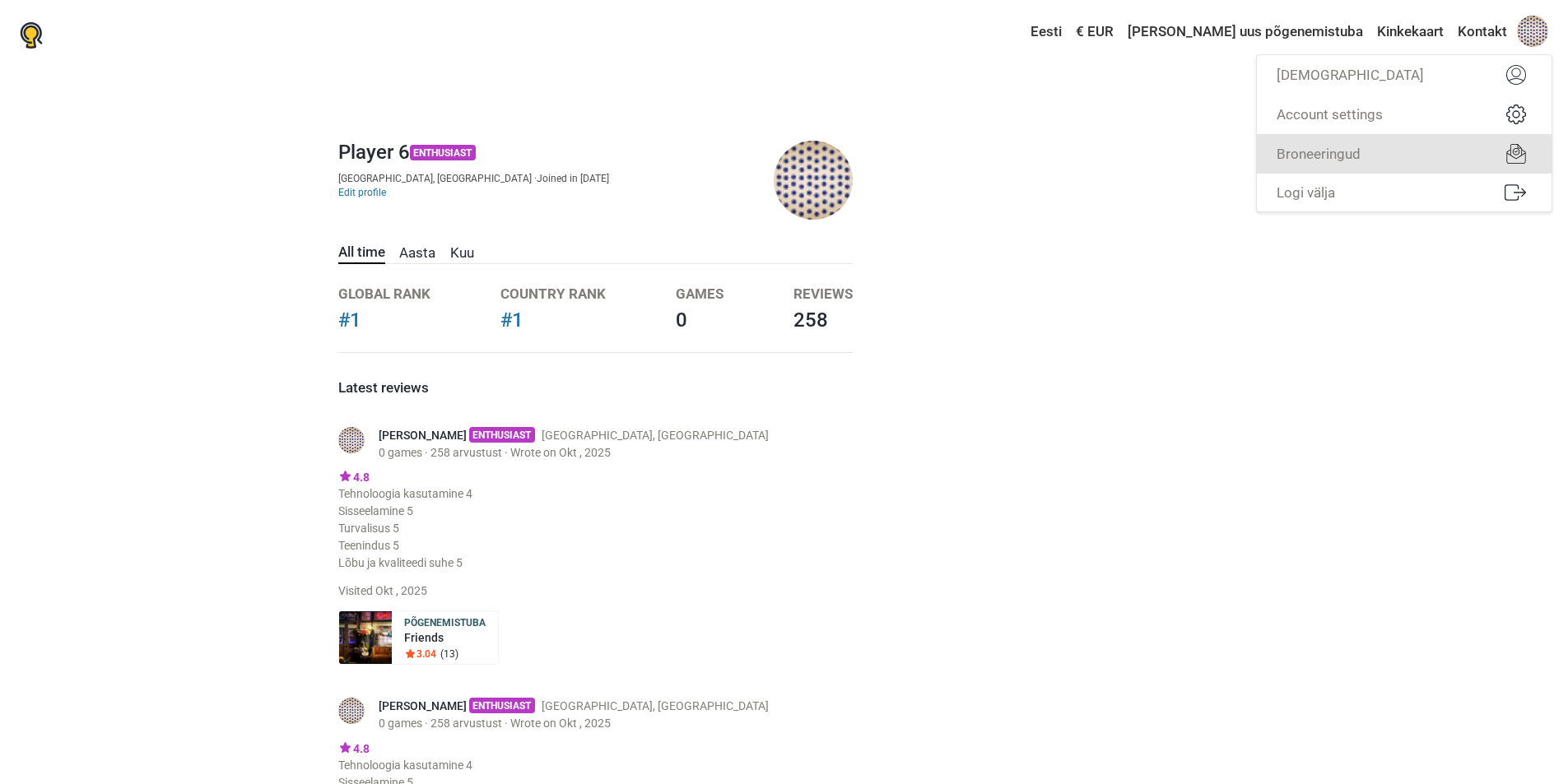
click at [1392, 155] on link "Broneeringud" at bounding box center [1404, 153] width 295 height 39
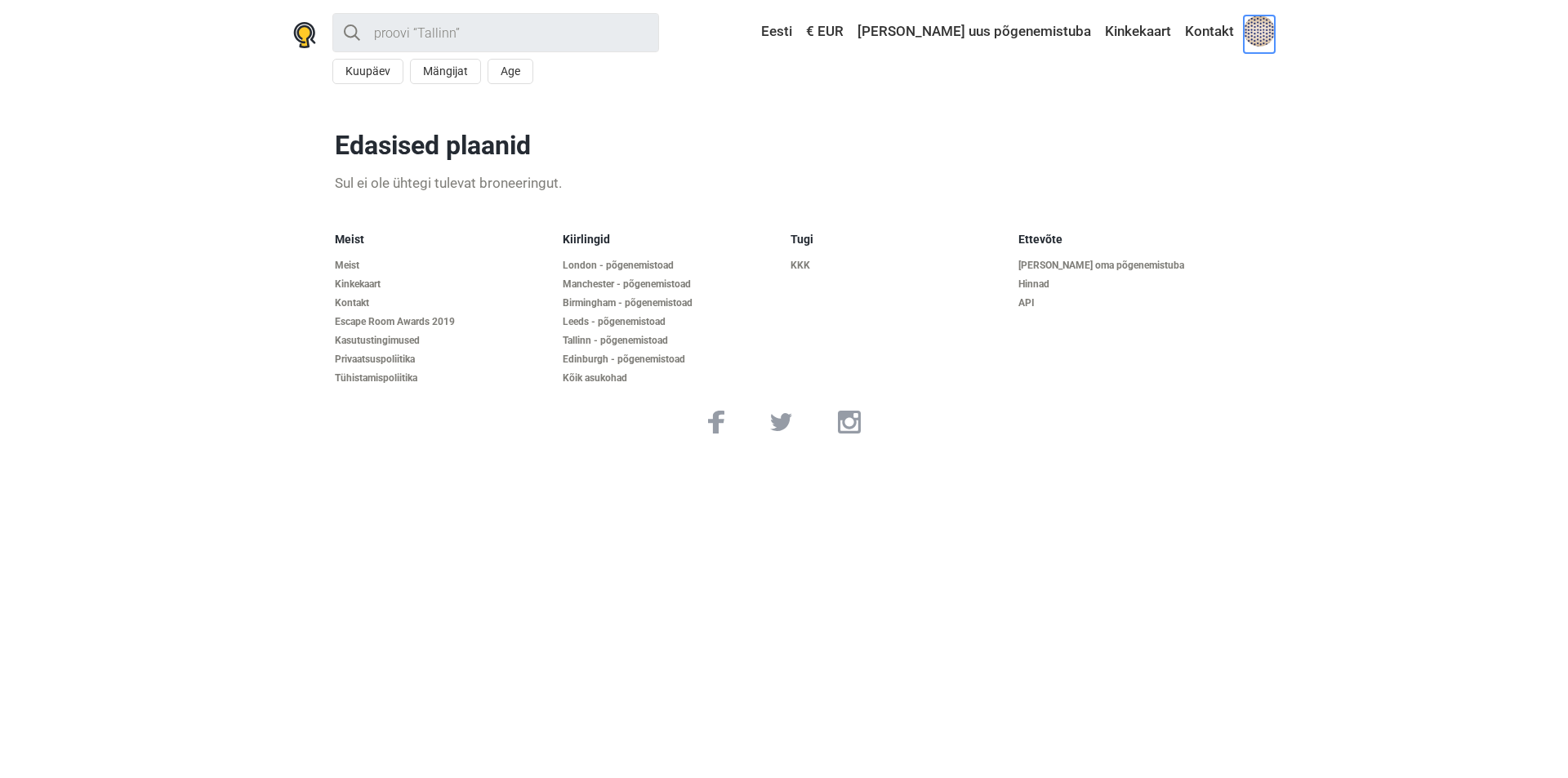
click at [1259, 39] on span at bounding box center [1259, 31] width 31 height 31
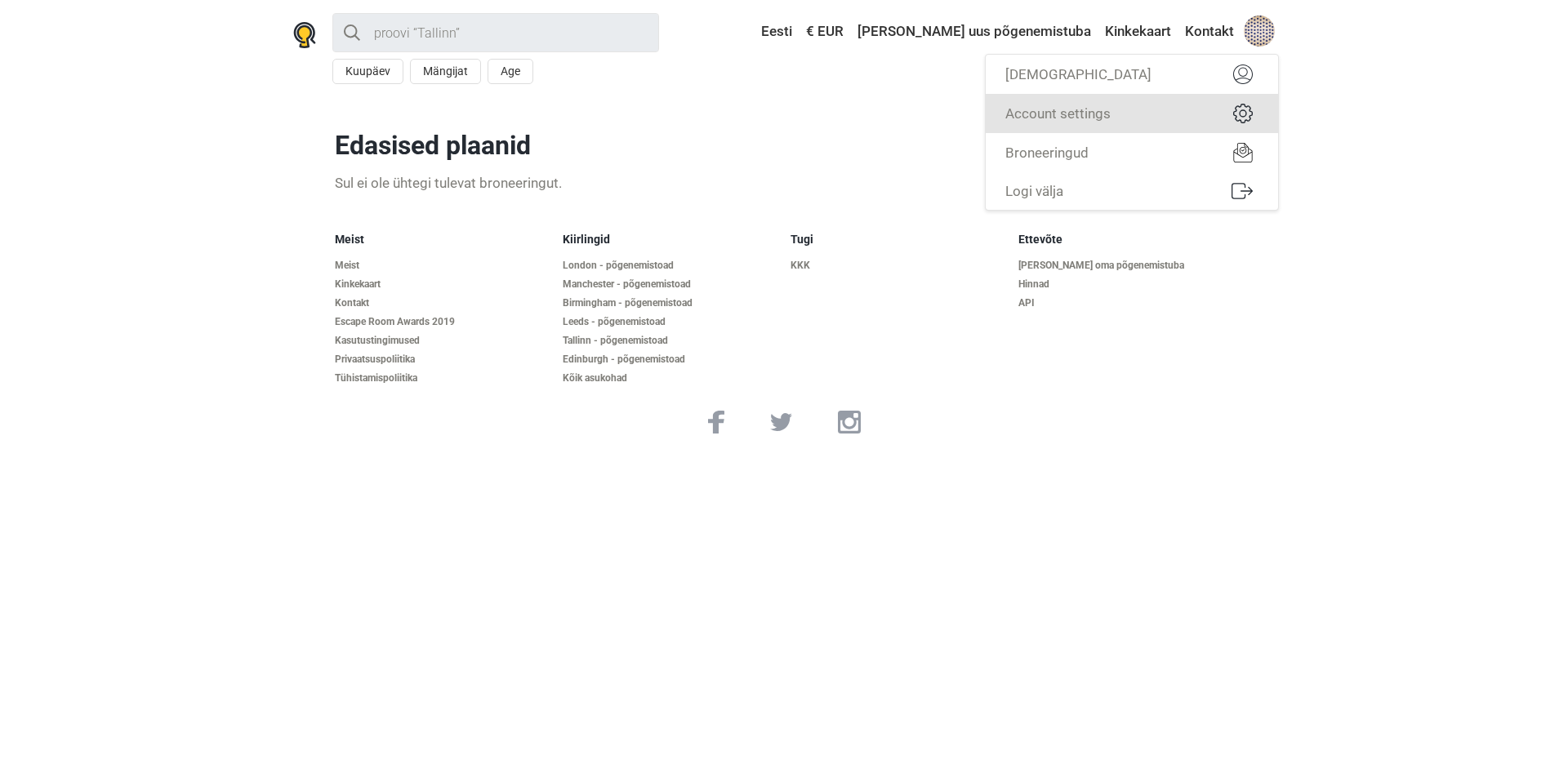
click at [1123, 110] on link "Account settings" at bounding box center [1132, 113] width 293 height 39
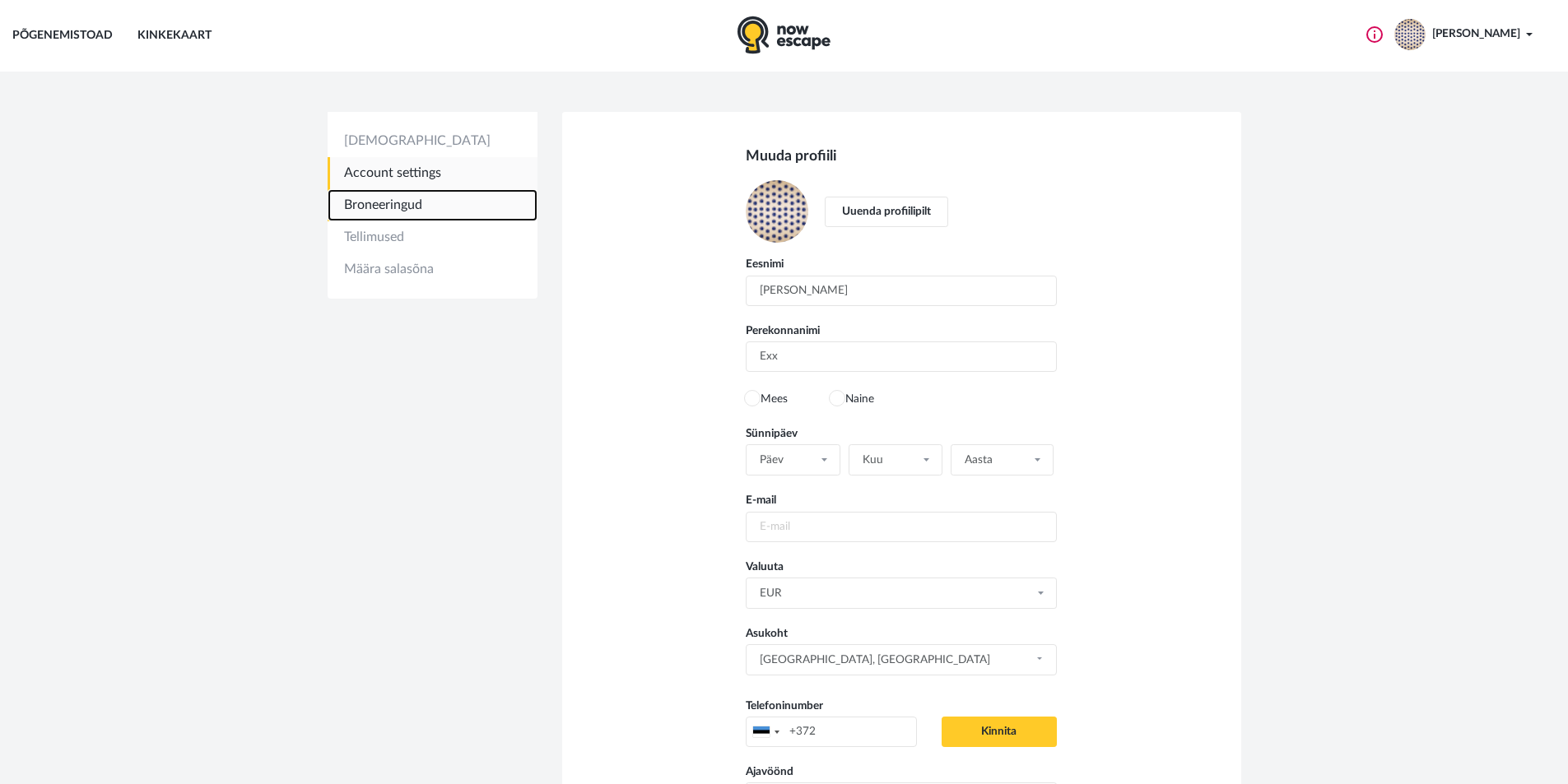
click at [434, 211] on link "Broneeringud" at bounding box center [433, 204] width 210 height 32
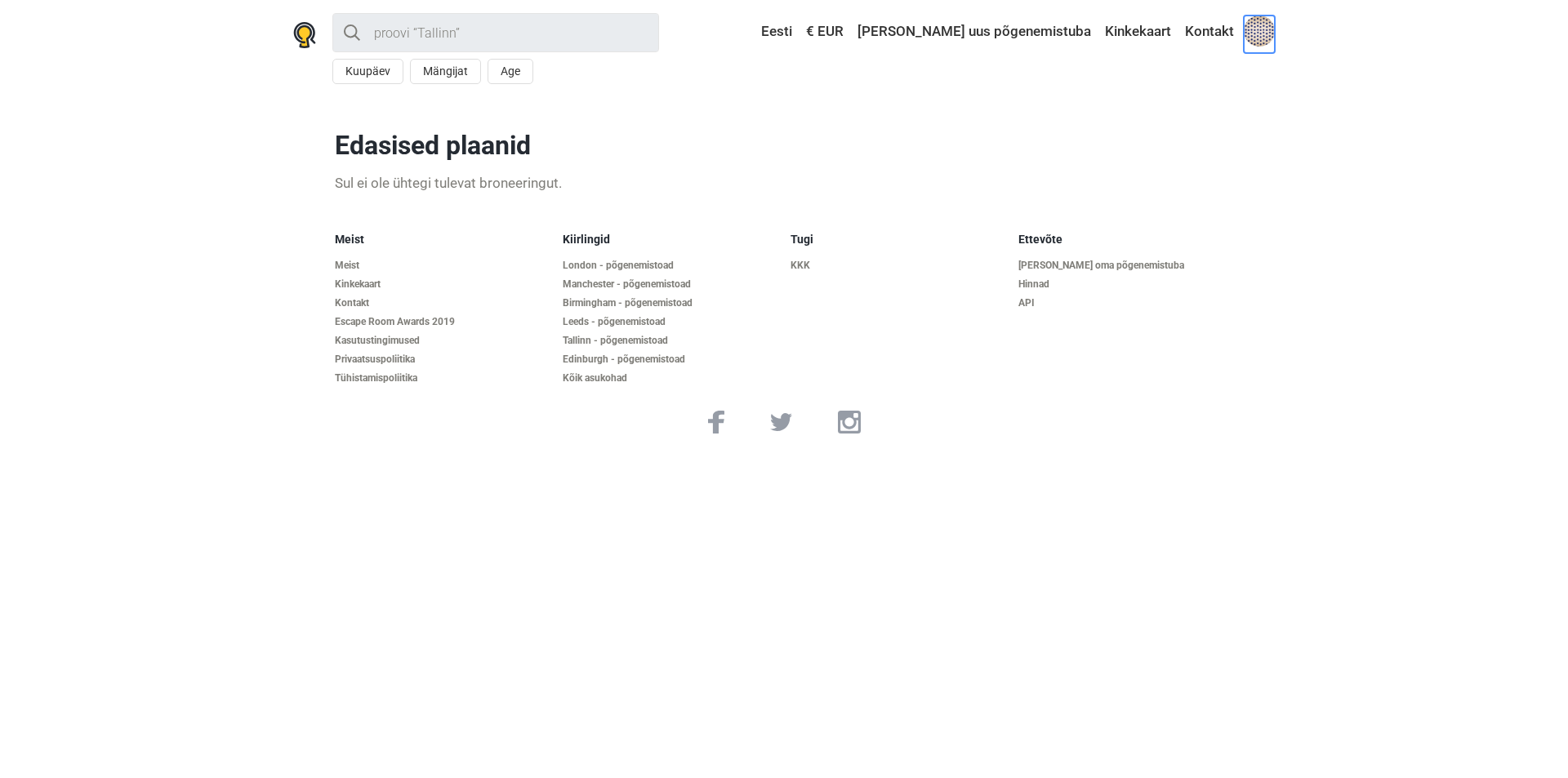
click at [1255, 37] on span at bounding box center [1259, 31] width 31 height 31
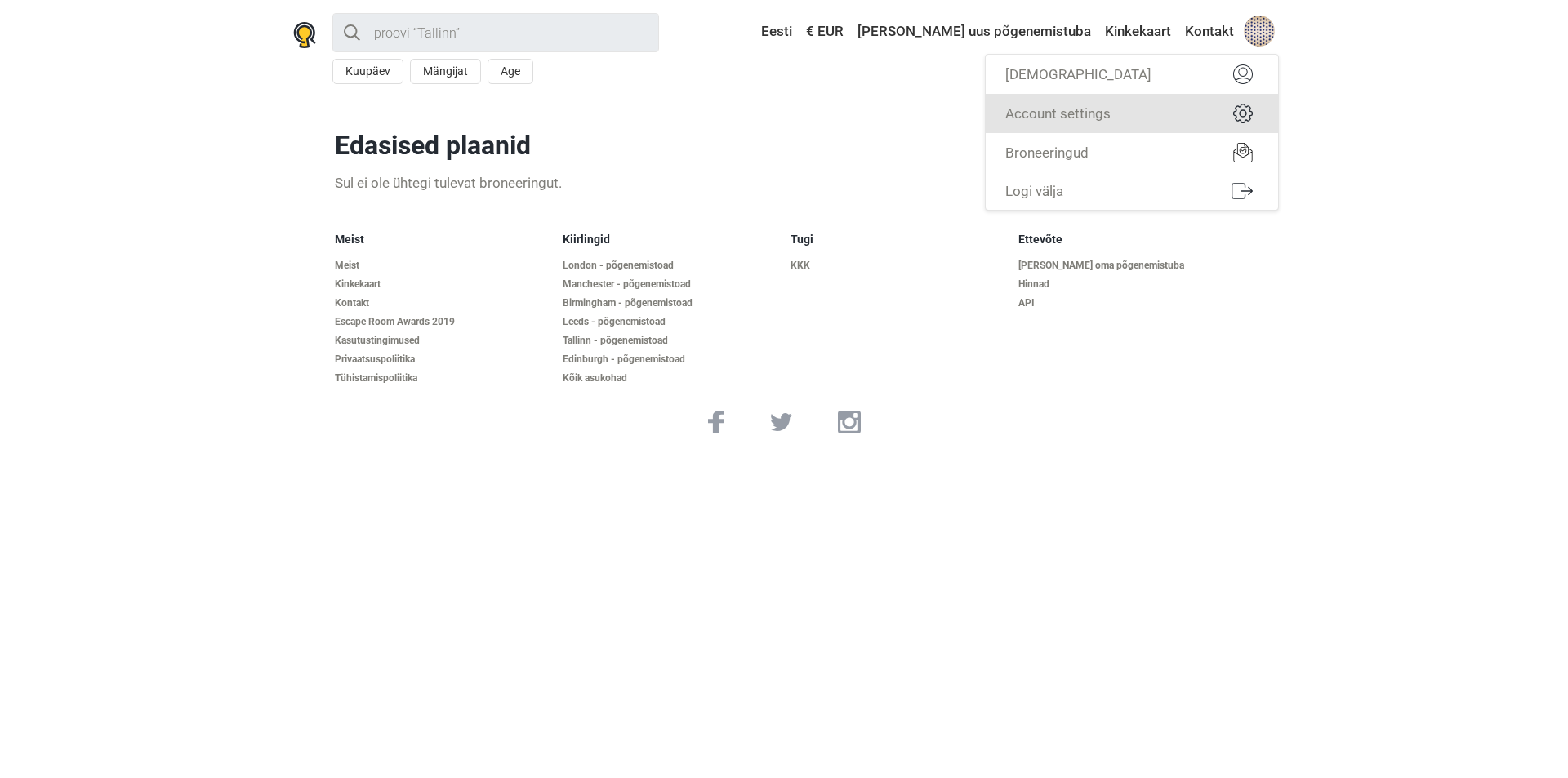
click at [1171, 126] on link "Account settings" at bounding box center [1132, 113] width 293 height 39
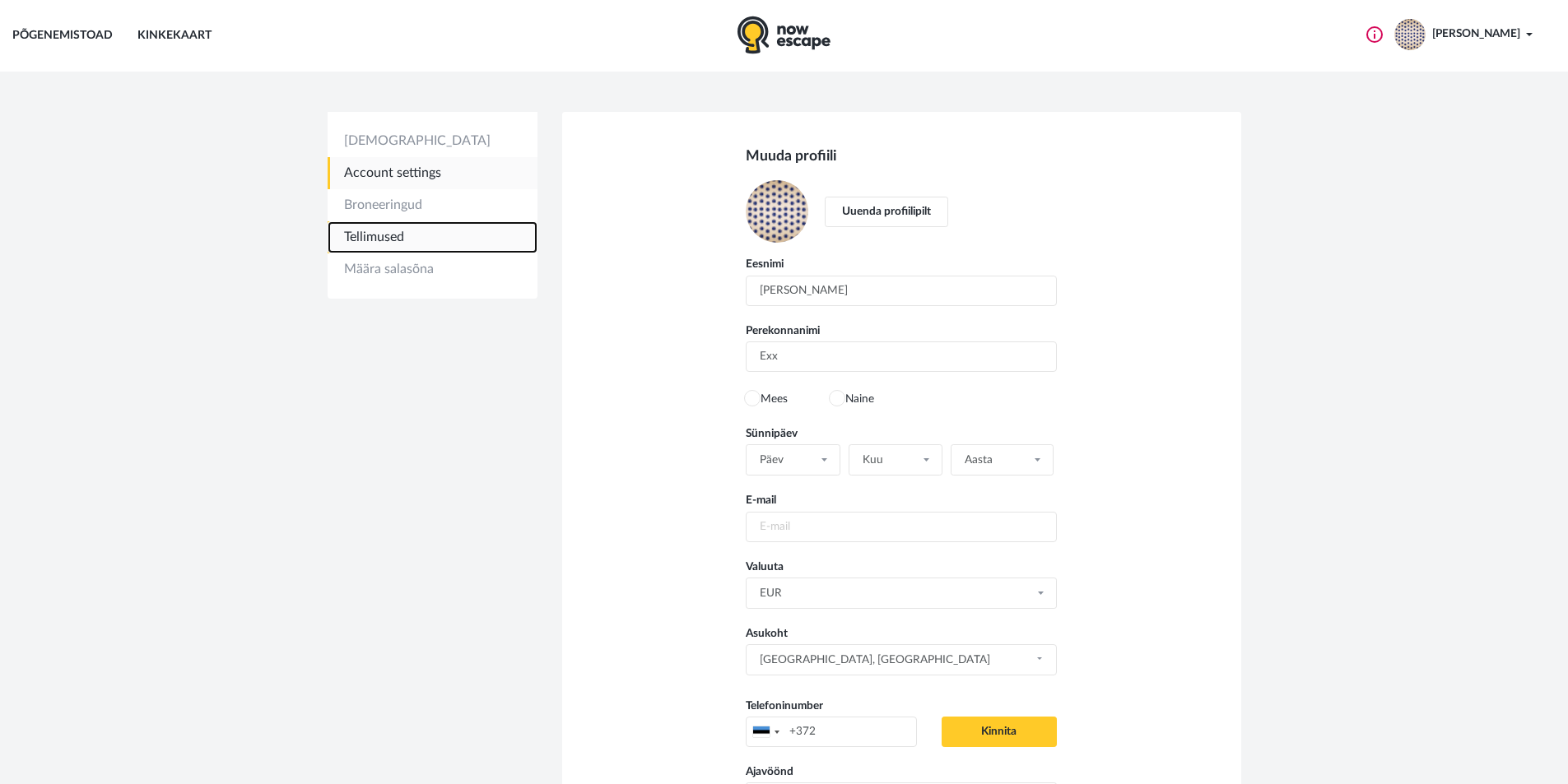
click at [389, 238] on link "Tellimused" at bounding box center [433, 237] width 210 height 32
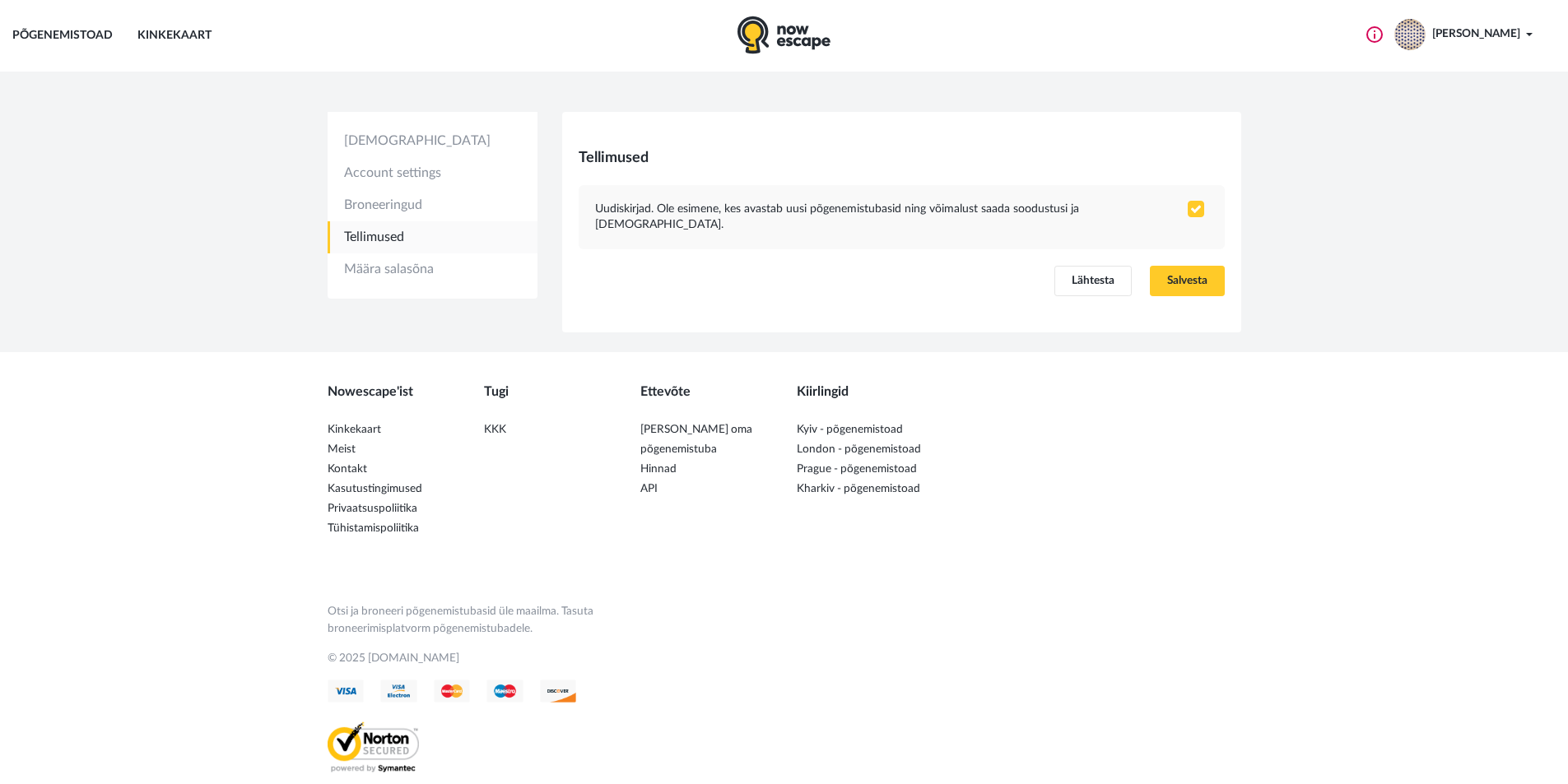
click at [1383, 36] on img "button" at bounding box center [1374, 34] width 16 height 16
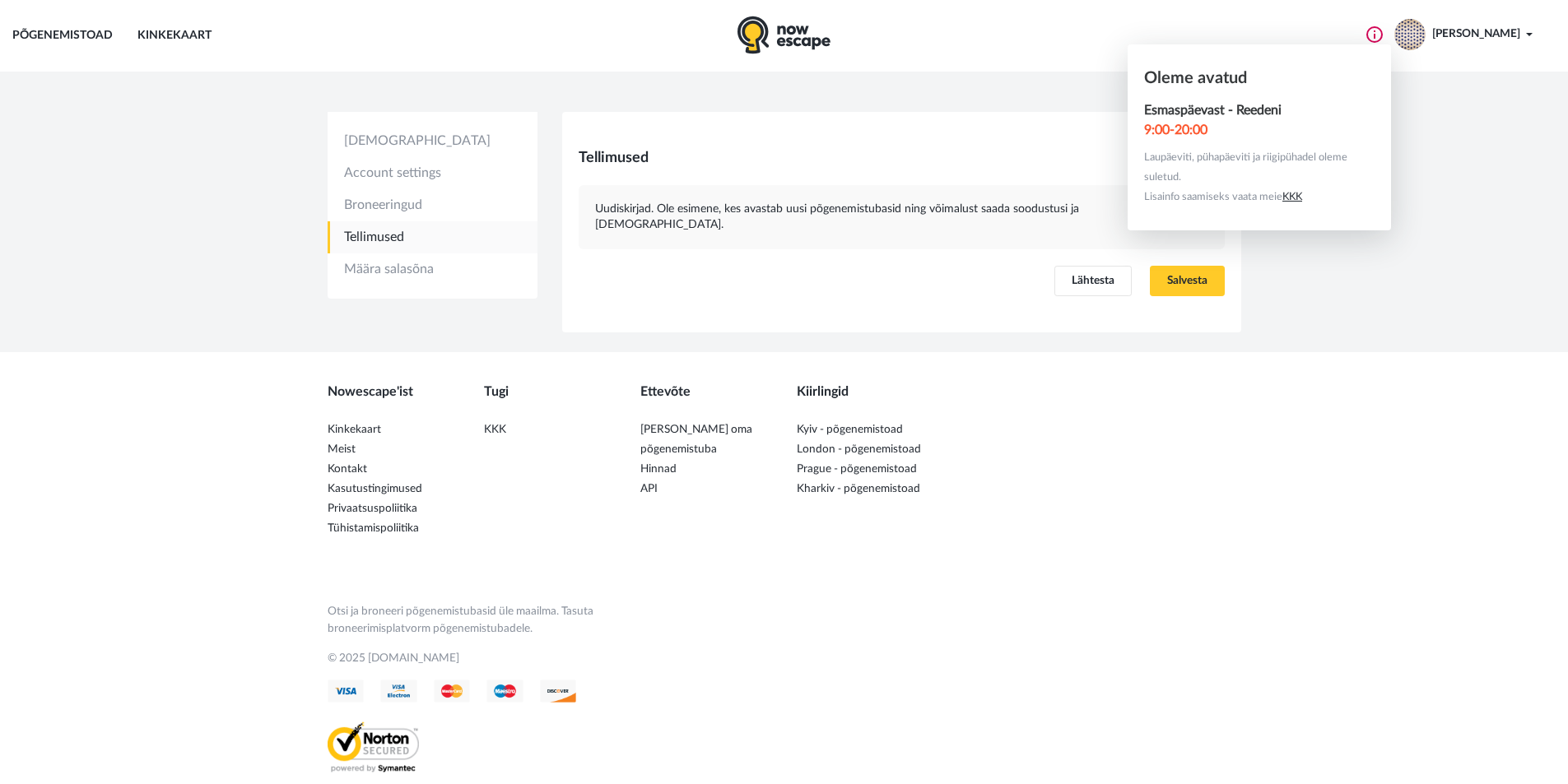
click at [1526, 37] on button "[PERSON_NAME]" at bounding box center [1492, 31] width 120 height 24
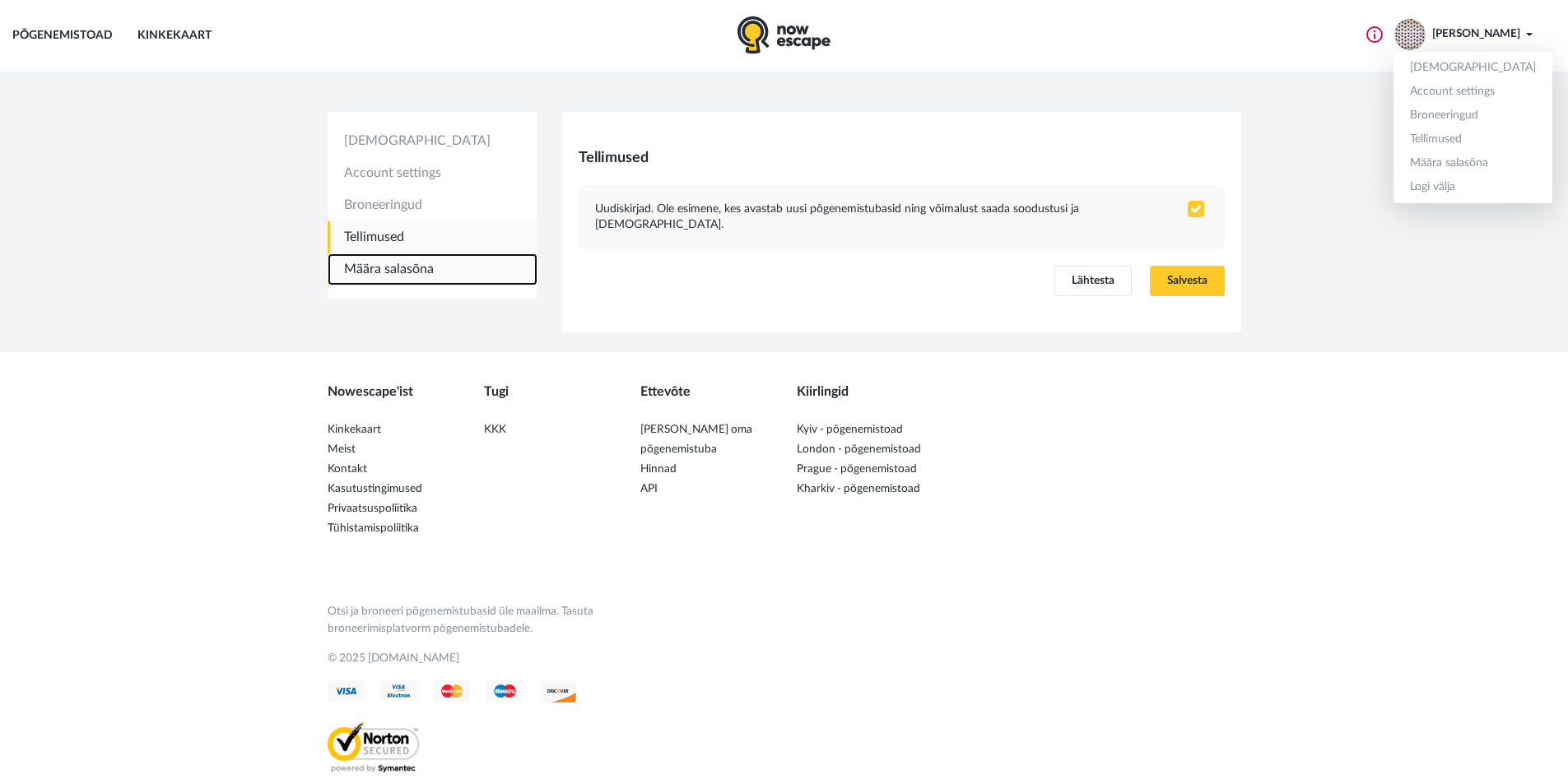
click at [428, 265] on link "Määra salasõna" at bounding box center [433, 269] width 210 height 32
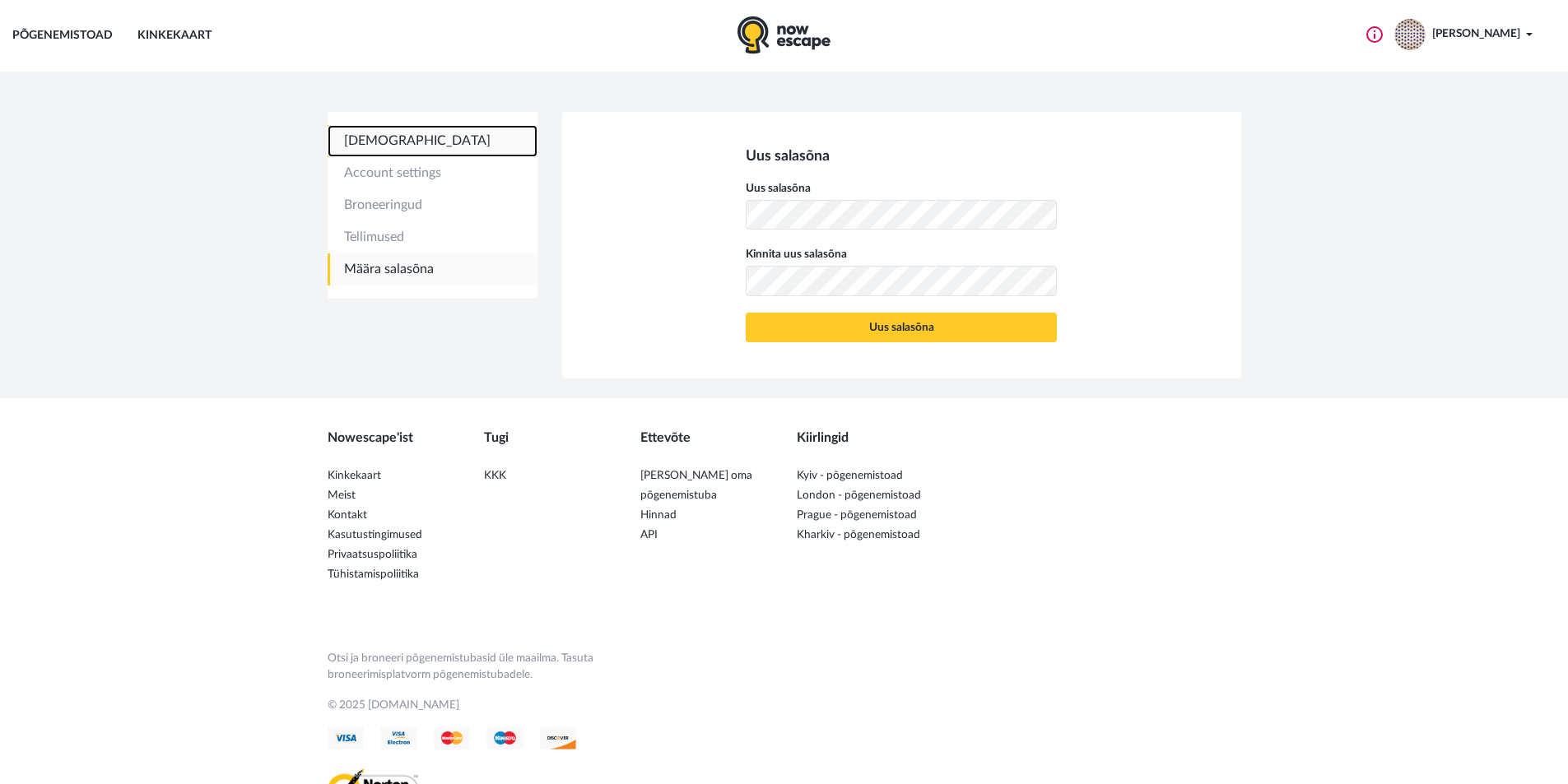
click at [418, 148] on link "[DEMOGRAPHIC_DATA]" at bounding box center [433, 141] width 210 height 32
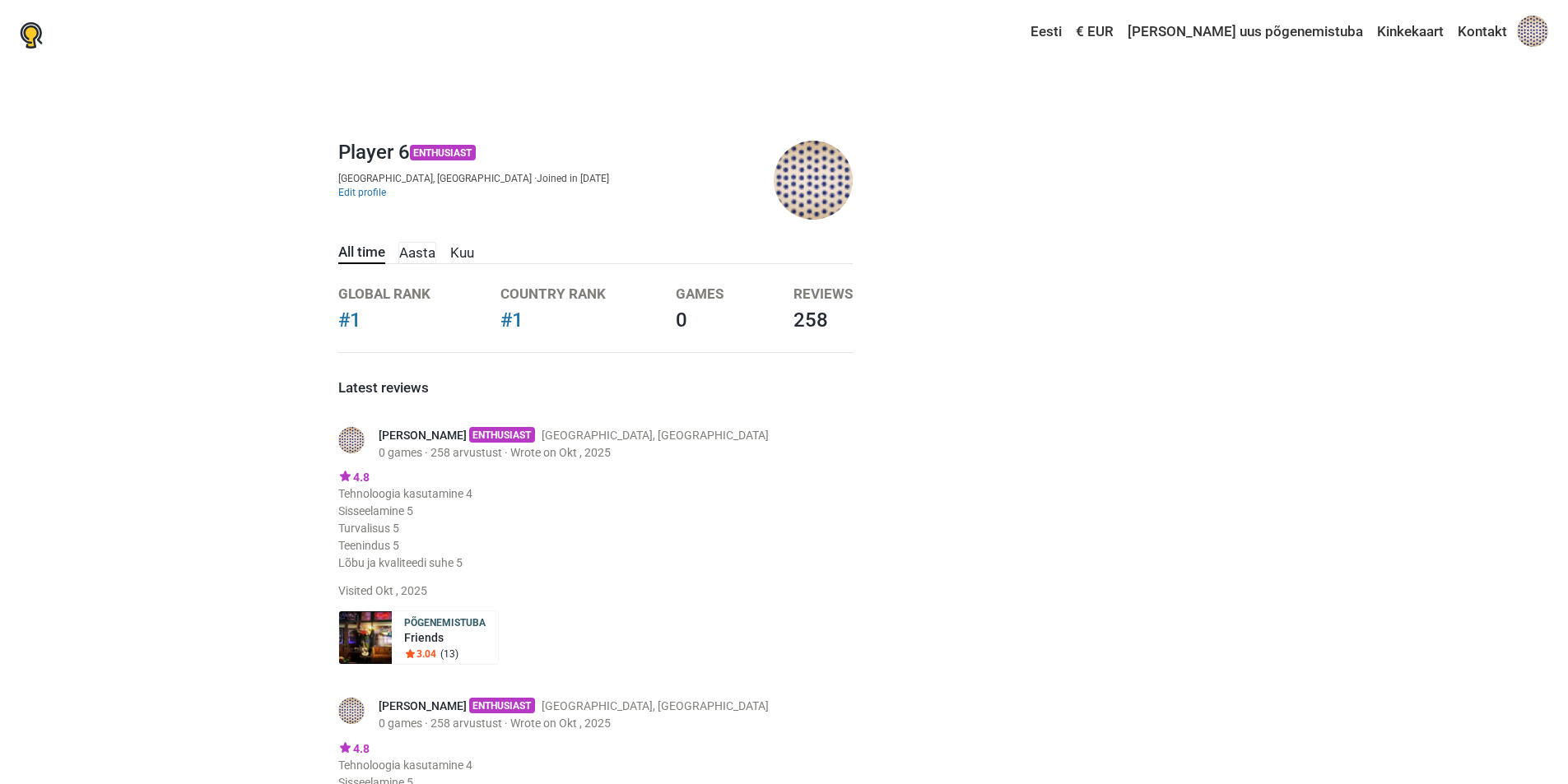
click at [422, 259] on link "Aasta" at bounding box center [416, 253] width 38 height 23
click at [463, 259] on link "Kuu" at bounding box center [462, 253] width 25 height 23
click at [426, 256] on link "Aasta" at bounding box center [418, 253] width 38 height 23
click at [380, 256] on link "All time" at bounding box center [362, 253] width 48 height 23
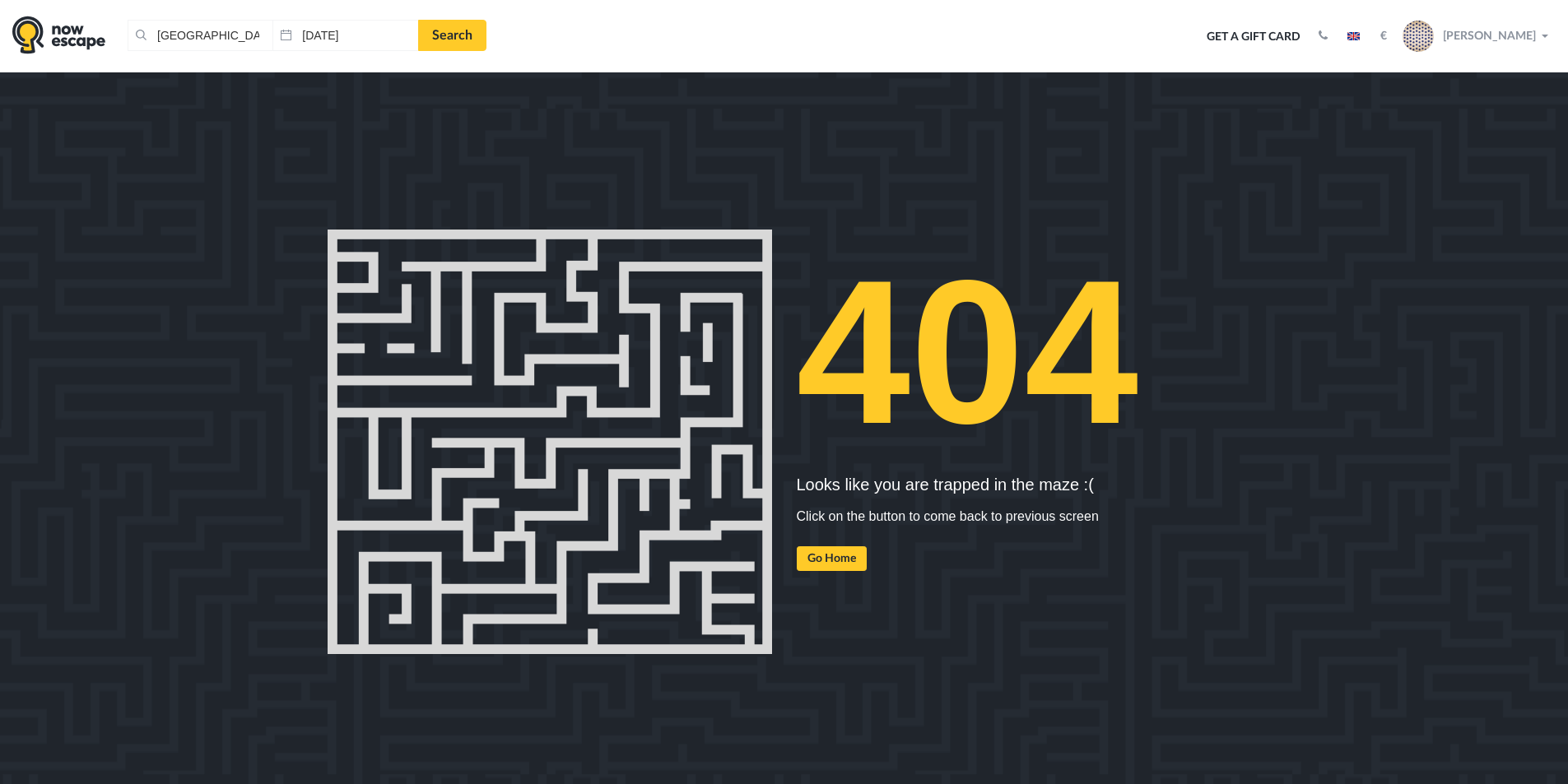
click at [1512, 33] on span "[PERSON_NAME]" at bounding box center [1489, 34] width 93 height 14
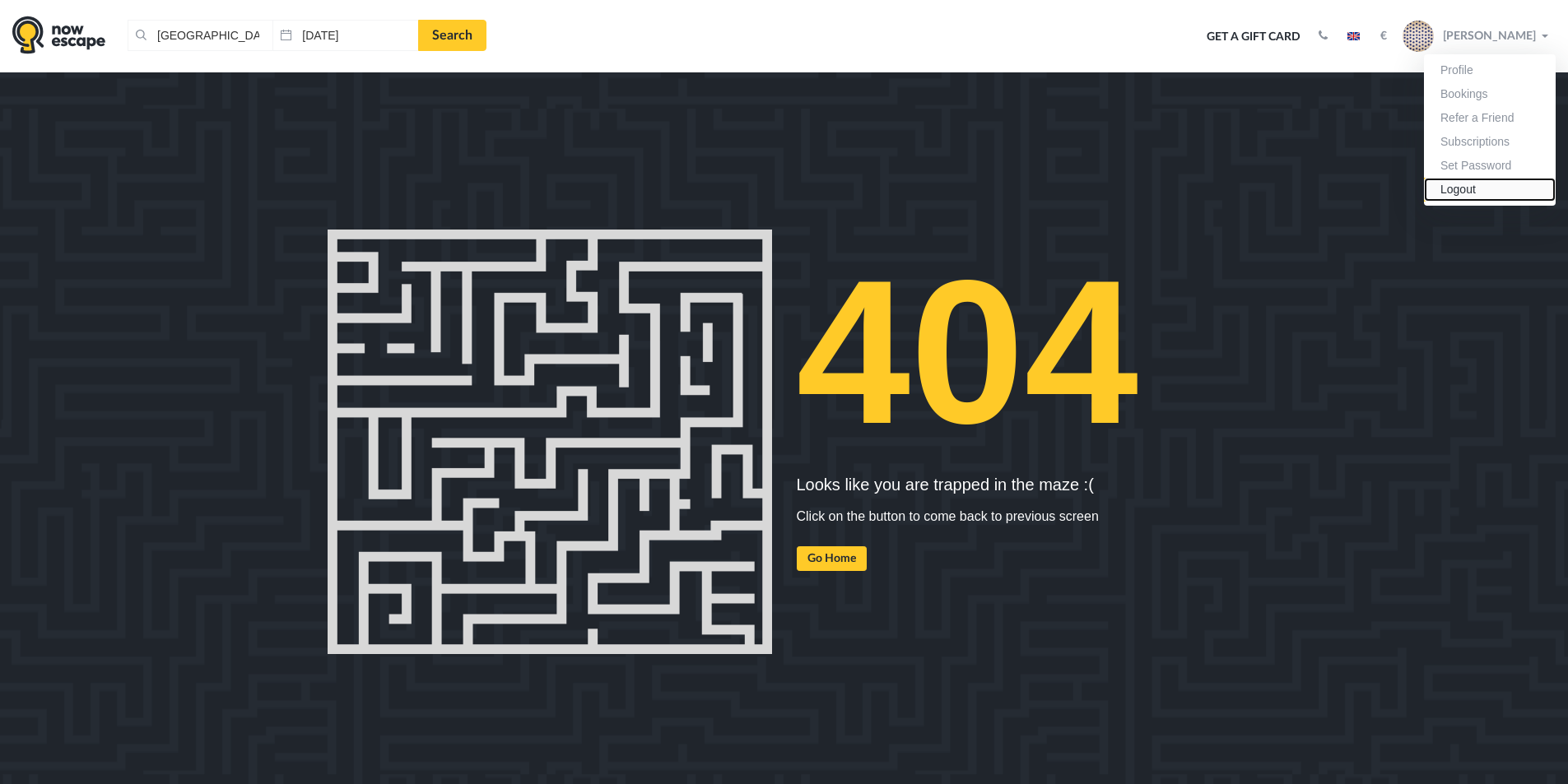
click at [1464, 184] on link "Logout" at bounding box center [1489, 189] width 132 height 24
